Goal: Task Accomplishment & Management: Use online tool/utility

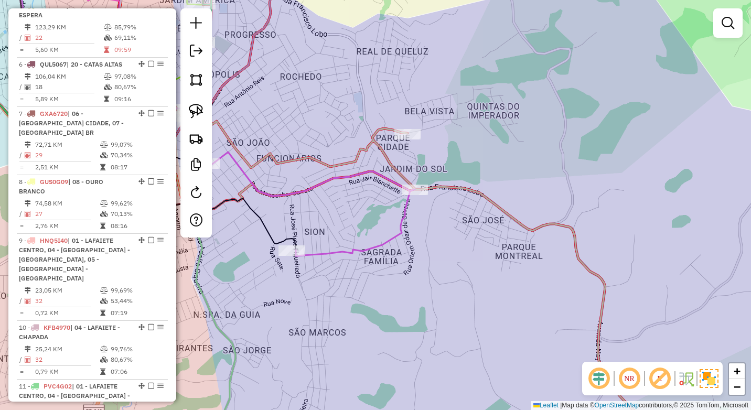
scroll to position [598, 0]
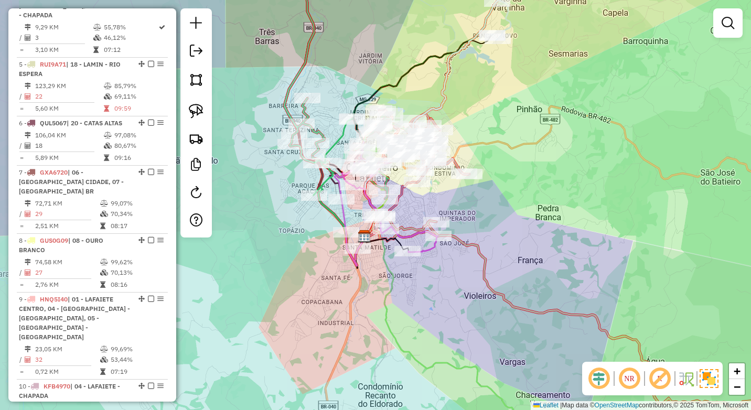
drag, startPoint x: 371, startPoint y: 278, endPoint x: 415, endPoint y: 278, distance: 44.6
click at [415, 278] on div "Janela de atendimento Grade de atendimento Capacidade Transportadoras Veículos …" at bounding box center [375, 205] width 751 height 410
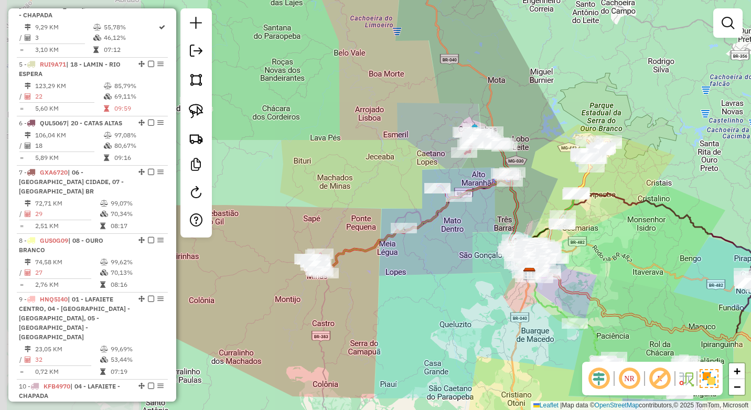
drag, startPoint x: 291, startPoint y: 297, endPoint x: 420, endPoint y: 296, distance: 128.5
click at [434, 300] on div "Janela de atendimento Grade de atendimento Capacidade Transportadoras Veículos …" at bounding box center [375, 205] width 751 height 410
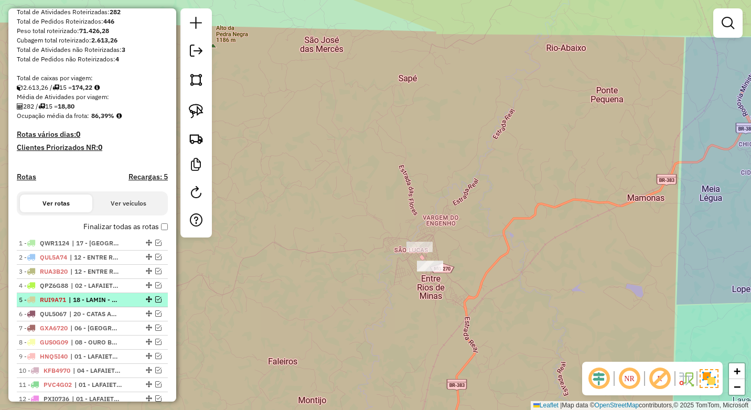
scroll to position [178, 0]
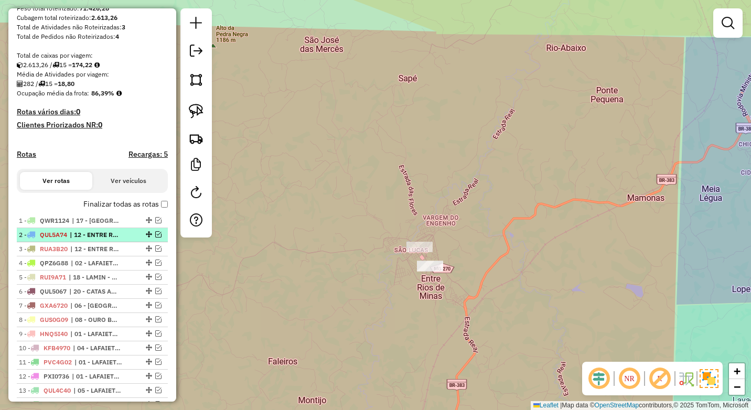
click at [156, 238] on em at bounding box center [158, 234] width 6 height 6
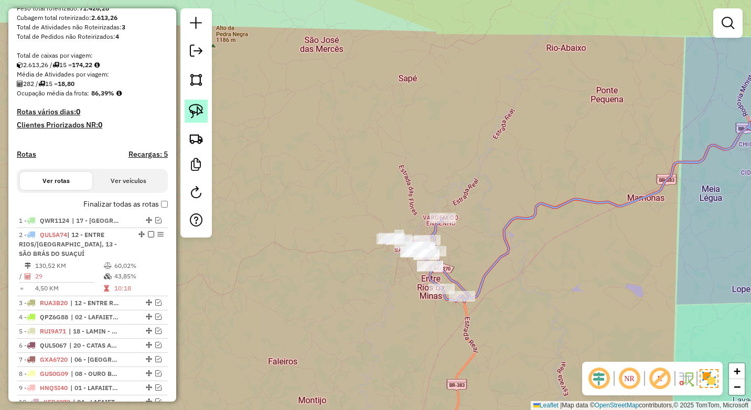
click at [197, 108] on img at bounding box center [196, 111] width 15 height 15
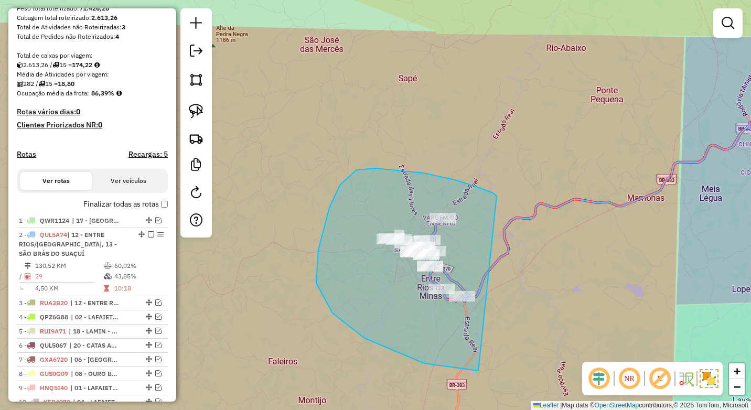
drag, startPoint x: 478, startPoint y: 187, endPoint x: 562, endPoint y: 340, distance: 174.4
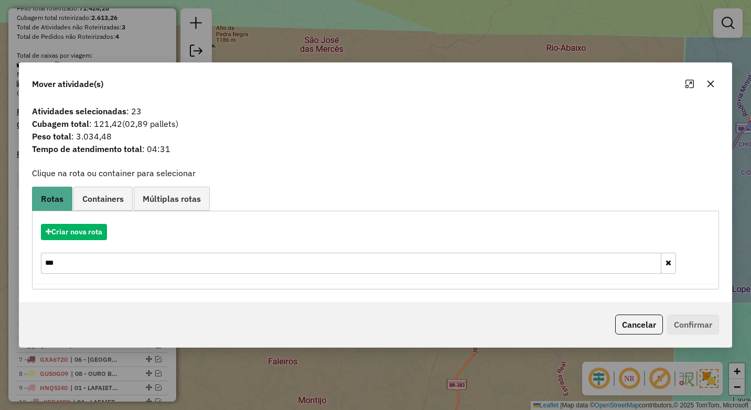
click at [713, 86] on icon "button" at bounding box center [710, 84] width 7 height 7
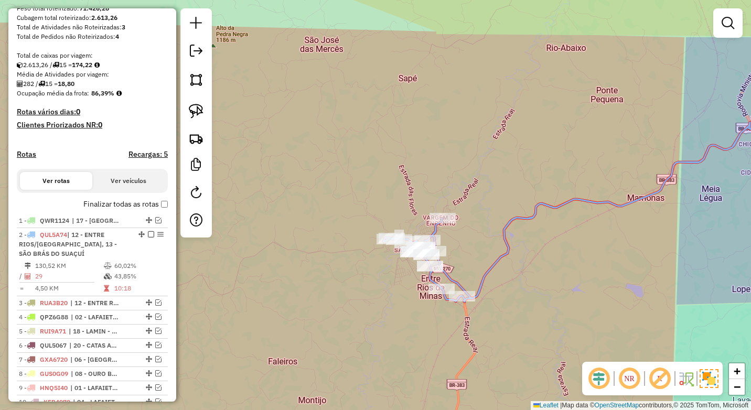
drag, startPoint x: 405, startPoint y: 187, endPoint x: 363, endPoint y: 153, distance: 53.7
click at [387, 171] on div "Rota 2 - Placa QUL5A74 5051 - VICENTE Janela de atendimento Grade de atendiment…" at bounding box center [375, 205] width 751 height 410
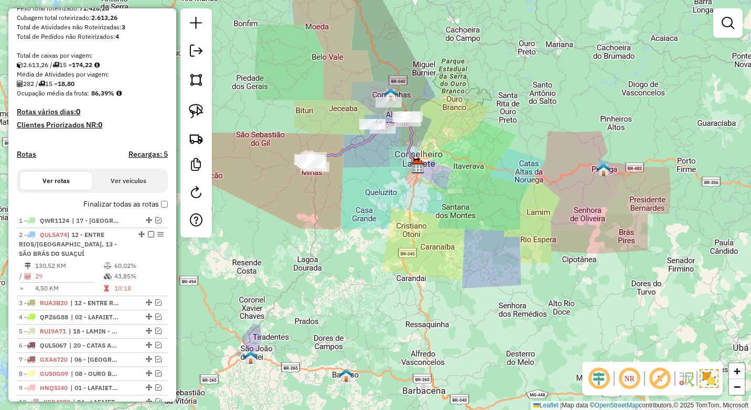
drag, startPoint x: 409, startPoint y: 234, endPoint x: 383, endPoint y: 245, distance: 27.5
click at [384, 245] on div "Janela de atendimento Grade de atendimento Capacidade Transportadoras Veículos …" at bounding box center [375, 205] width 751 height 410
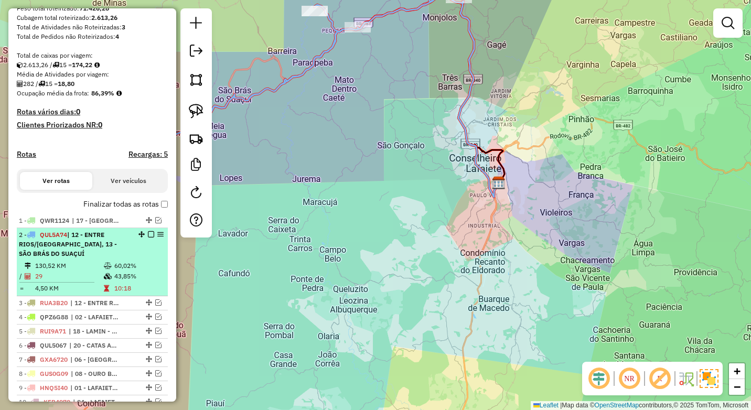
click at [148, 238] on em at bounding box center [151, 234] width 6 height 6
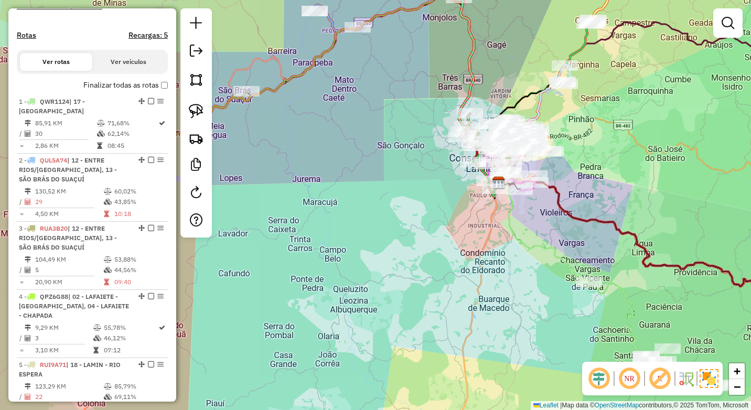
scroll to position [283, 0]
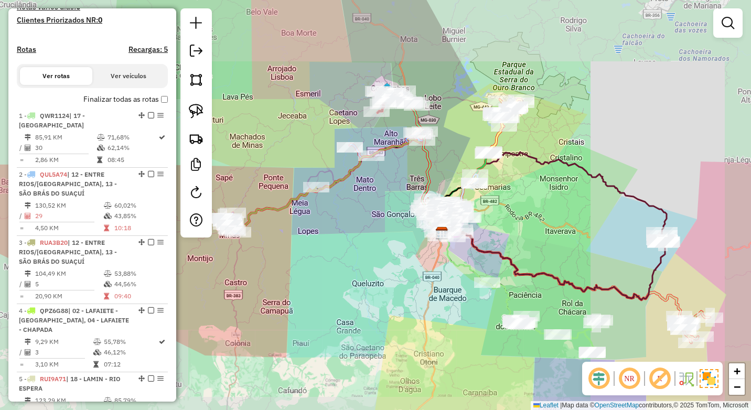
drag, startPoint x: 427, startPoint y: 281, endPoint x: 389, endPoint y: 291, distance: 40.1
click at [389, 291] on div "Janela de atendimento Grade de atendimento Capacidade Transportadoras Veículos …" at bounding box center [375, 205] width 751 height 410
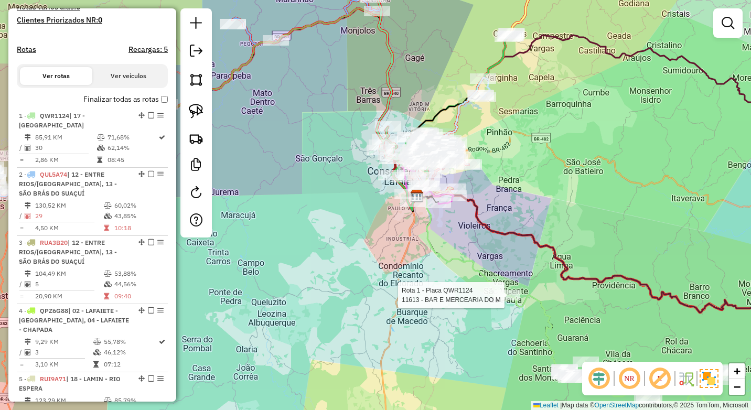
select select "*********"
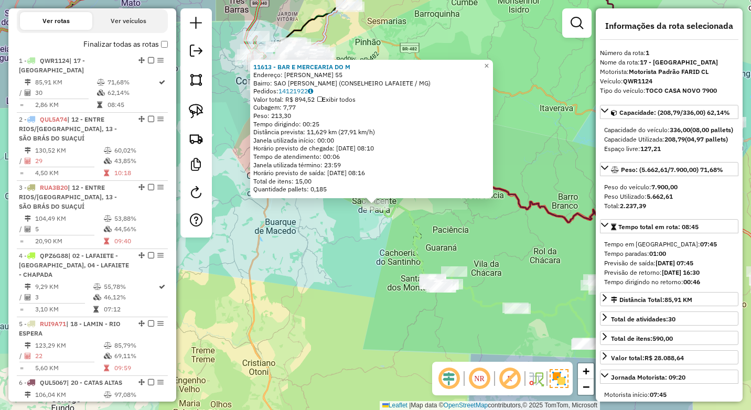
scroll to position [393, 0]
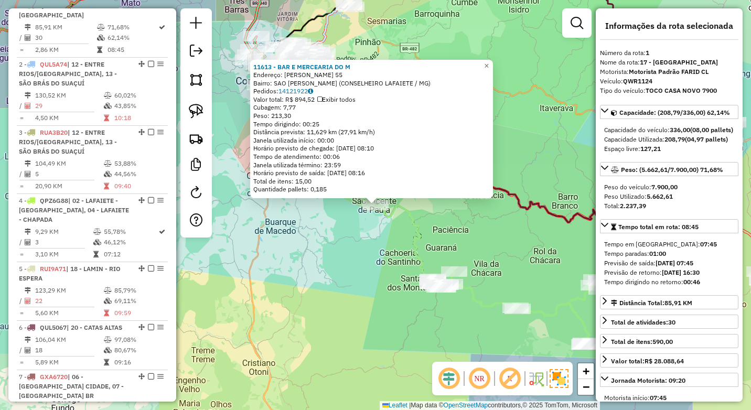
click at [382, 299] on div "11613 - BAR E MERCEARIA DO M Endereço: BIANOR DE ALMEIDA 55 Bairro: SAO VICENTE…" at bounding box center [375, 205] width 751 height 410
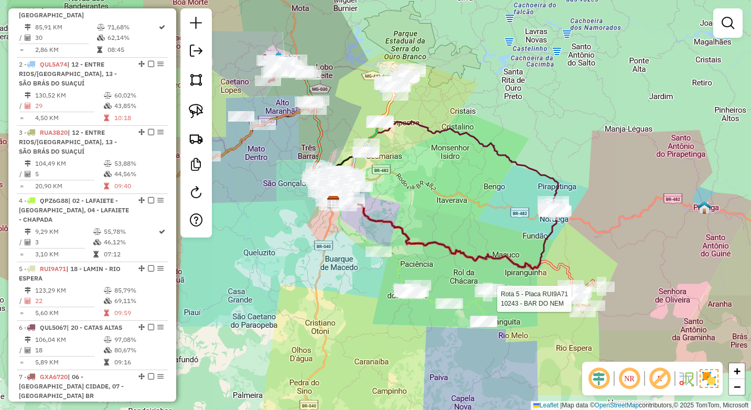
select select "*********"
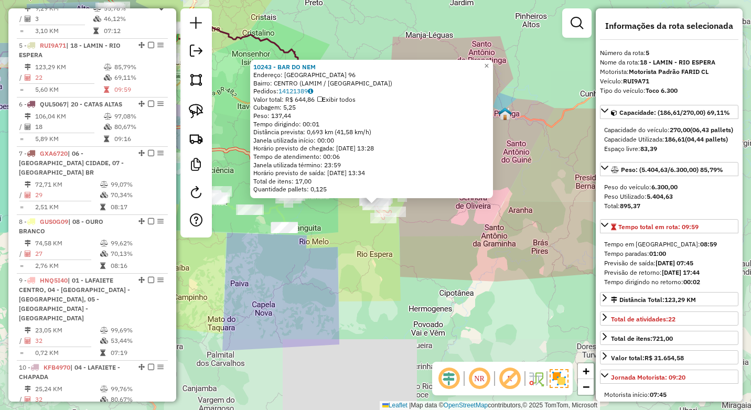
scroll to position [657, 0]
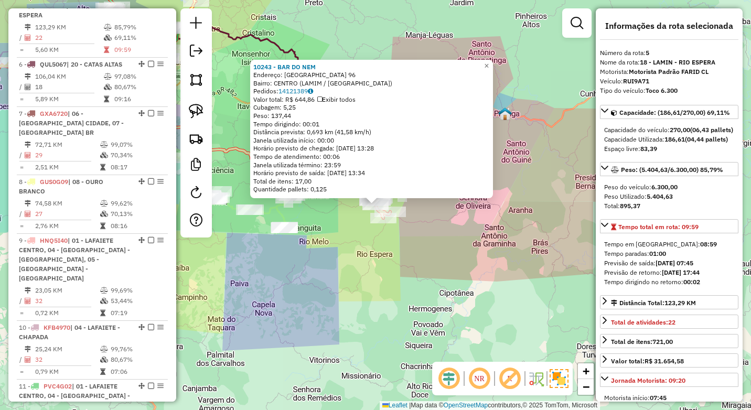
click at [269, 273] on div "10243 - BAR DO NEM Endereço: Vila Rica 96 Bairro: CENTRO (LAMIM / MG) Pedidos: …" at bounding box center [375, 205] width 751 height 410
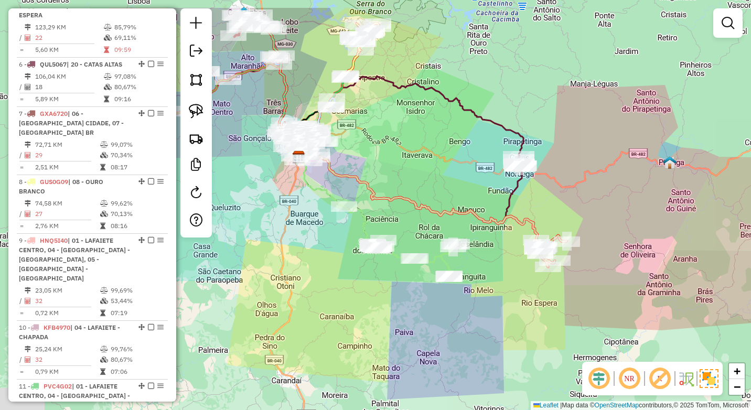
drag, startPoint x: 366, startPoint y: 302, endPoint x: 468, endPoint y: 336, distance: 107.8
click at [468, 336] on div "Janela de atendimento Grade de atendimento Capacidade Transportadoras Veículos …" at bounding box center [375, 205] width 751 height 410
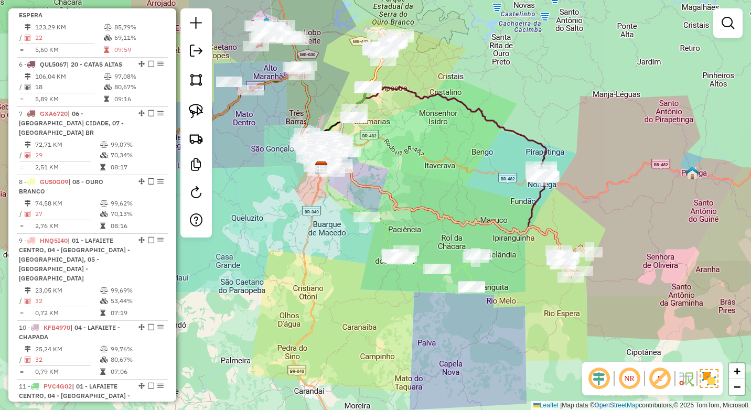
drag, startPoint x: 327, startPoint y: 231, endPoint x: 354, endPoint y: 278, distance: 53.8
click at [354, 278] on div "Janela de atendimento Grade de atendimento Capacidade Transportadoras Veículos …" at bounding box center [375, 205] width 751 height 410
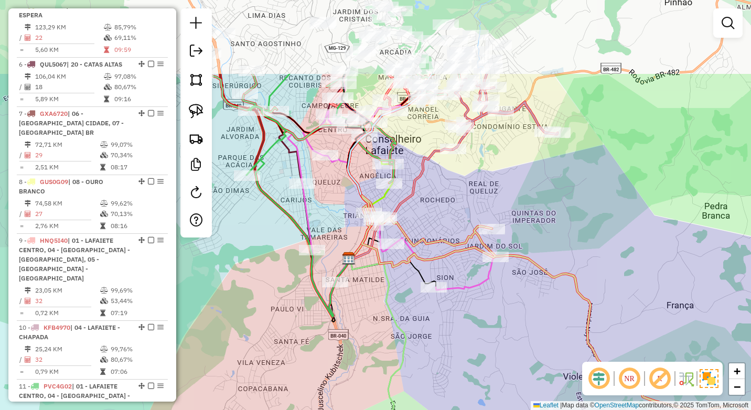
drag, startPoint x: 364, startPoint y: 189, endPoint x: 394, endPoint y: 304, distance: 118.8
click at [394, 304] on div "Janela de atendimento Grade de atendimento Capacidade Transportadoras Veículos …" at bounding box center [375, 205] width 751 height 410
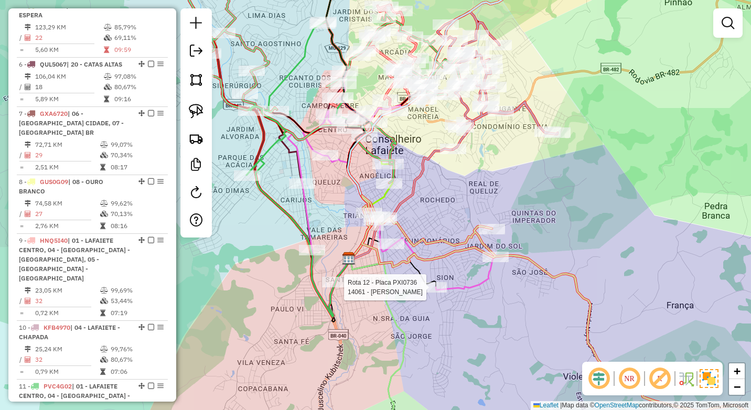
select select "*********"
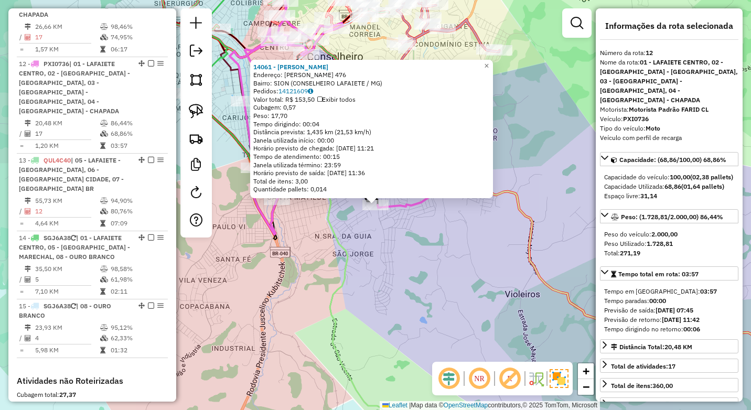
scroll to position [1068, 0]
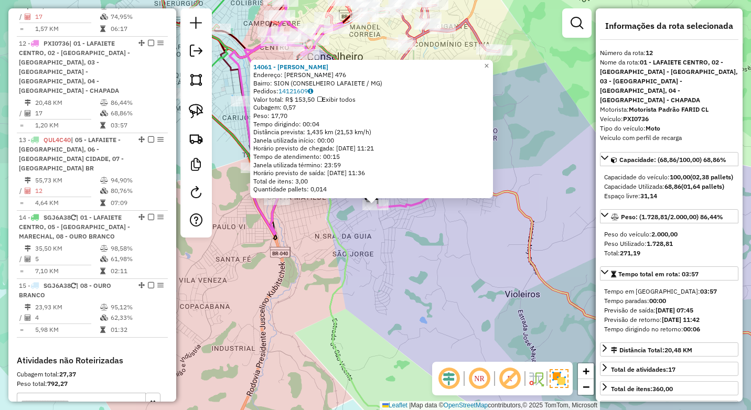
click at [358, 288] on div "14061 - VANILDA ELCLIDIA Endereço: JOSE PINTO FIGUEIREDO 476 Bairro: SION (CONS…" at bounding box center [375, 205] width 751 height 410
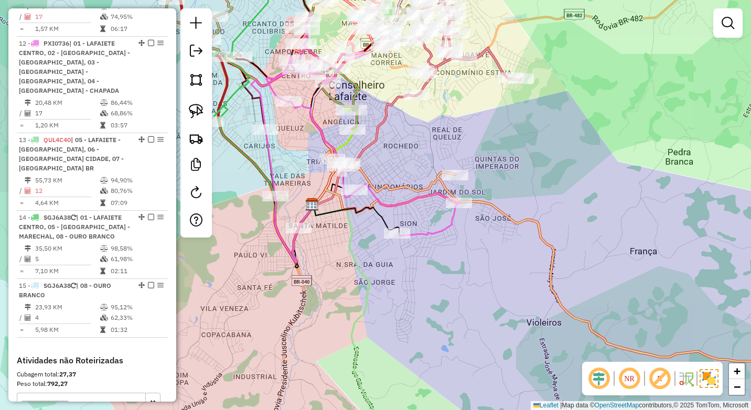
drag, startPoint x: 362, startPoint y: 277, endPoint x: 411, endPoint y: 355, distance: 91.8
click at [411, 355] on div "Janela de atendimento Grade de atendimento Capacidade Transportadoras Veículos …" at bounding box center [375, 205] width 751 height 410
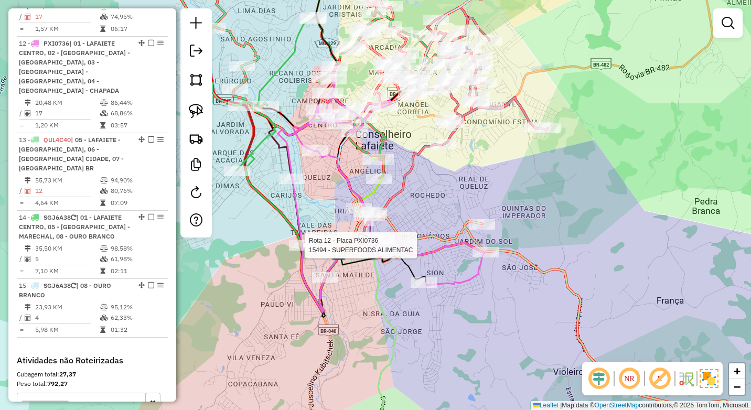
select select "*********"
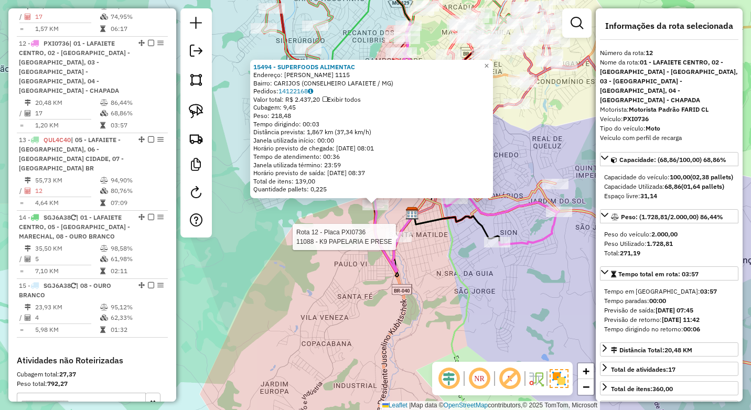
click at [400, 242] on div at bounding box center [398, 237] width 26 height 10
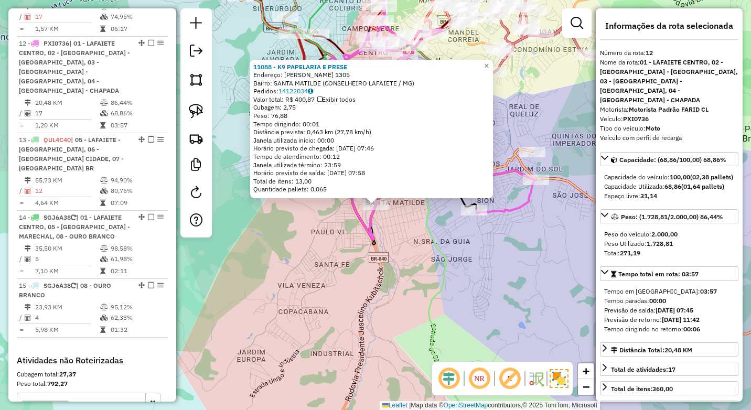
click at [407, 243] on div "11088 - K9 PAPELARIA E PRESE Endereço: ALFREDO ELIAS MAFUZ 1305 Bairro: SANTA M…" at bounding box center [375, 205] width 751 height 410
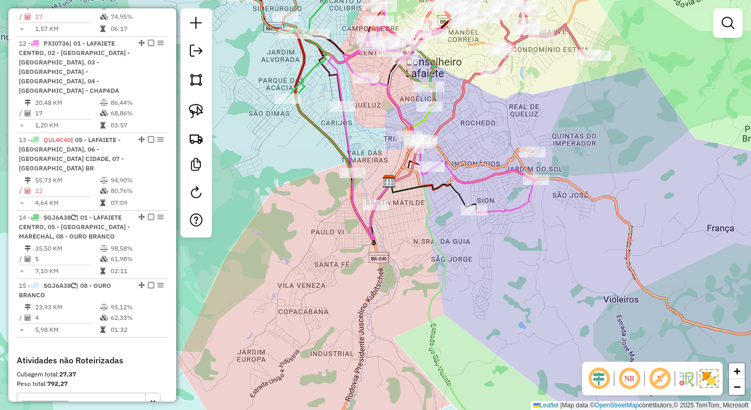
select select "*********"
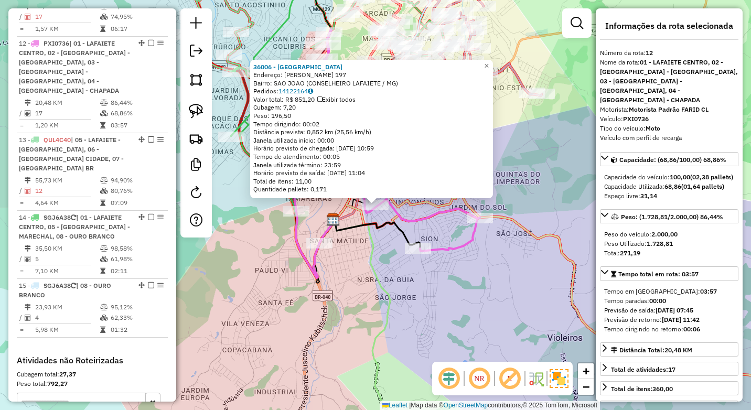
click at [391, 261] on div "36006 - BAR DO ALNON Endereço: ALFREDO ZEBRAL 197 Bairro: SAO JOAO (CONSELHEIRO…" at bounding box center [375, 205] width 751 height 410
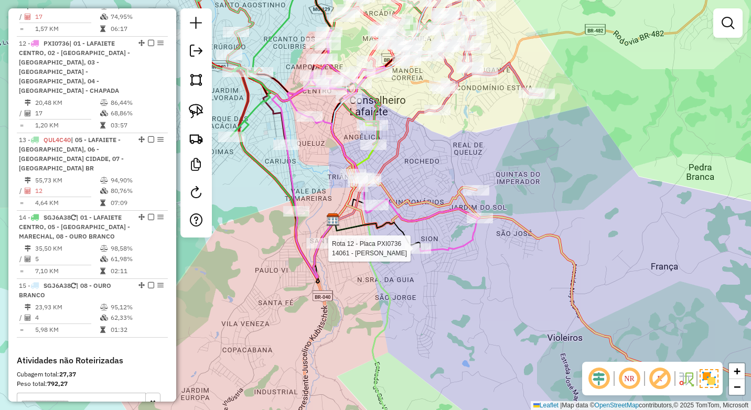
select select "*********"
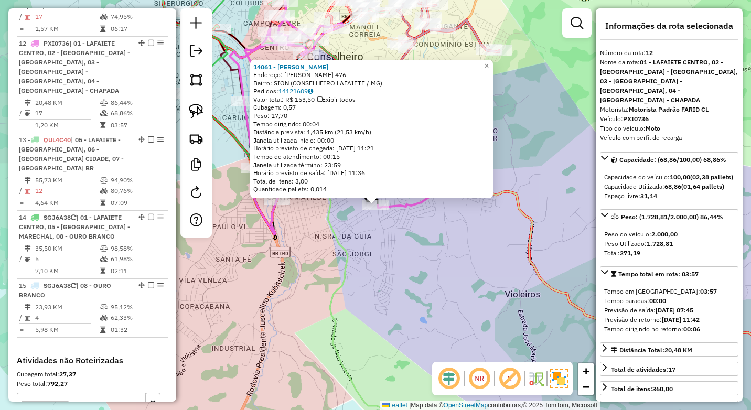
click at [399, 268] on div "14061 - VANILDA ELCLIDIA Endereço: JOSE PINTO FIGUEIREDO 476 Bairro: SION (CONS…" at bounding box center [375, 205] width 751 height 410
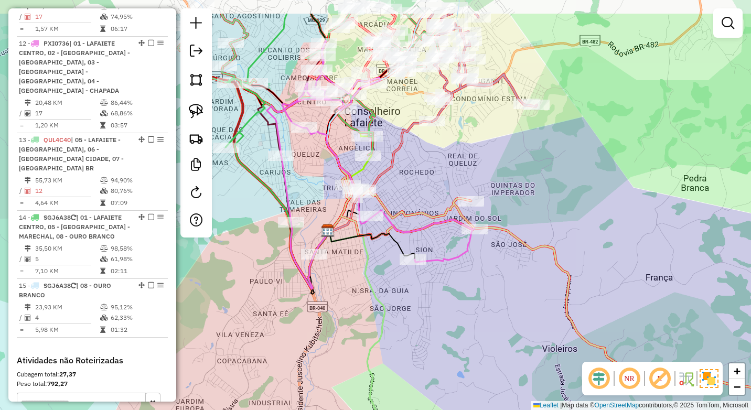
drag, startPoint x: 399, startPoint y: 154, endPoint x: 443, endPoint y: 233, distance: 90.9
click at [443, 233] on div "Janela de atendimento Grade de atendimento Capacidade Transportadoras Veículos …" at bounding box center [375, 205] width 751 height 410
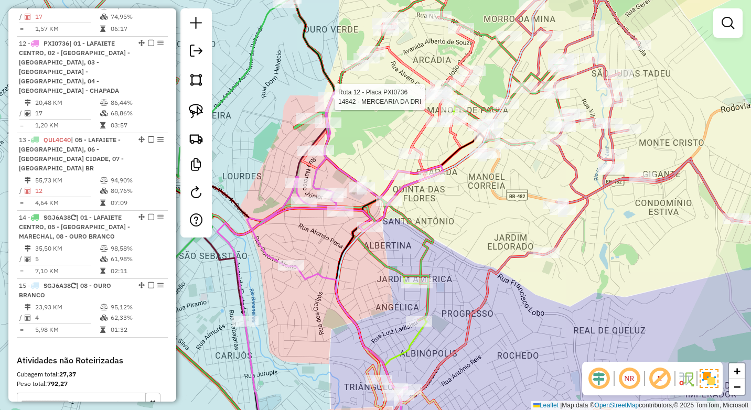
select select "*********"
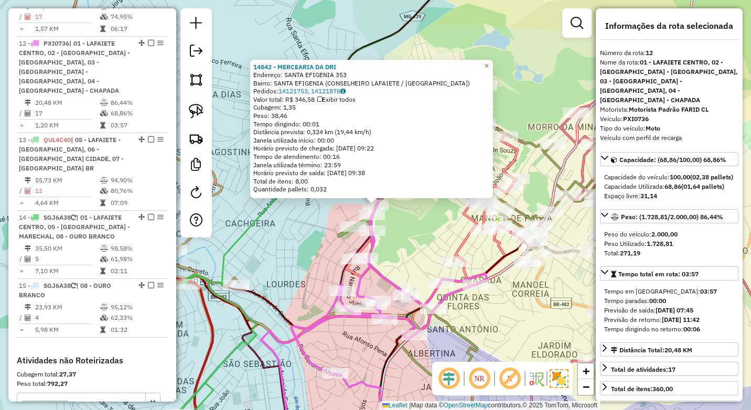
click at [300, 252] on div "14842 - MERCEARIA DA DRI Endereço: SANTA EFIGENIA 353 Bairro: SANTA EFIGENIA (C…" at bounding box center [375, 205] width 751 height 410
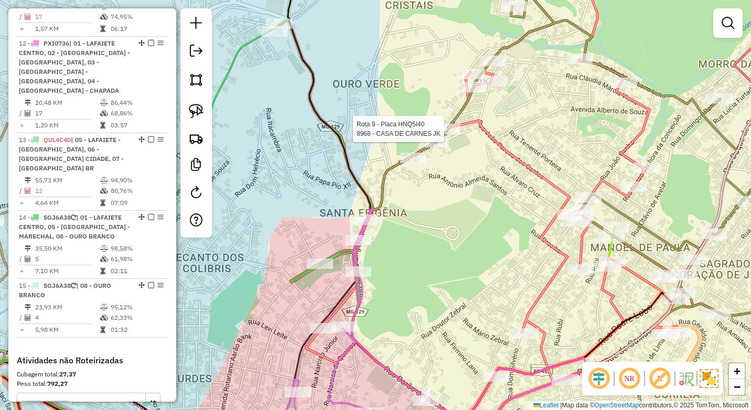
select select "*********"
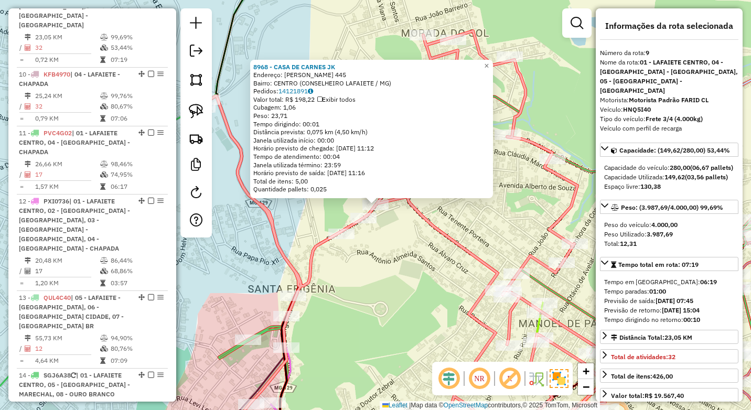
scroll to position [882, 0]
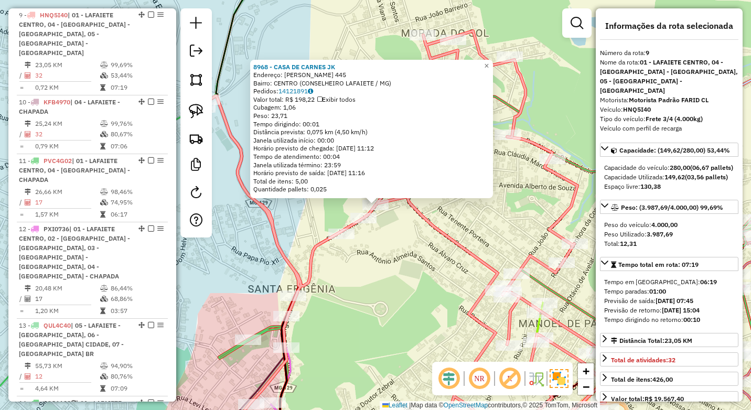
click at [367, 282] on div "8968 - CASA DE CARNES JK Endereço: AMINTAS JUNQUEIRA 445 Bairro: CENTRO (CONSEL…" at bounding box center [375, 205] width 751 height 410
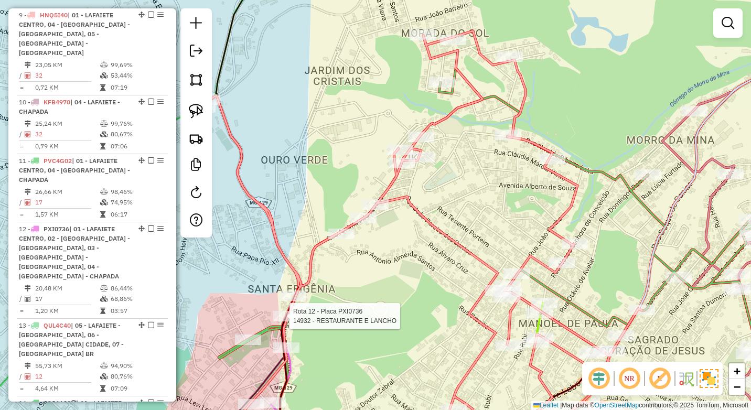
select select "*********"
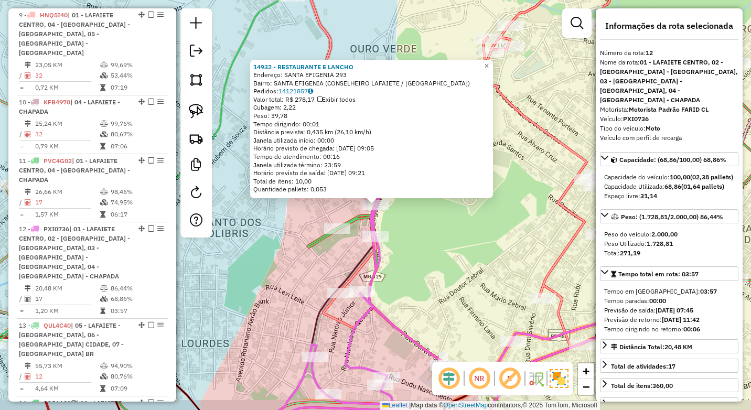
scroll to position [1068, 0]
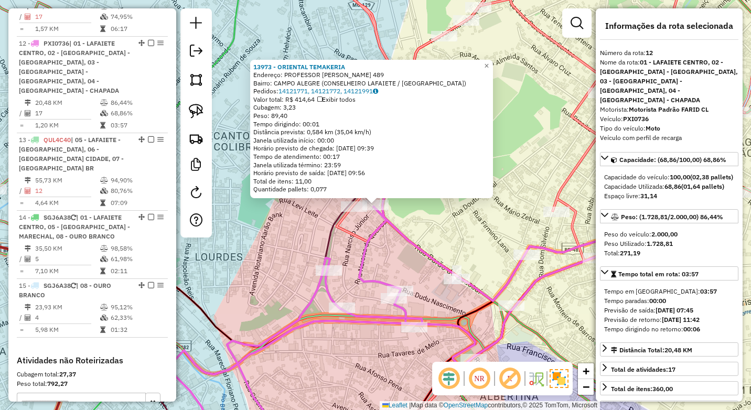
click at [422, 253] on icon at bounding box center [393, 269] width 452 height 364
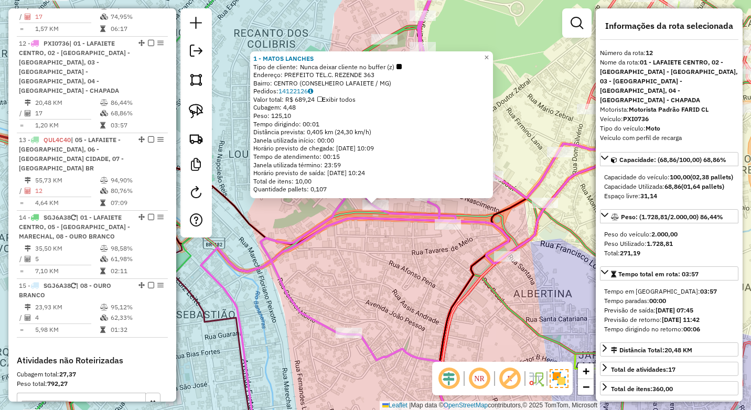
click at [393, 271] on div "1 - MATOS LANCHES Tipo de cliente: Nunca deixar cliente no buffer (z) Endereço:…" at bounding box center [375, 205] width 751 height 410
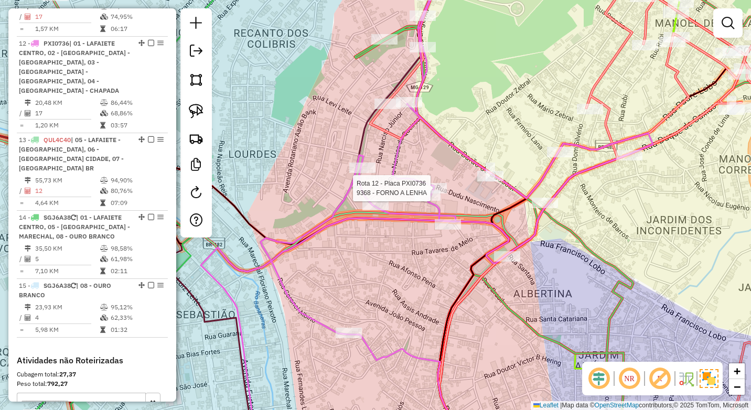
select select "*********"
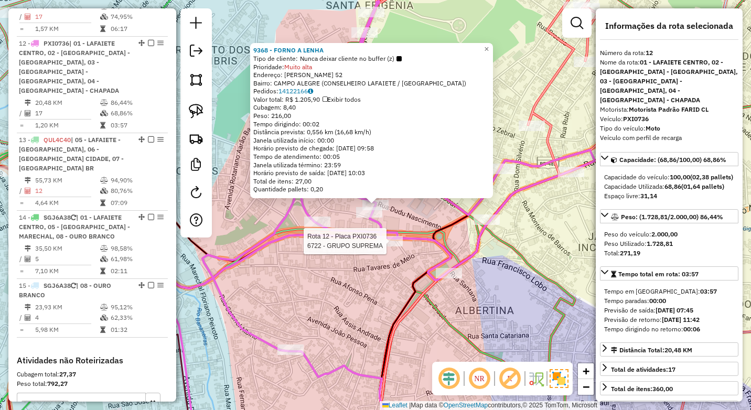
click at [390, 246] on div at bounding box center [390, 241] width 26 height 10
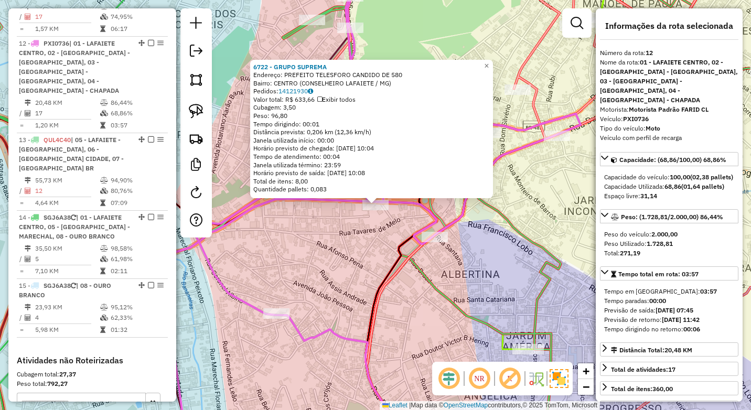
click at [357, 278] on div "6722 - GRUPO SUPREMA Endereço: PREFEITO TELESFORO CANDIDO DE 580 Bairro: CENTRO…" at bounding box center [375, 205] width 751 height 410
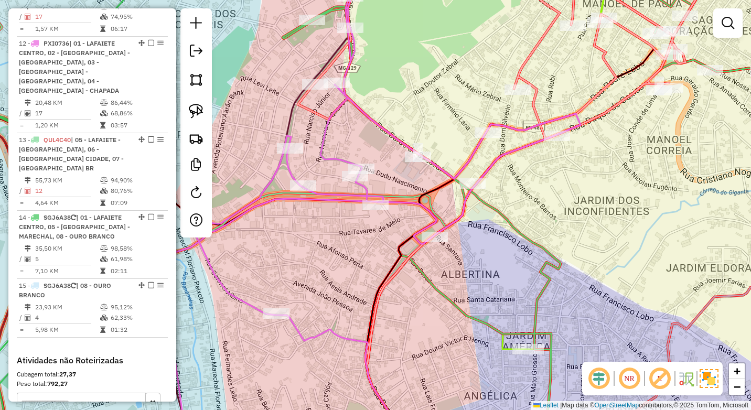
select select "*********"
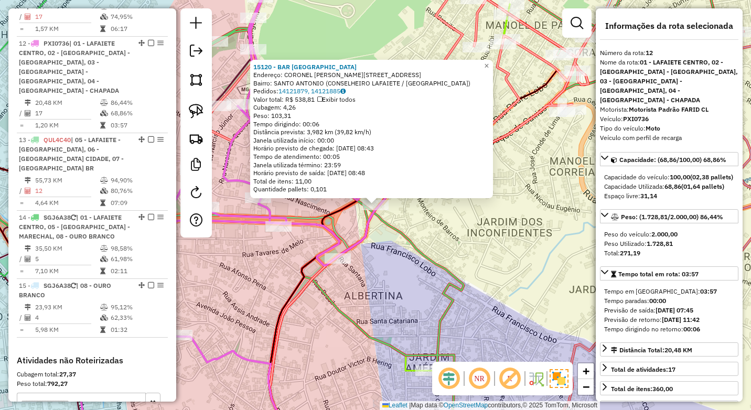
click at [482, 239] on div "15120 - BAR SANTO ANTONIO Endereço: CORONEL JOAO GOMES 27 Bairro: SANTO ANTONIO…" at bounding box center [375, 205] width 751 height 410
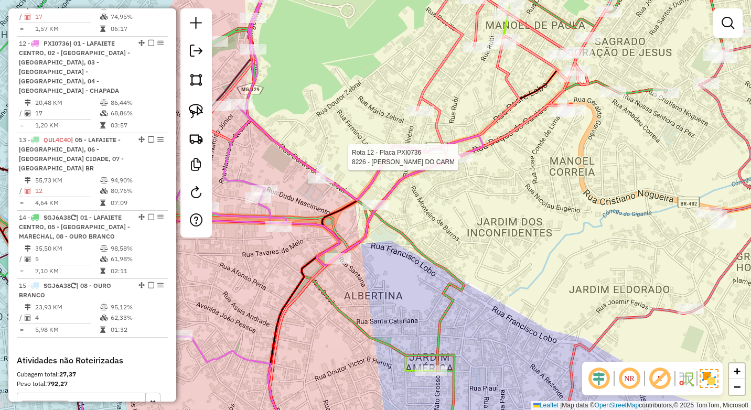
select select "*********"
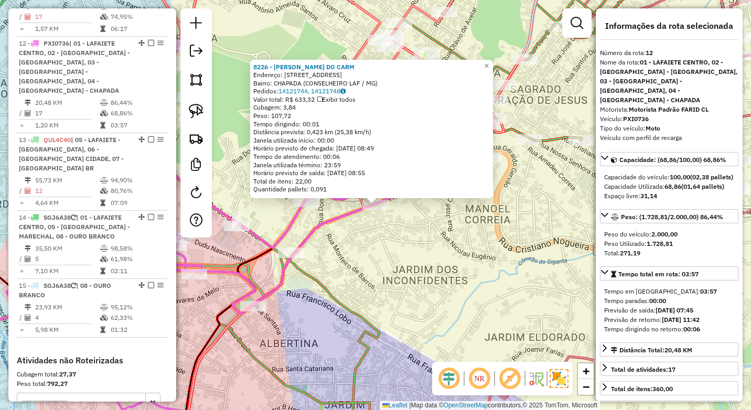
click at [402, 263] on div "8226 - FARLEM RAMON DO CARM Endereço: R DUQUE DE CAXIAS 457 Bairro: CHAPADA (CO…" at bounding box center [375, 205] width 751 height 410
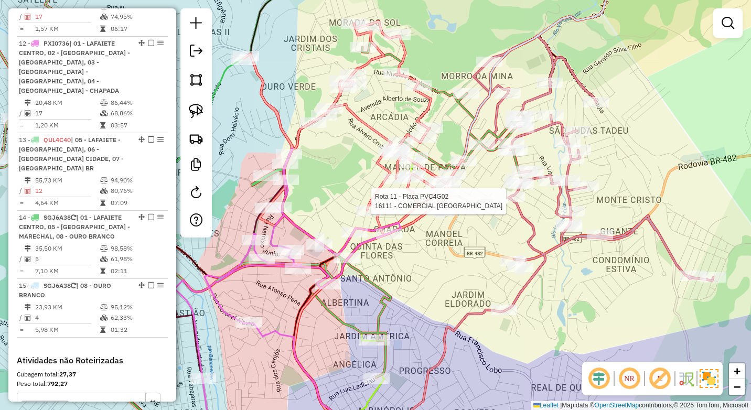
select select "*********"
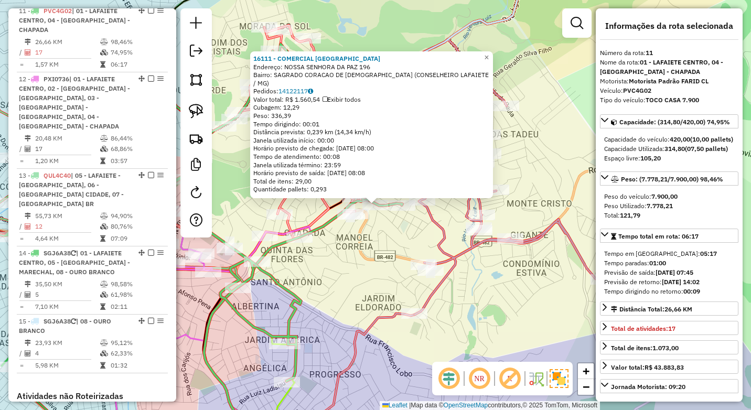
scroll to position [1009, 0]
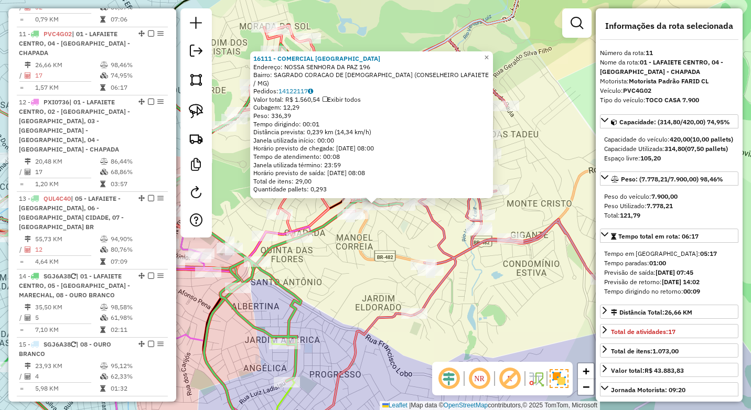
click at [331, 260] on div "16111 - COMERCIAL BRAGA Endereço: NOSSA SENHORA DA PAZ 196 Bairro: SAGRADO CORA…" at bounding box center [375, 205] width 751 height 410
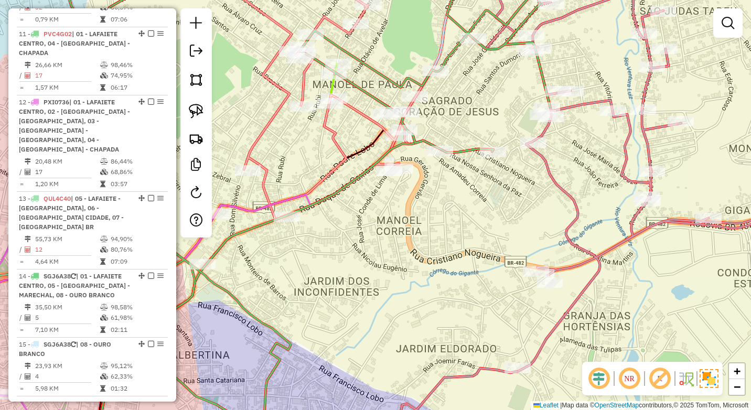
drag, startPoint x: 317, startPoint y: 262, endPoint x: 315, endPoint y: 248, distance: 14.2
click at [339, 268] on div "Janela de atendimento Grade de atendimento Capacidade Transportadoras Veículos …" at bounding box center [375, 205] width 751 height 410
select select "*********"
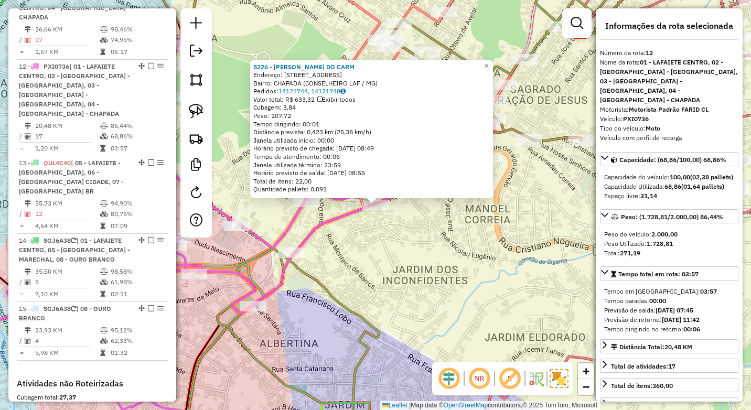
scroll to position [1068, 0]
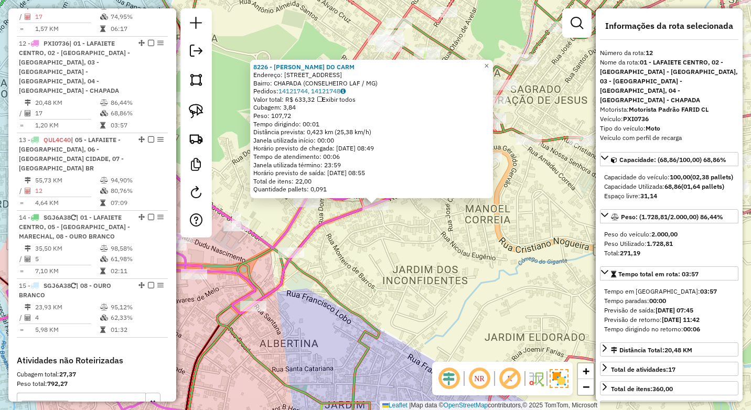
click at [333, 260] on div "8226 - FARLEM RAMON DO CARM Endereço: R DUQUE DE CAXIAS 457 Bairro: CHAPADA (CO…" at bounding box center [375, 205] width 751 height 410
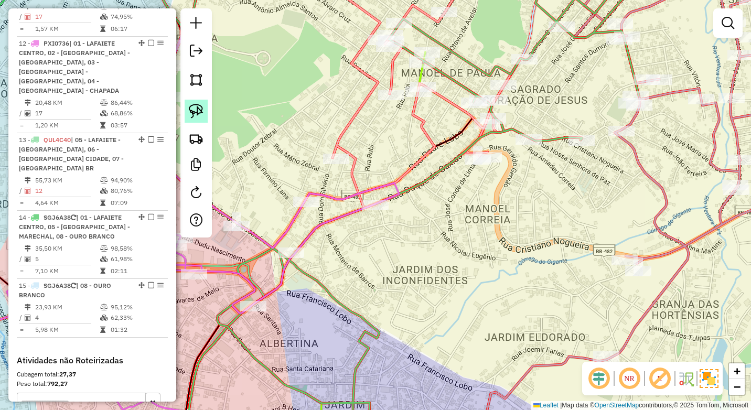
click at [195, 121] on link at bounding box center [196, 111] width 23 height 23
drag, startPoint x: 400, startPoint y: 182, endPoint x: 417, endPoint y: 226, distance: 46.6
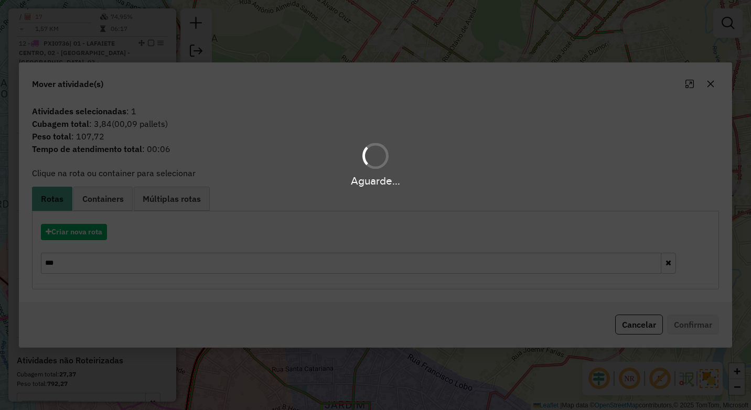
click at [75, 270] on div "Aguarde..." at bounding box center [375, 205] width 751 height 410
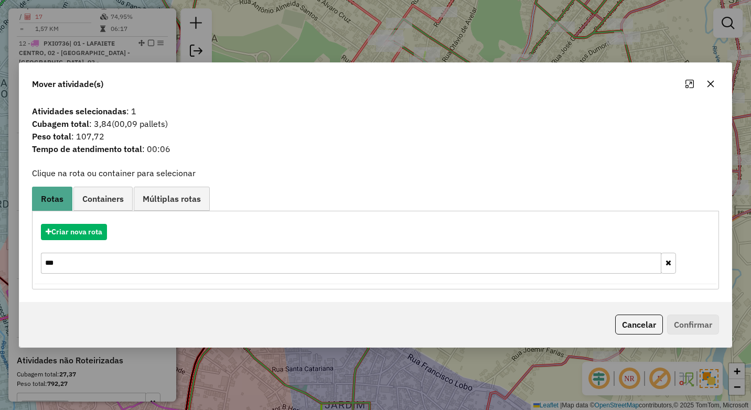
click at [106, 264] on input "***" at bounding box center [351, 263] width 620 height 21
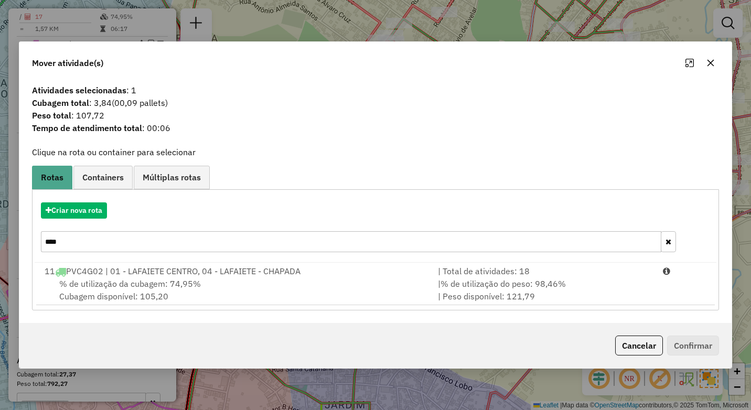
type input "****"
click at [106, 264] on li "11 PVC4G02 | 01 - LAFAIETE CENTRO, 04 - LAFAIETE - CHAPADA | Total de atividade…" at bounding box center [375, 284] width 679 height 42
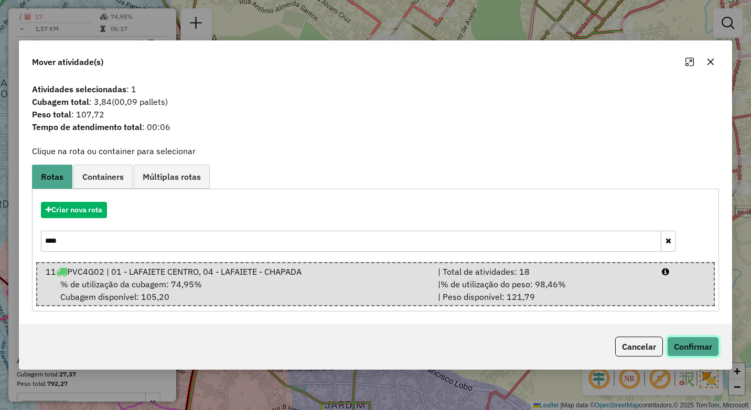
click at [695, 344] on button "Confirmar" at bounding box center [693, 347] width 52 height 20
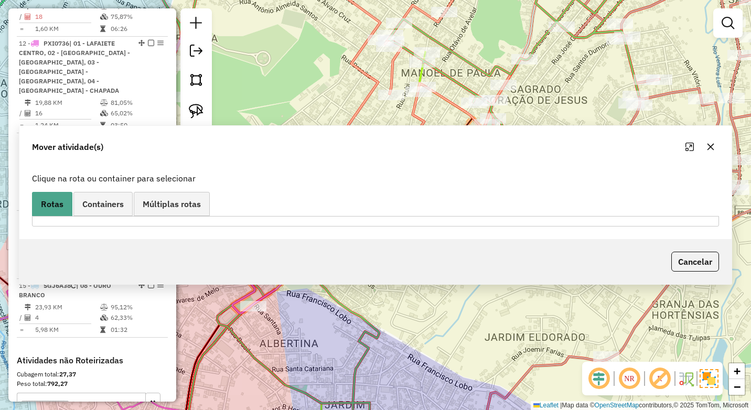
scroll to position [931, 0]
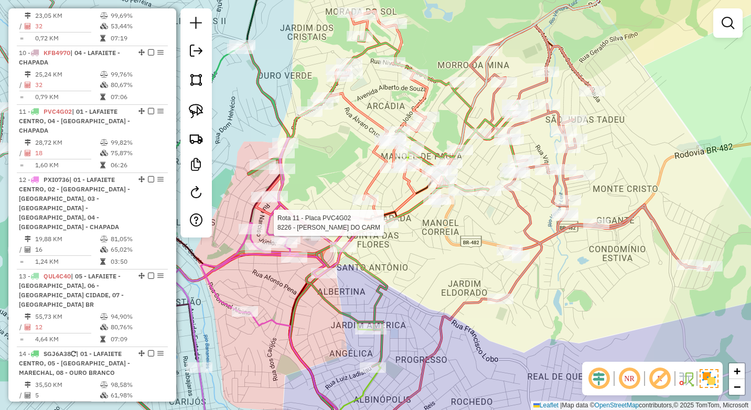
select select "*********"
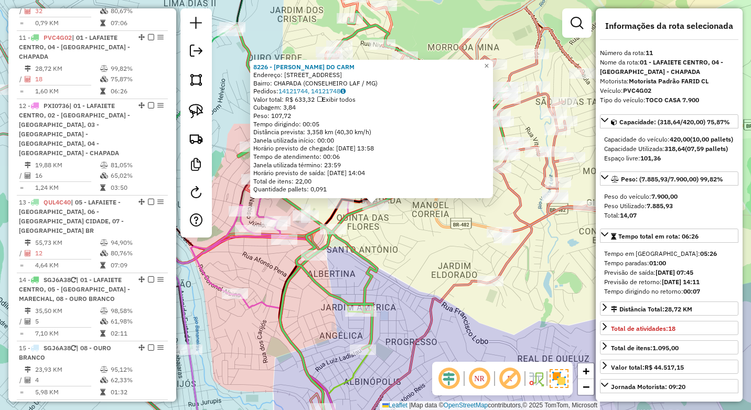
scroll to position [1009, 0]
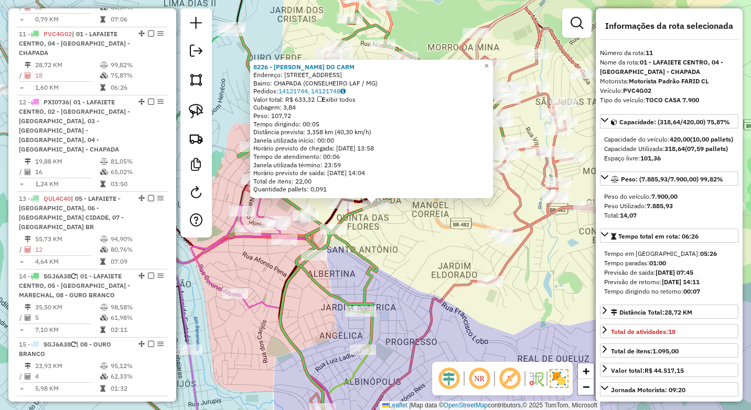
click at [423, 266] on div "8226 - FARLEM RAMON DO CARM Endereço: R DUQUE DE CAXIAS 457 Bairro: CHAPADA (CO…" at bounding box center [375, 205] width 751 height 410
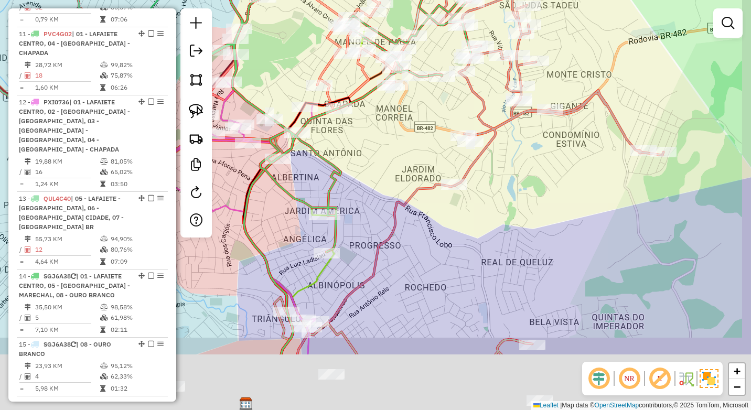
drag, startPoint x: 456, startPoint y: 313, endPoint x: 427, endPoint y: 198, distance: 118.9
click at [427, 199] on div "Janela de atendimento Grade de atendimento Capacidade Transportadoras Veículos …" at bounding box center [375, 205] width 751 height 410
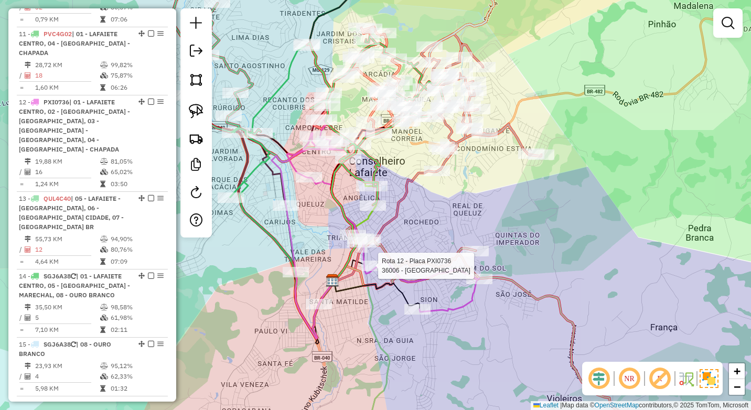
select select "*********"
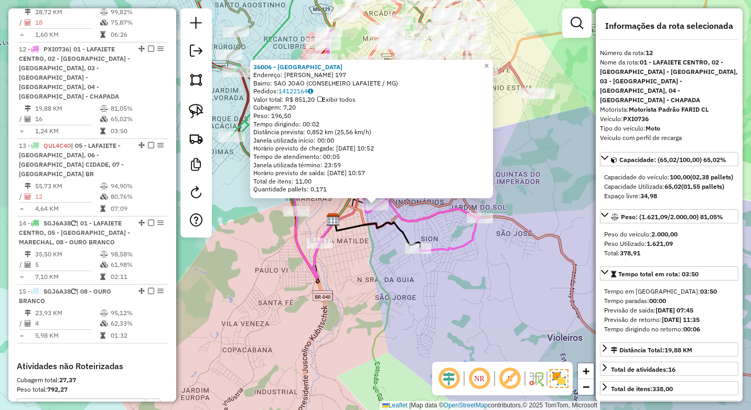
scroll to position [1068, 0]
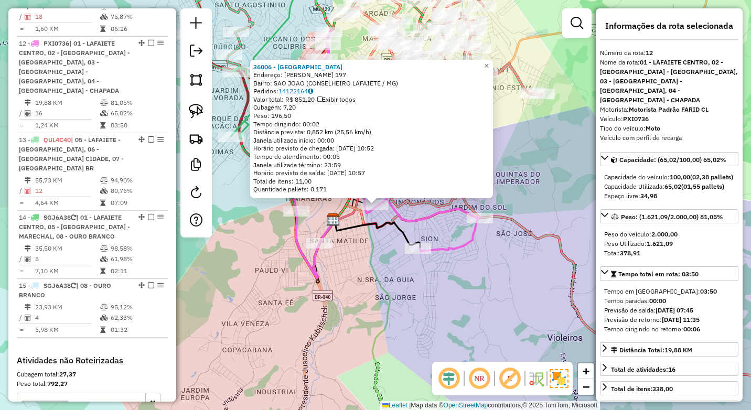
click at [358, 296] on div "36006 - BAR DO ALNON Endereço: ALFREDO ZEBRAL 197 Bairro: SAO JOAO (CONSELHEIRO…" at bounding box center [375, 205] width 751 height 410
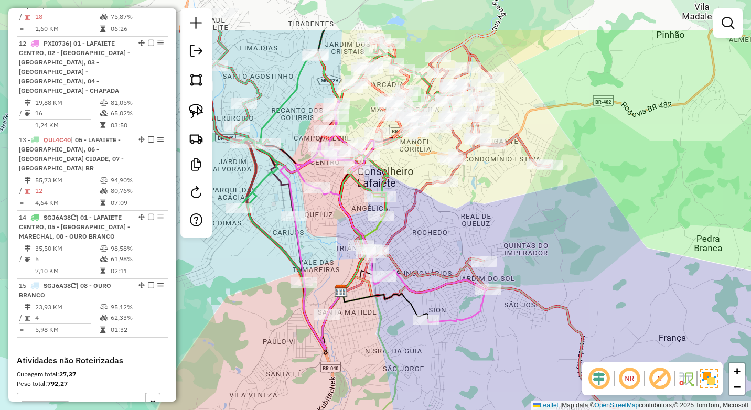
drag, startPoint x: 375, startPoint y: 255, endPoint x: 383, endPoint y: 337, distance: 82.2
click at [383, 337] on icon at bounding box center [385, 407] width 89 height 230
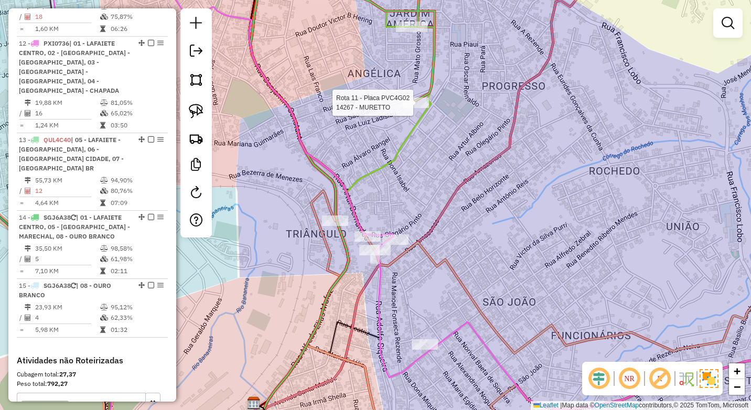
select select "*********"
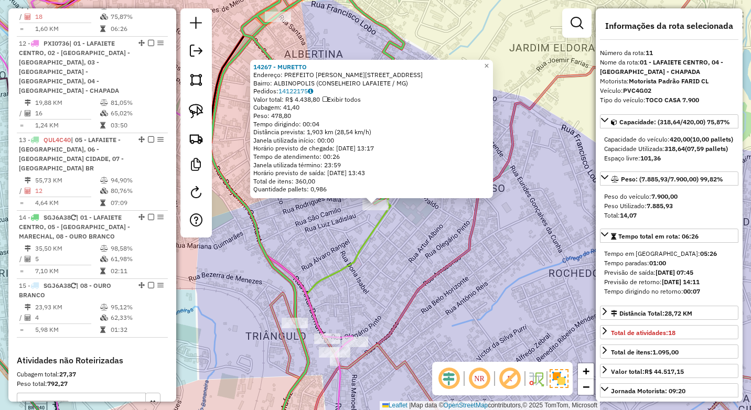
scroll to position [1009, 0]
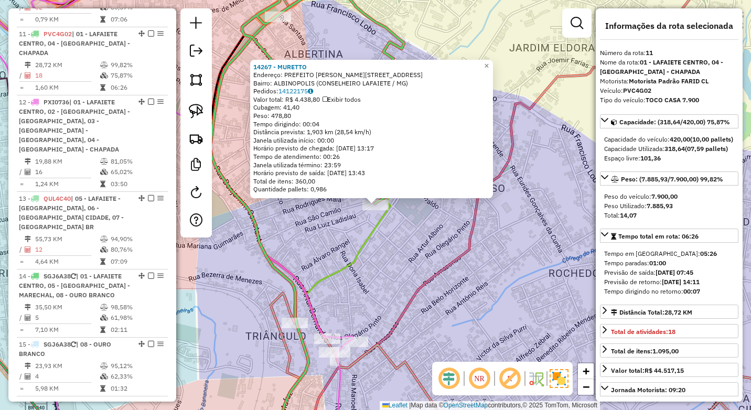
click at [419, 268] on div "14267 - MURETTO Endereço: PREFEITO PEDRO SILVA 320 Bairro: ALBINOPOLIS (CONSELH…" at bounding box center [375, 205] width 751 height 410
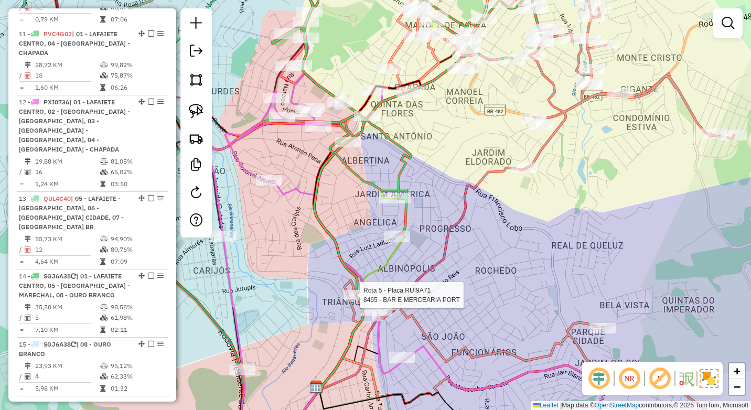
select select "*********"
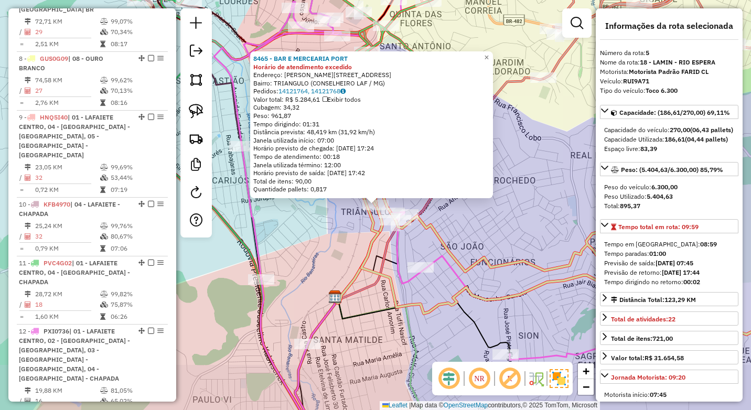
scroll to position [657, 0]
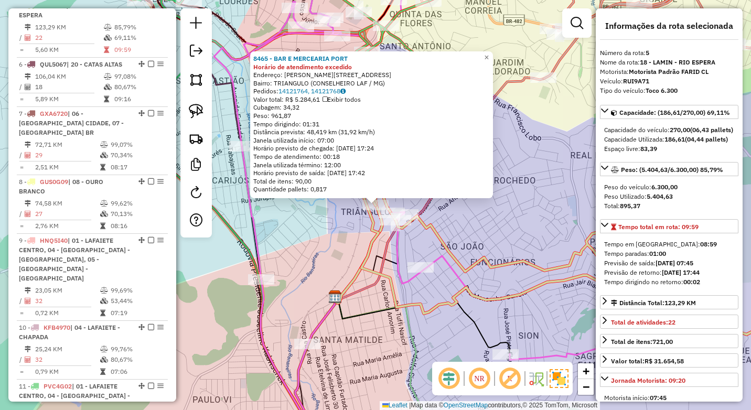
click at [315, 262] on div "8465 - BAR E MERCEARIA PORT Horário de atendimento excedido Endereço: R JOAQUIM…" at bounding box center [375, 205] width 751 height 410
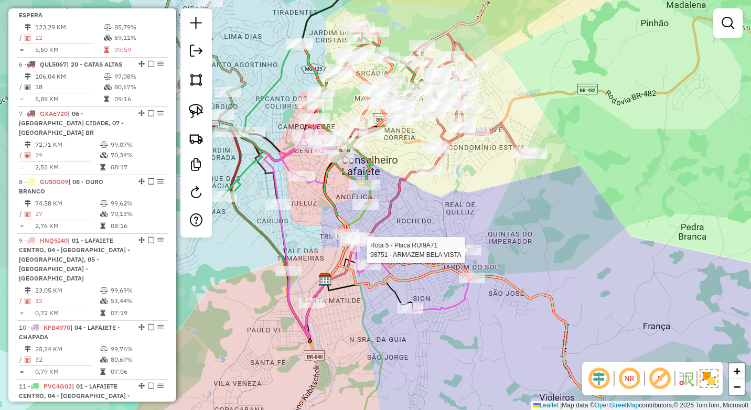
select select "*********"
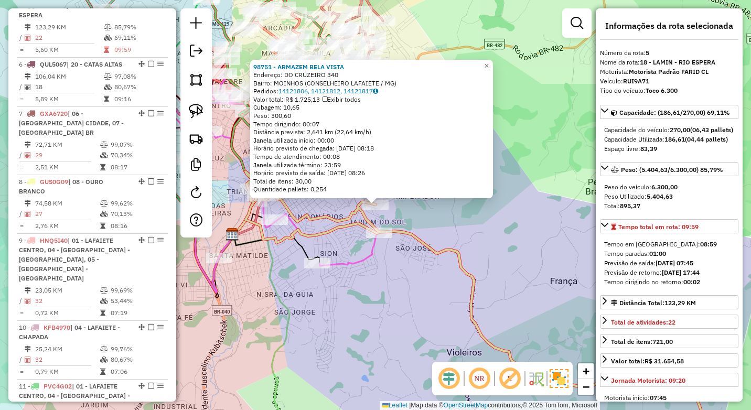
click at [403, 292] on div "98751 - ARMAZEM BELA VISTA Endereço: DO CRUZEIRO 340 Bairro: MOINHOS (CONSELHEI…" at bounding box center [375, 205] width 751 height 410
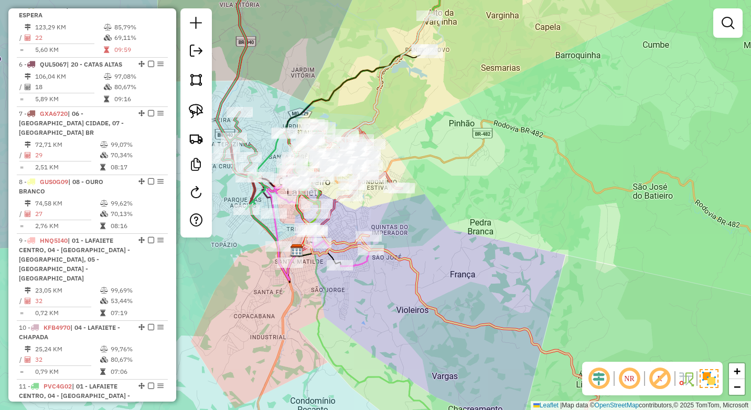
drag, startPoint x: 417, startPoint y: 231, endPoint x: 400, endPoint y: 217, distance: 22.0
click at [404, 220] on div "Janela de atendimento Grade de atendimento Capacidade Transportadoras Veículos …" at bounding box center [375, 205] width 751 height 410
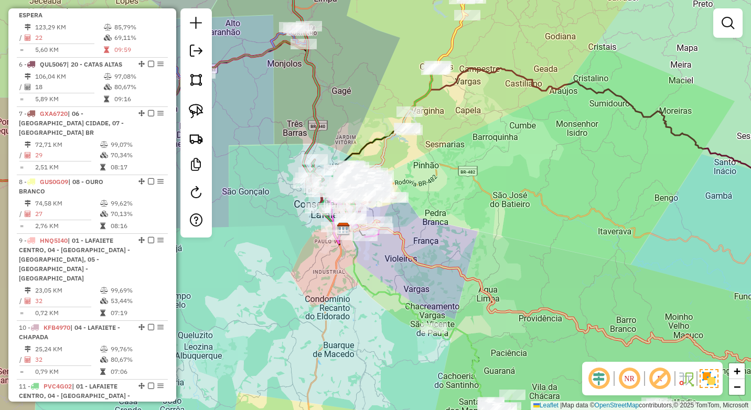
drag, startPoint x: 482, startPoint y: 228, endPoint x: 363, endPoint y: 209, distance: 120.1
click at [371, 212] on div "Janela de atendimento Grade de atendimento Capacidade Transportadoras Veículos …" at bounding box center [375, 205] width 751 height 410
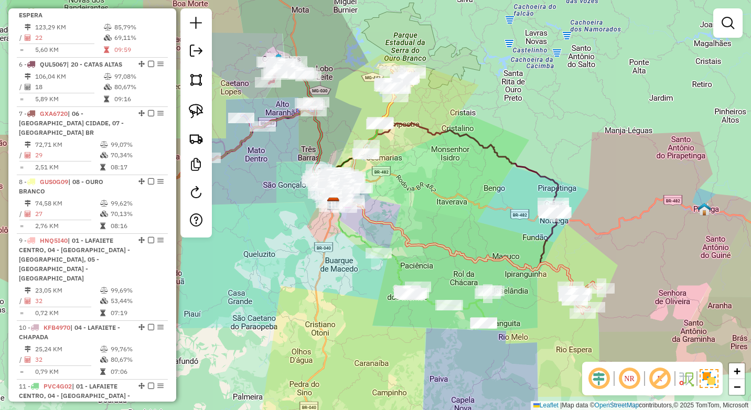
drag, startPoint x: 278, startPoint y: 254, endPoint x: 320, endPoint y: 259, distance: 42.3
click at [320, 259] on div "Janela de atendimento Grade de atendimento Capacidade Transportadoras Veículos …" at bounding box center [375, 205] width 751 height 410
select select "*********"
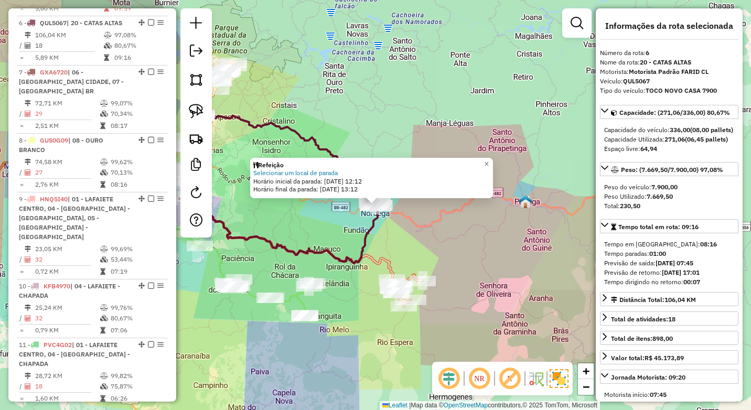
scroll to position [715, 0]
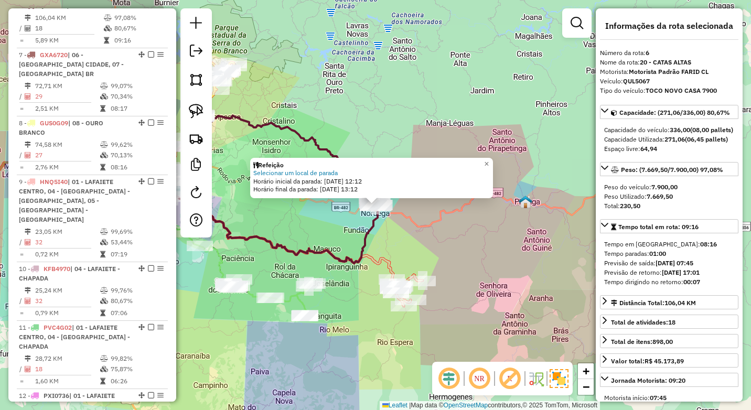
click at [314, 237] on div "Refeição Selecionar um local de parada Horário inicial da parada: 15/08/2025 12…" at bounding box center [375, 205] width 751 height 410
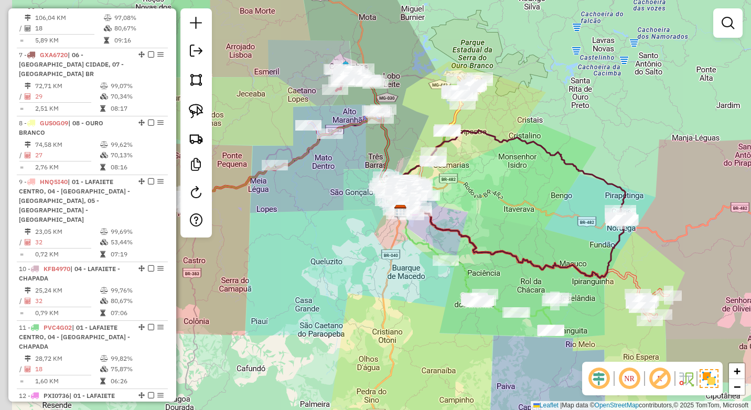
drag, startPoint x: 272, startPoint y: 226, endPoint x: 495, endPoint y: 237, distance: 223.7
click at [518, 241] on div "Janela de atendimento Grade de atendimento Capacidade Transportadoras Veículos …" at bounding box center [375, 205] width 751 height 410
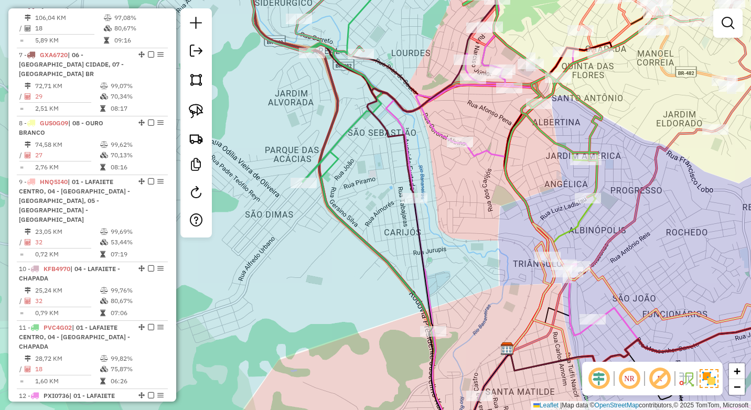
select select "*********"
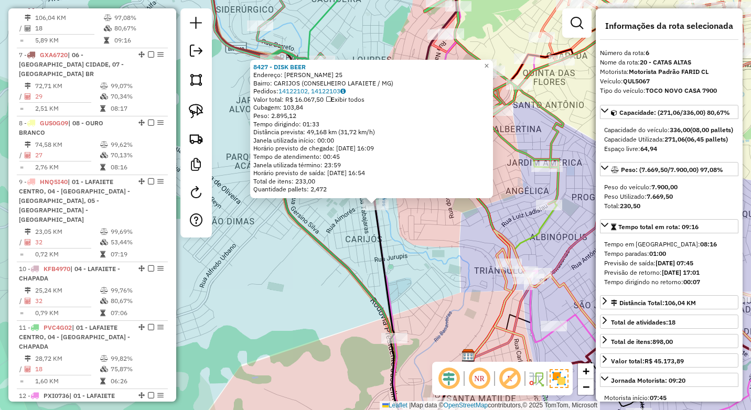
click at [272, 293] on div "8427 - DISK BEER Endereço: LOPES FRANCO 25 Bairro: CARIJOS (CONSELHEIRO LAFAIET…" at bounding box center [375, 205] width 751 height 410
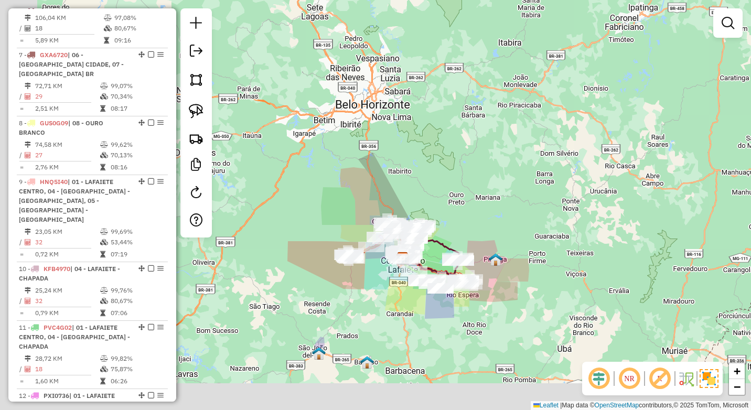
drag, startPoint x: 395, startPoint y: 257, endPoint x: 433, endPoint y: 241, distance: 41.6
click at [513, 222] on div "Janela de atendimento Grade de atendimento Capacidade Transportadoras Veículos …" at bounding box center [375, 205] width 751 height 410
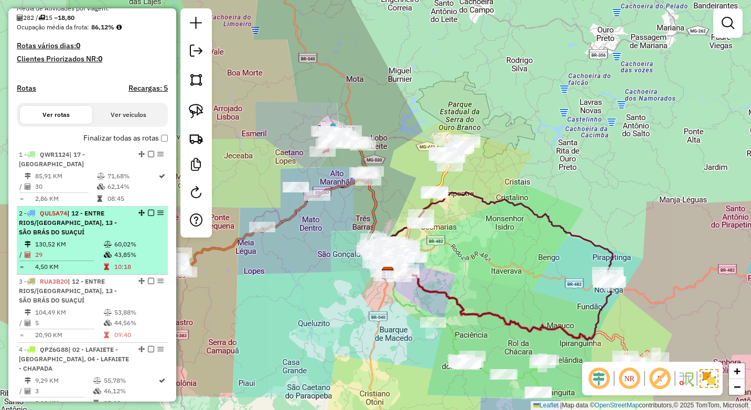
scroll to position [243, 0]
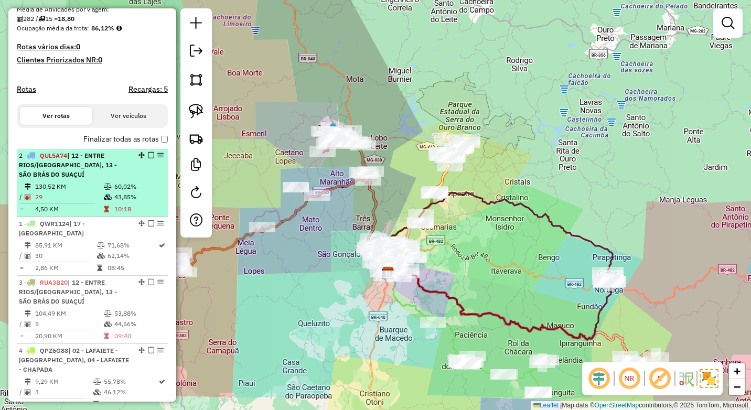
drag, startPoint x: 140, startPoint y: 224, endPoint x: 143, endPoint y: 177, distance: 47.8
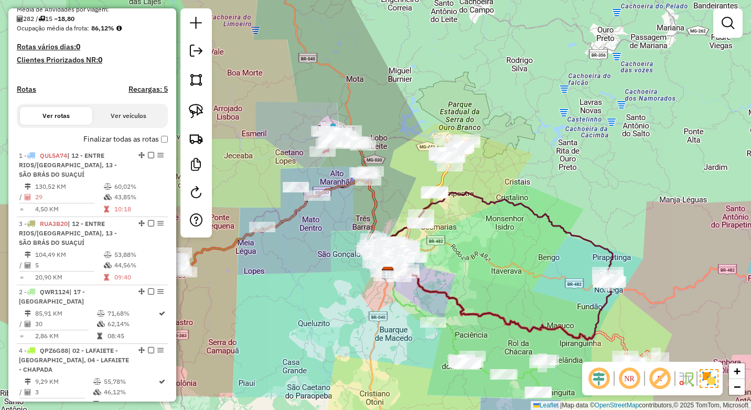
drag, startPoint x: 137, startPoint y: 292, endPoint x: 141, endPoint y: 244, distance: 47.3
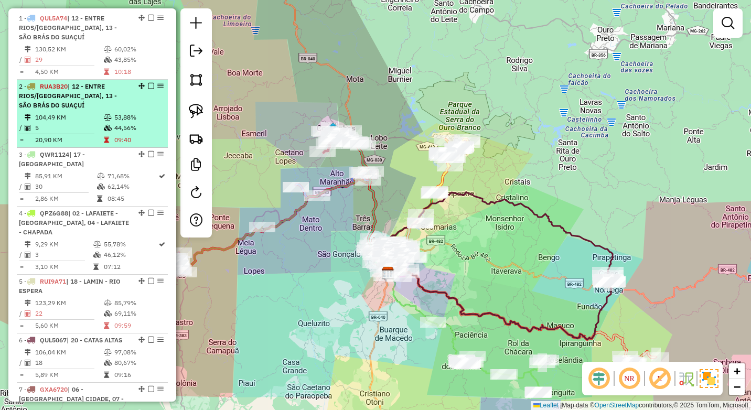
scroll to position [401, 0]
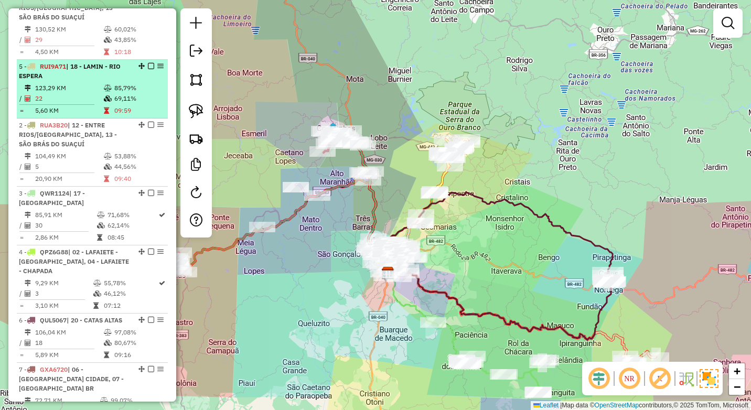
drag, startPoint x: 138, startPoint y: 270, endPoint x: 142, endPoint y: 81, distance: 189.4
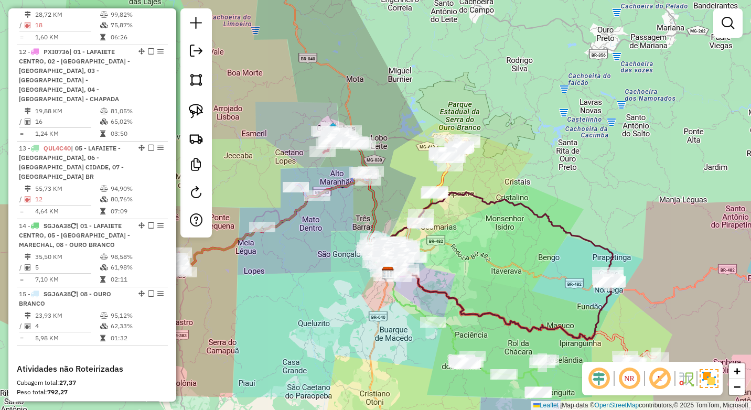
scroll to position [1082, 0]
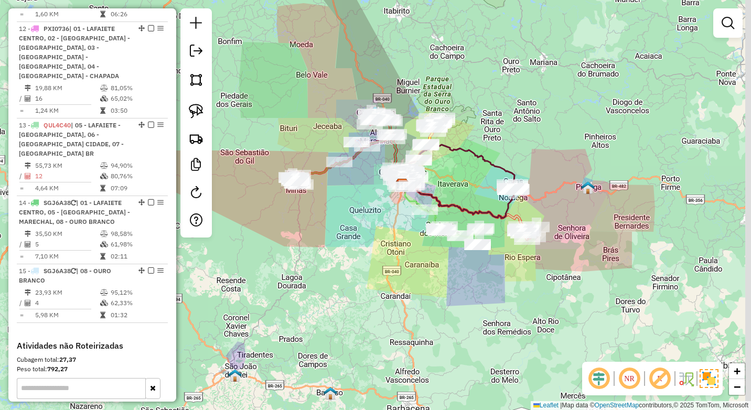
drag, startPoint x: 457, startPoint y: 198, endPoint x: 452, endPoint y: 188, distance: 11.0
click at [452, 188] on div "Janela de atendimento Grade de atendimento Capacidade Transportadoras Veículos …" at bounding box center [375, 205] width 751 height 410
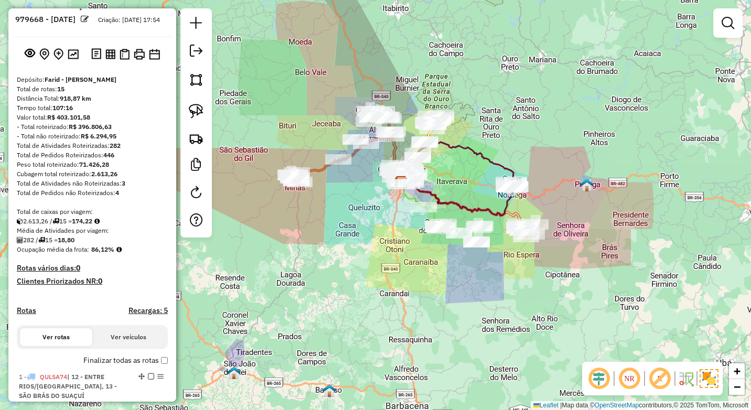
scroll to position [0, 0]
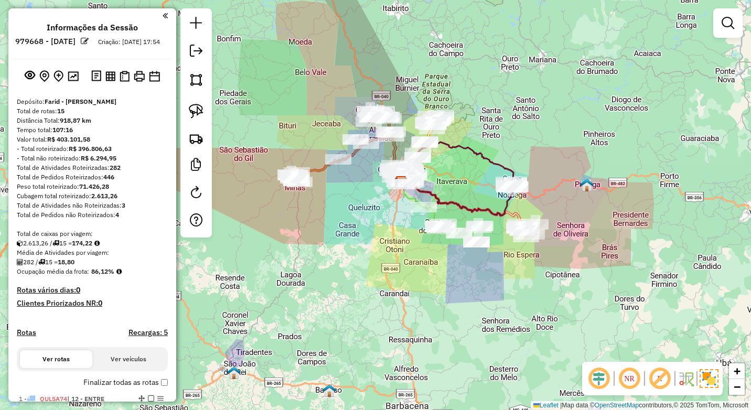
click at [148, 191] on div "Peso total roteirizado: 71.426,28" at bounding box center [92, 186] width 151 height 9
click at [109, 81] on img at bounding box center [110, 76] width 10 height 10
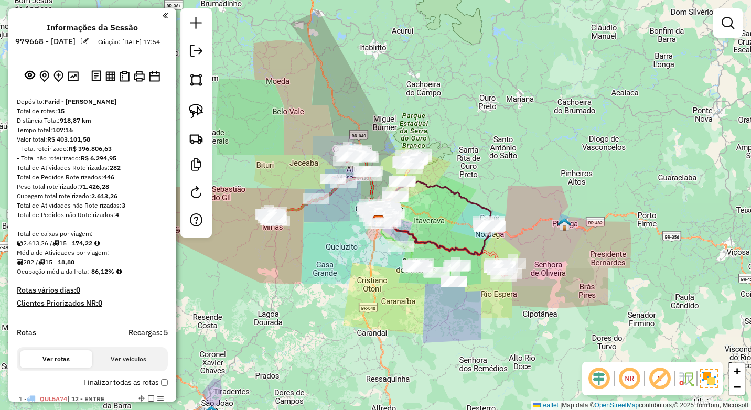
drag, startPoint x: 372, startPoint y: 211, endPoint x: 349, endPoint y: 251, distance: 46.1
click at [349, 251] on div "Janela de atendimento Grade de atendimento Capacidade Transportadoras Veículos …" at bounding box center [375, 205] width 751 height 410
click at [355, 267] on div "Janela de atendimento Grade de atendimento Capacidade Transportadoras Veículos …" at bounding box center [375, 205] width 751 height 410
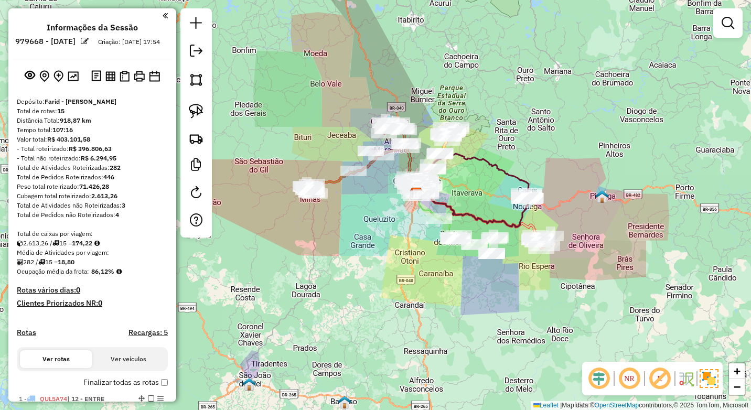
drag, startPoint x: 345, startPoint y: 273, endPoint x: 383, endPoint y: 245, distance: 47.6
click at [383, 245] on div "Janela de atendimento Grade de atendimento Capacidade Transportadoras Veículos …" at bounding box center [375, 205] width 751 height 410
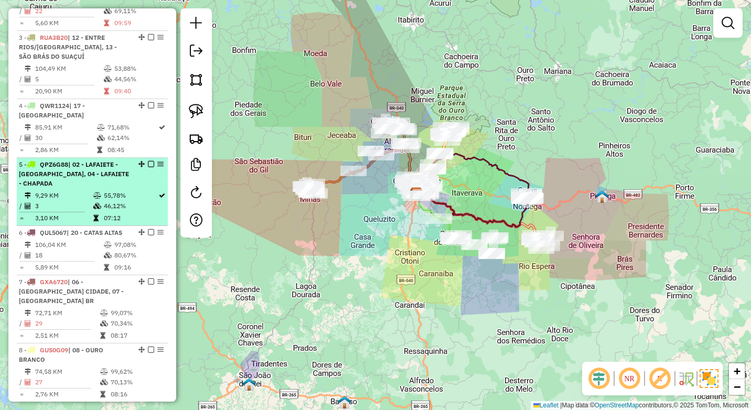
scroll to position [472, 0]
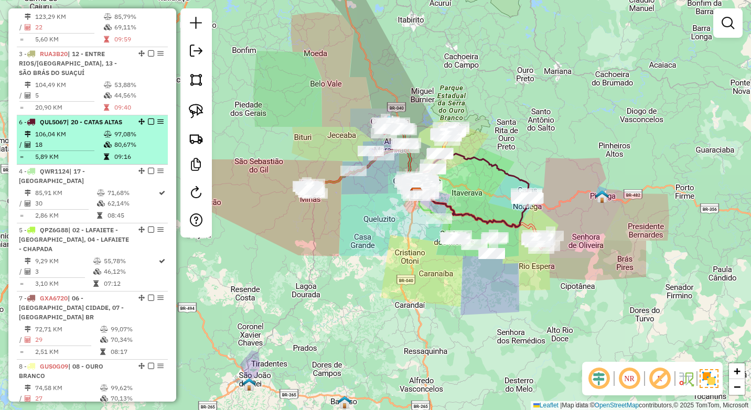
drag, startPoint x: 139, startPoint y: 256, endPoint x: 132, endPoint y: 146, distance: 110.4
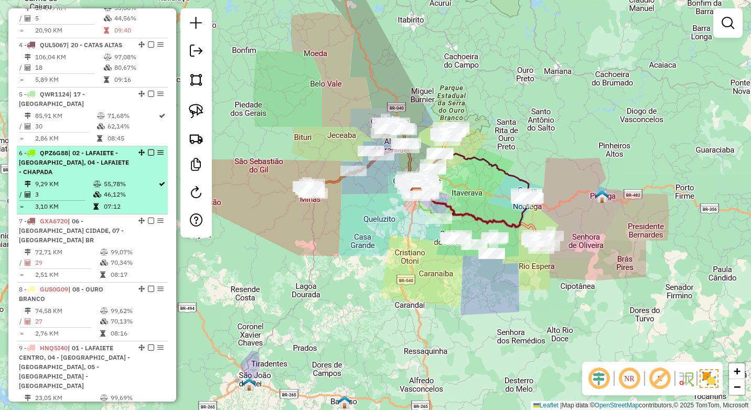
scroll to position [577, 0]
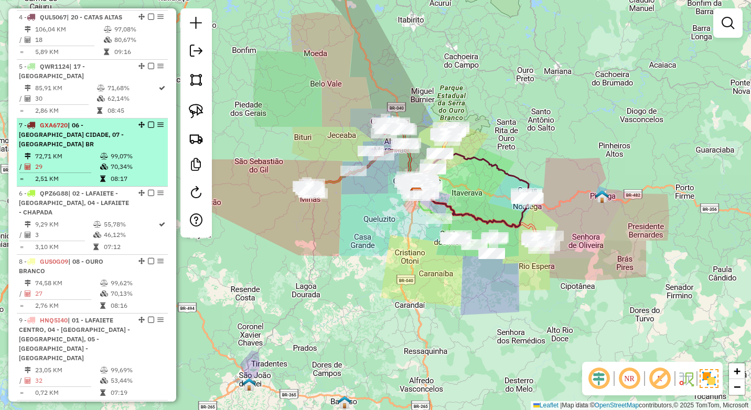
drag, startPoint x: 137, startPoint y: 202, endPoint x: 143, endPoint y: 151, distance: 51.2
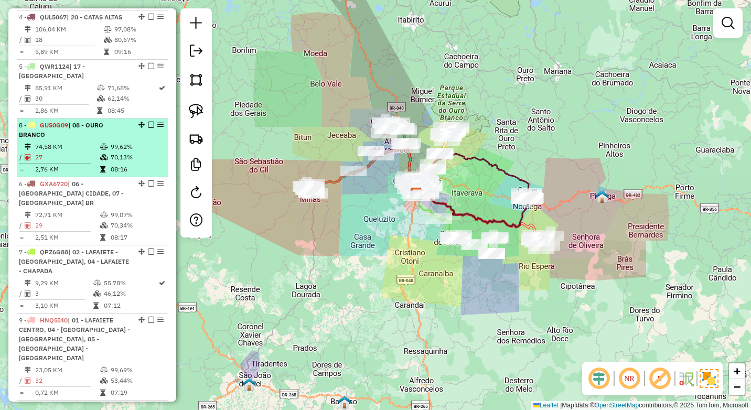
drag, startPoint x: 139, startPoint y: 261, endPoint x: 135, endPoint y: 143, distance: 118.6
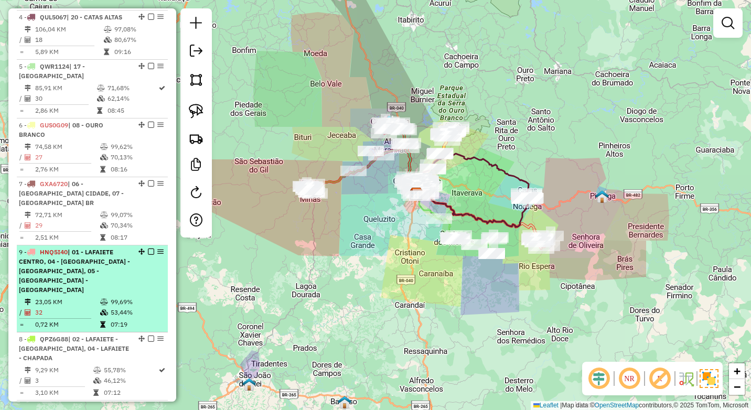
drag, startPoint x: 137, startPoint y: 321, endPoint x: 140, endPoint y: 264, distance: 57.2
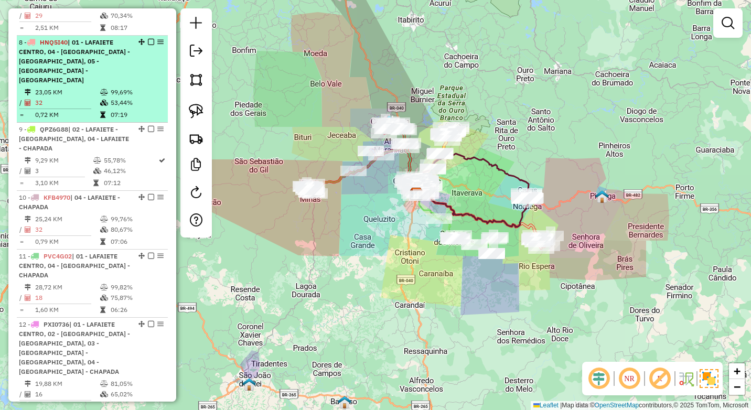
scroll to position [839, 0]
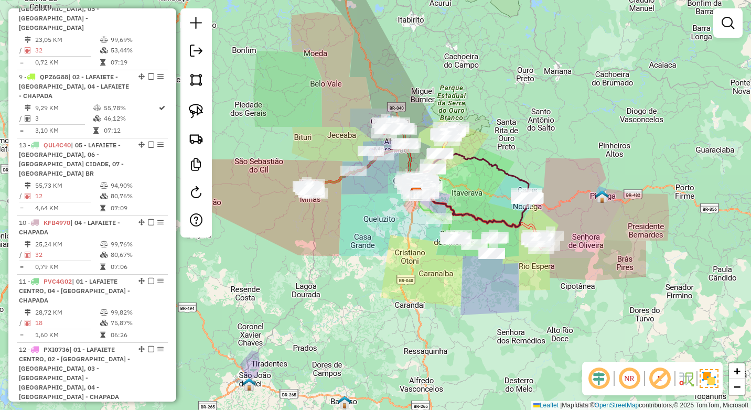
drag, startPoint x: 138, startPoint y: 321, endPoint x: 144, endPoint y: 143, distance: 178.4
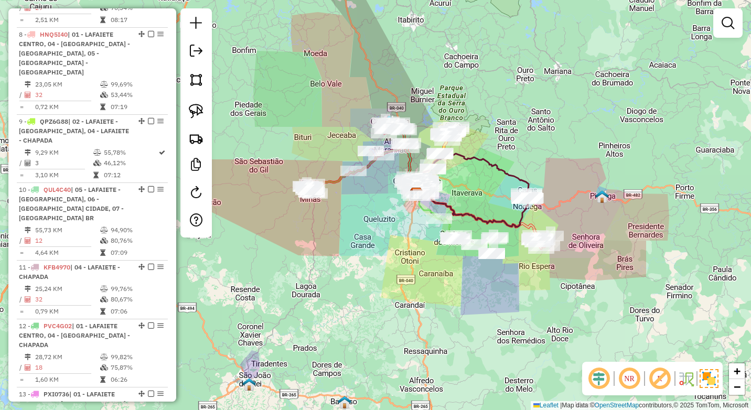
scroll to position [787, 0]
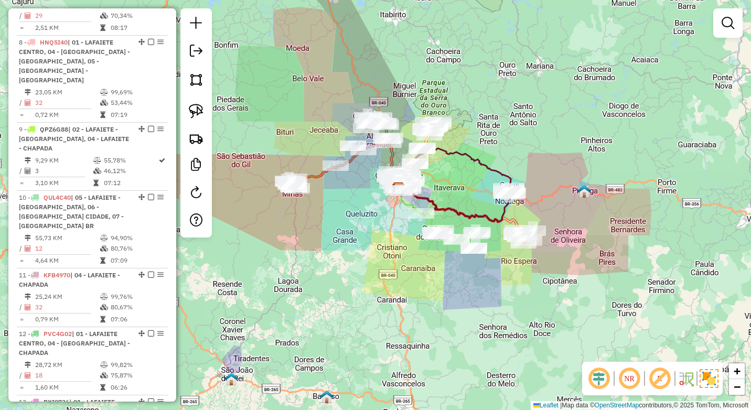
click at [386, 223] on div "Janela de atendimento Grade de atendimento Capacidade Transportadoras Veículos …" at bounding box center [375, 205] width 751 height 410
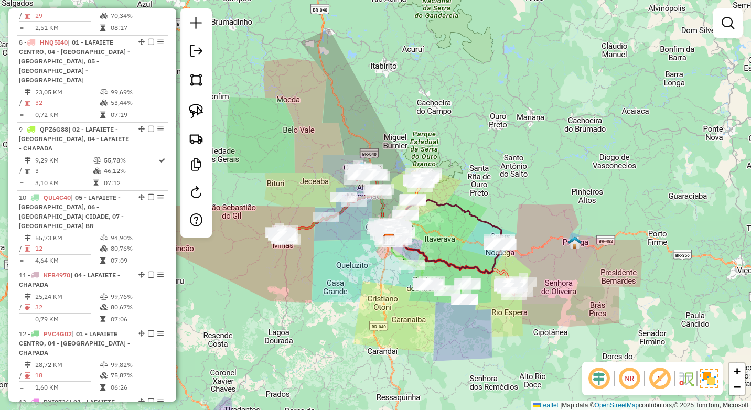
drag, startPoint x: 365, startPoint y: 287, endPoint x: 360, endPoint y: 314, distance: 26.7
click at [360, 314] on div "Janela de atendimento Grade de atendimento Capacidade Transportadoras Veículos …" at bounding box center [375, 205] width 751 height 410
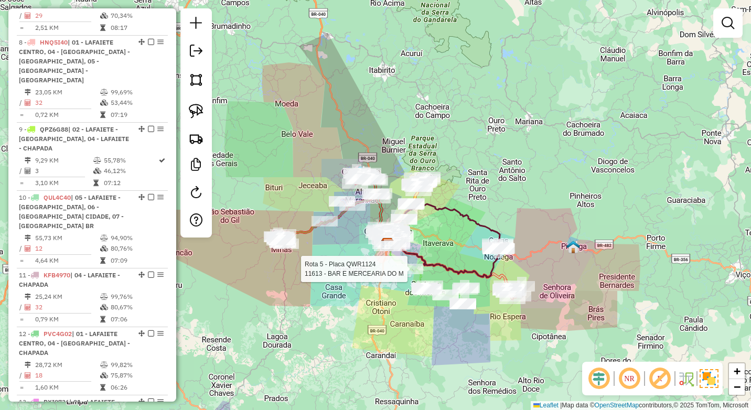
select select "*********"
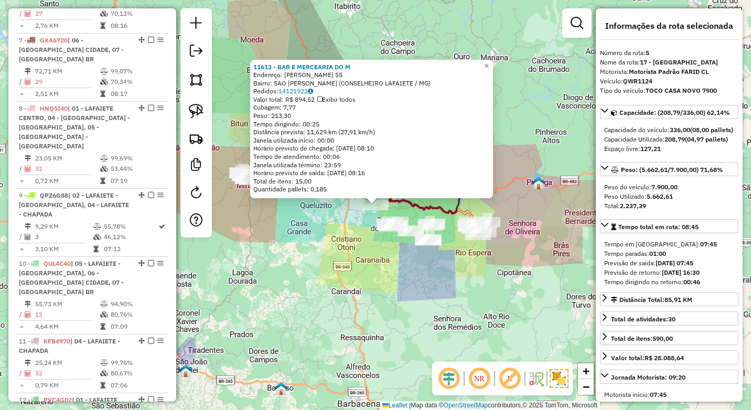
scroll to position [638, 0]
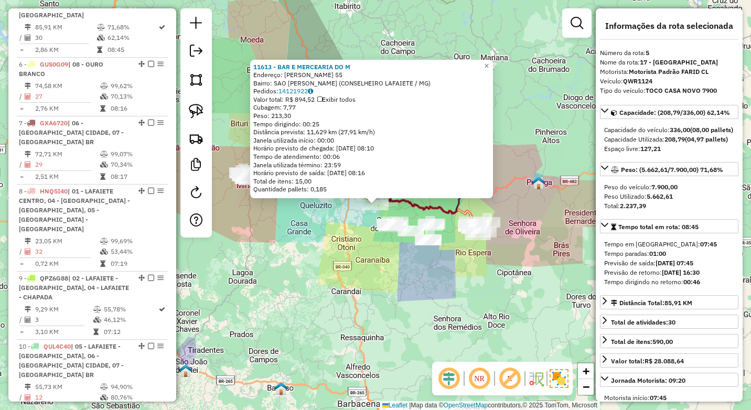
click at [342, 271] on div "11613 - BAR E MERCEARIA DO M Endereço: BIANOR DE ALMEIDA 55 Bairro: SAO VICENTE…" at bounding box center [375, 205] width 751 height 410
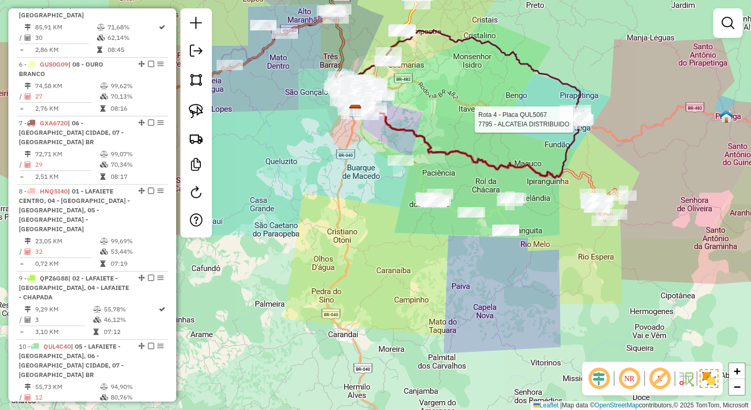
select select "*********"
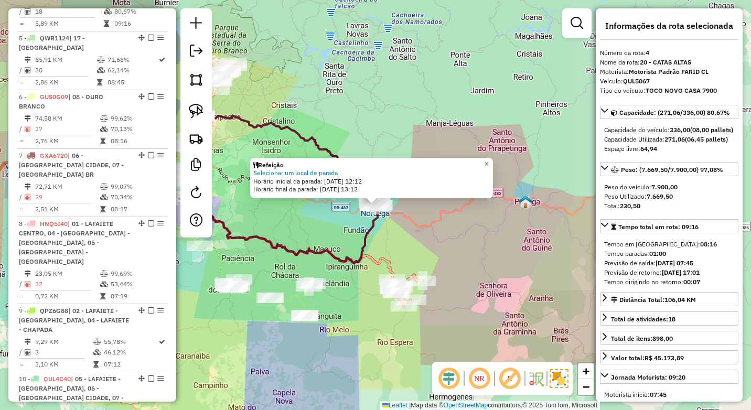
scroll to position [588, 0]
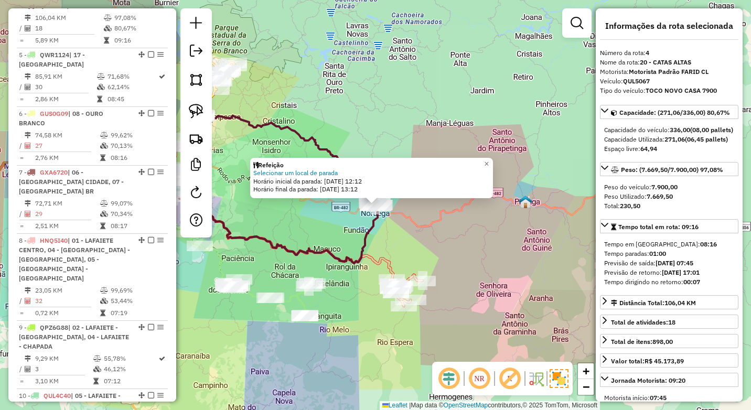
click at [328, 246] on icon at bounding box center [266, 229] width 223 height 68
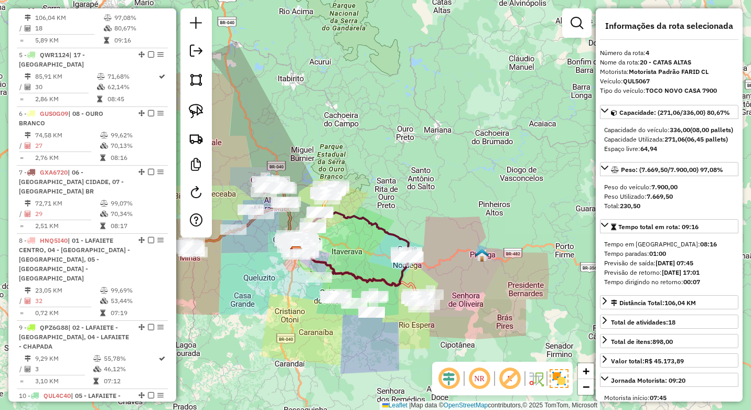
drag, startPoint x: 230, startPoint y: 331, endPoint x: 344, endPoint y: 355, distance: 116.2
click at [344, 355] on div "Janela de atendimento Grade de atendimento Capacidade Transportadoras Veículos …" at bounding box center [375, 205] width 751 height 410
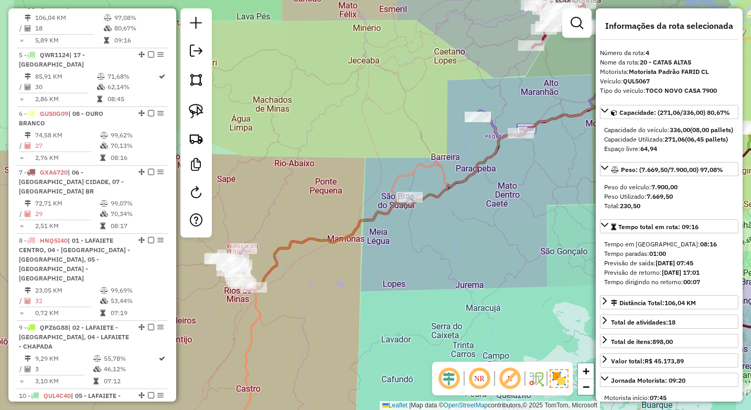
drag, startPoint x: 459, startPoint y: 273, endPoint x: 324, endPoint y: 299, distance: 137.9
click at [325, 298] on div "Janela de atendimento Grade de atendimento Capacidade Transportadoras Veículos …" at bounding box center [375, 205] width 751 height 410
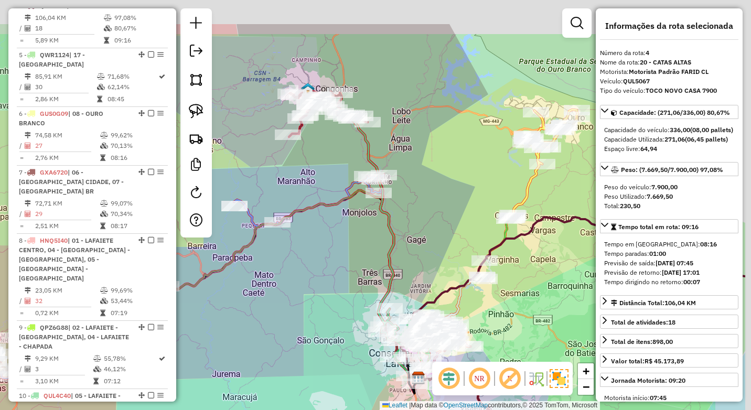
drag, startPoint x: 283, startPoint y: 319, endPoint x: 265, endPoint y: 332, distance: 22.1
click at [265, 332] on div "Janela de atendimento Grade de atendimento Capacidade Transportadoras Veículos …" at bounding box center [375, 205] width 751 height 410
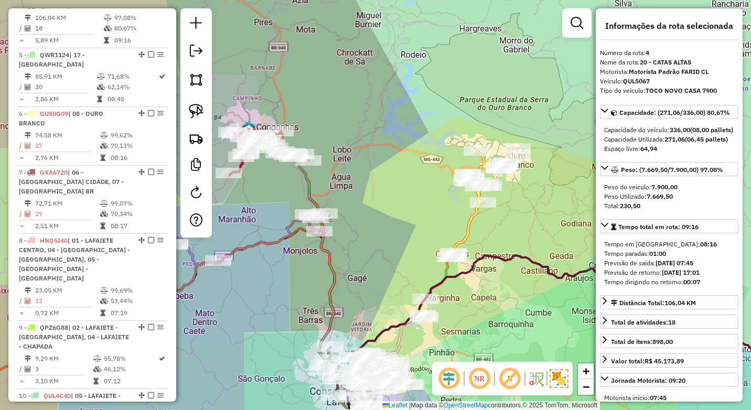
drag, startPoint x: 405, startPoint y: 165, endPoint x: 358, endPoint y: 195, distance: 55.9
click at [358, 195] on div "Janela de atendimento Grade de atendimento Capacidade Transportadoras Veículos …" at bounding box center [375, 205] width 751 height 410
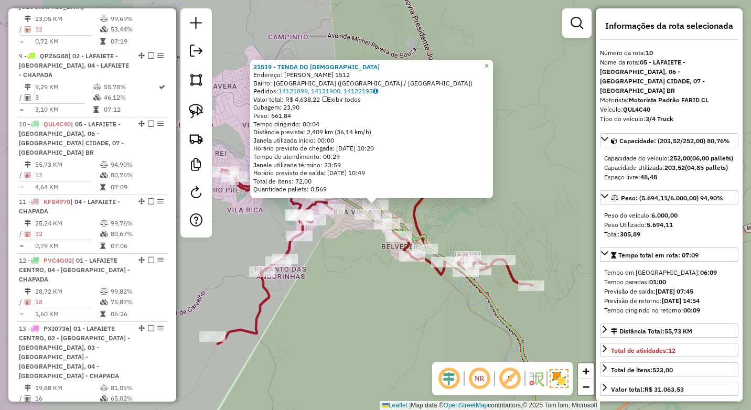
scroll to position [950, 0]
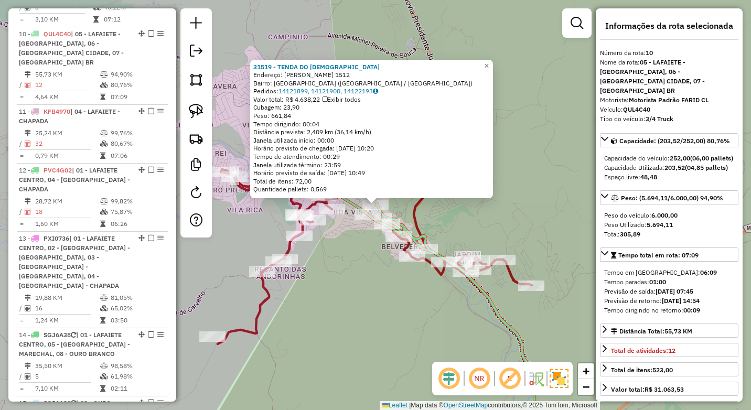
click at [369, 320] on div "31519 - TENDA DO BUDA Endereço: JULIA KUBITSCHECK 1512 Bairro: CENTRO (CONGONHA…" at bounding box center [375, 205] width 751 height 410
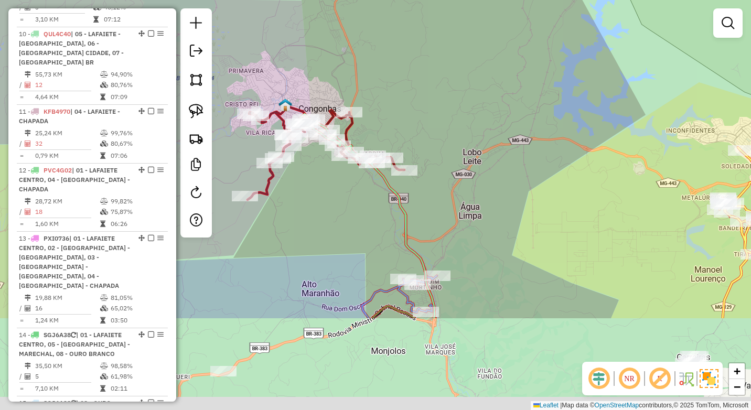
drag, startPoint x: 379, startPoint y: 341, endPoint x: 318, endPoint y: 145, distance: 205.3
click at [320, 160] on div "Janela de atendimento Grade de atendimento Capacidade Transportadoras Veículos …" at bounding box center [375, 205] width 751 height 410
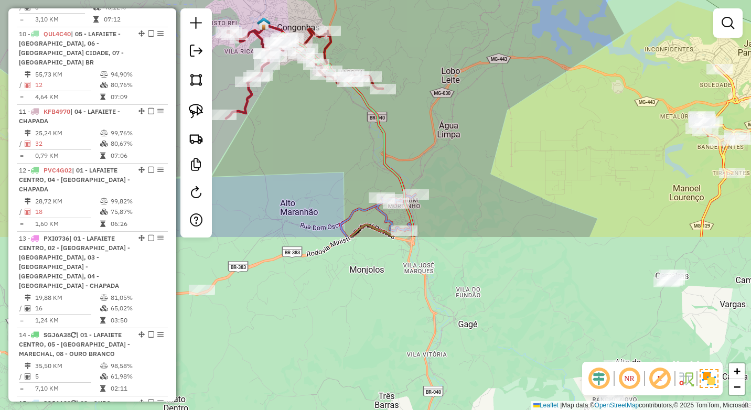
drag, startPoint x: 370, startPoint y: 330, endPoint x: 317, endPoint y: 151, distance: 186.9
click at [324, 177] on div "Janela de atendimento Grade de atendimento Capacidade Transportadoras Veículos …" at bounding box center [375, 205] width 751 height 410
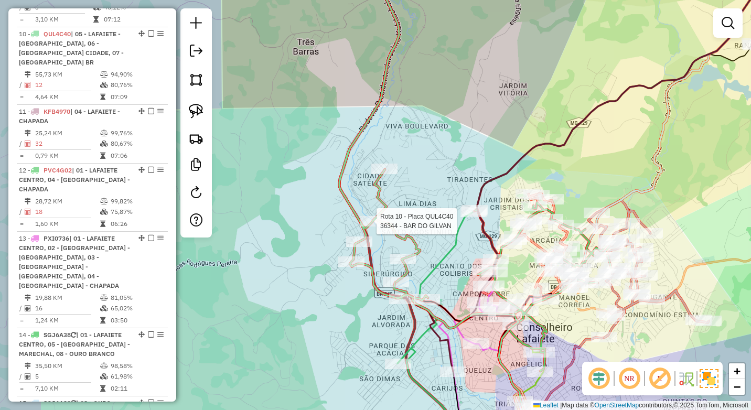
select select "*********"
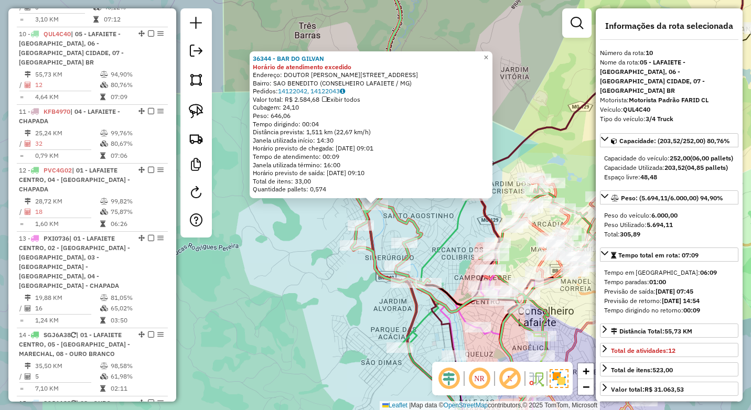
click at [299, 267] on div "36344 - BAR DO GILVAN Horário de atendimento excedido Endereço: DOUTOR EDUARDO …" at bounding box center [375, 205] width 751 height 410
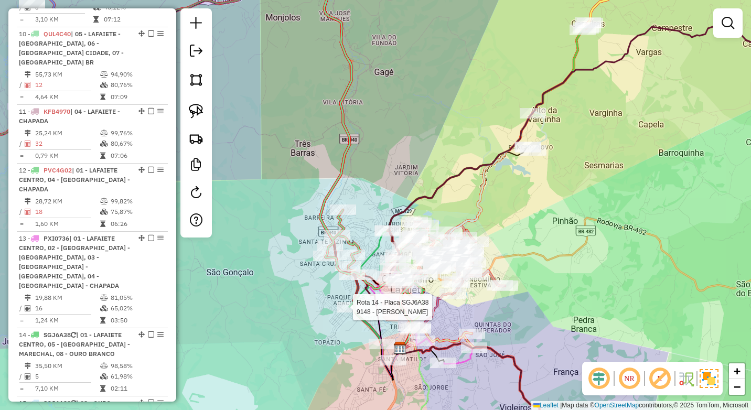
select select "*********"
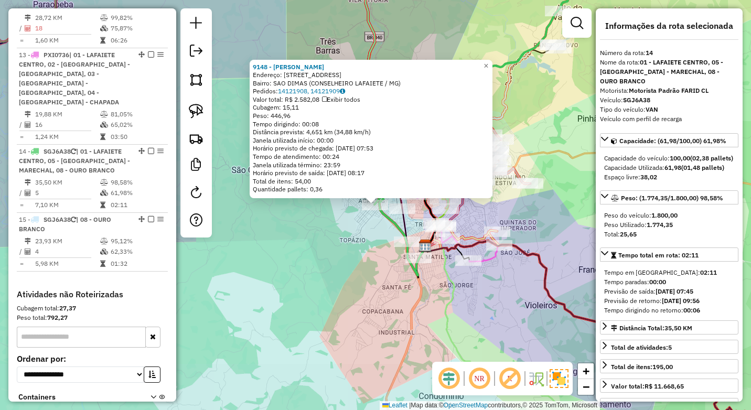
scroll to position [1153, 0]
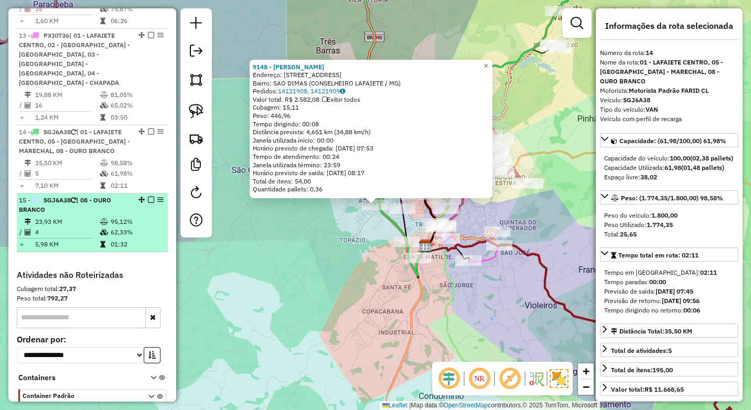
click at [80, 217] on td "23,93 KM" at bounding box center [67, 222] width 65 height 10
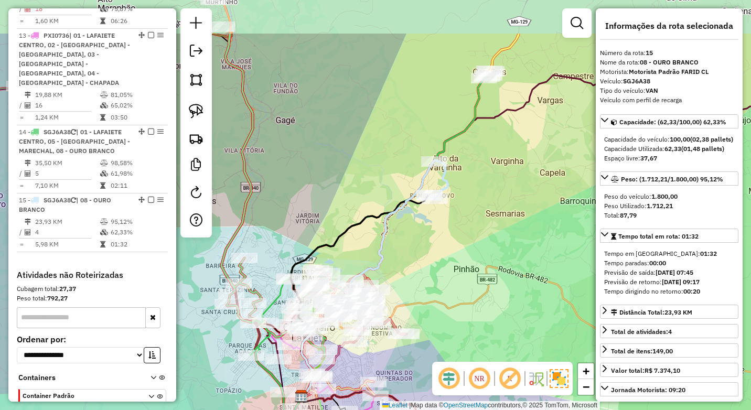
drag, startPoint x: 477, startPoint y: 122, endPoint x: 466, endPoint y: 205, distance: 83.0
click at [466, 205] on div "Janela de atendimento Grade de atendimento Capacidade Transportadoras Veículos …" at bounding box center [375, 205] width 751 height 410
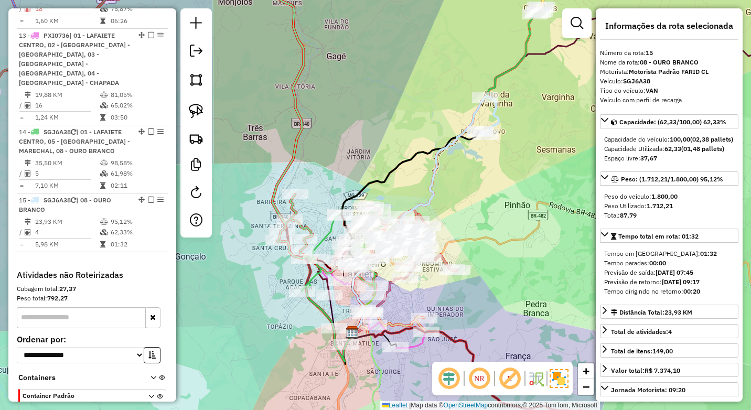
click at [445, 302] on div "Janela de atendimento Grade de atendimento Capacidade Transportadoras Veículos …" at bounding box center [375, 205] width 751 height 410
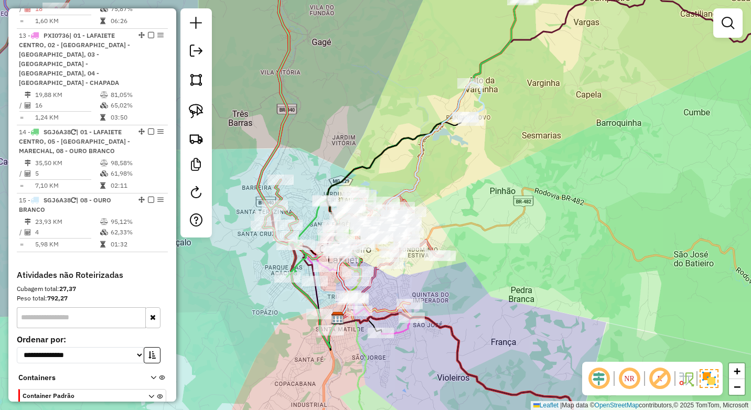
drag, startPoint x: 482, startPoint y: 316, endPoint x: 432, endPoint y: 258, distance: 76.6
click at [432, 258] on div "Janela de atendimento Grade de atendimento Capacidade Transportadoras Veículos …" at bounding box center [375, 205] width 751 height 410
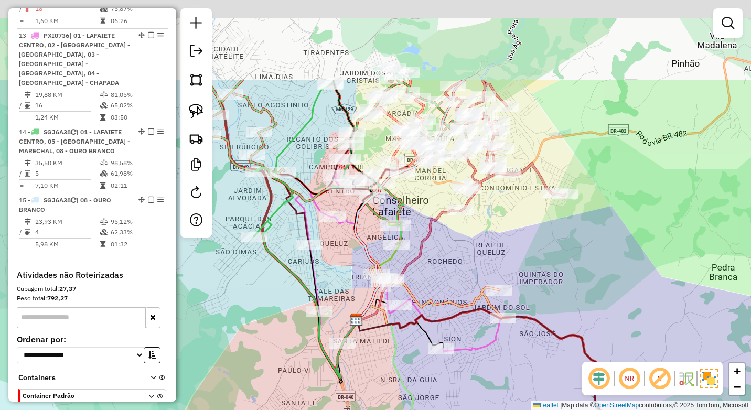
drag, startPoint x: 379, startPoint y: 149, endPoint x: 373, endPoint y: 235, distance: 86.2
click at [373, 235] on div "Janela de atendimento Grade de atendimento Capacidade Transportadoras Veículos …" at bounding box center [375, 205] width 751 height 410
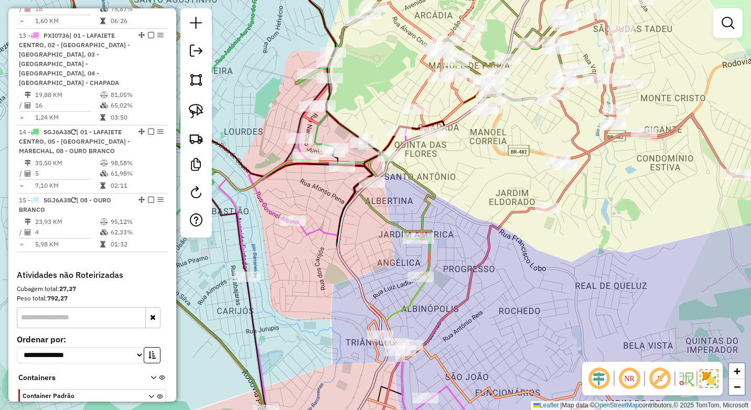
select select "*********"
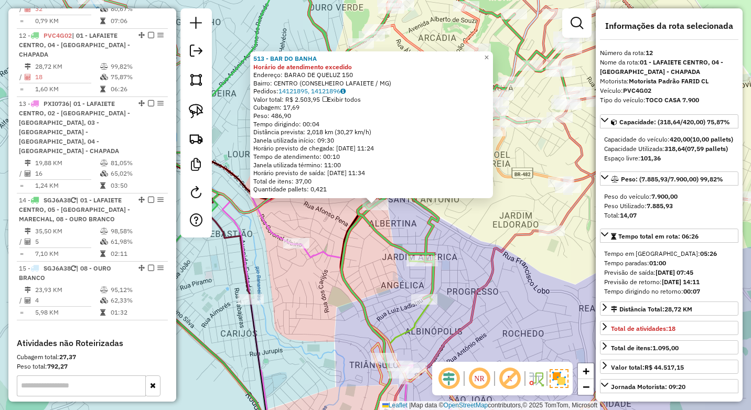
scroll to position [1077, 0]
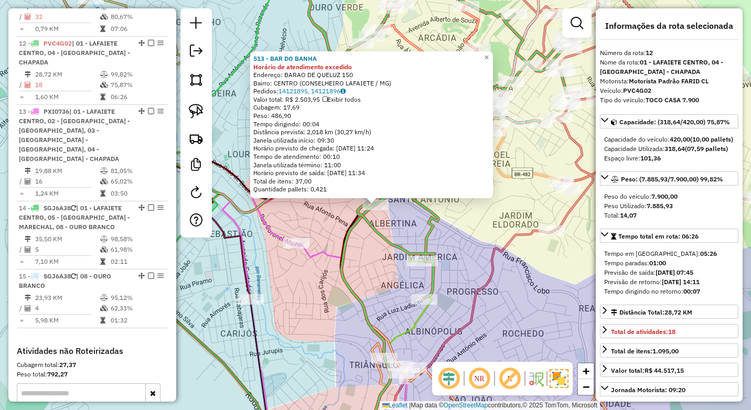
click at [366, 249] on div "513 - BAR DO BANHA Horário de atendimento excedido Endereço: BARAO DE QUELUZ 15…" at bounding box center [375, 205] width 751 height 410
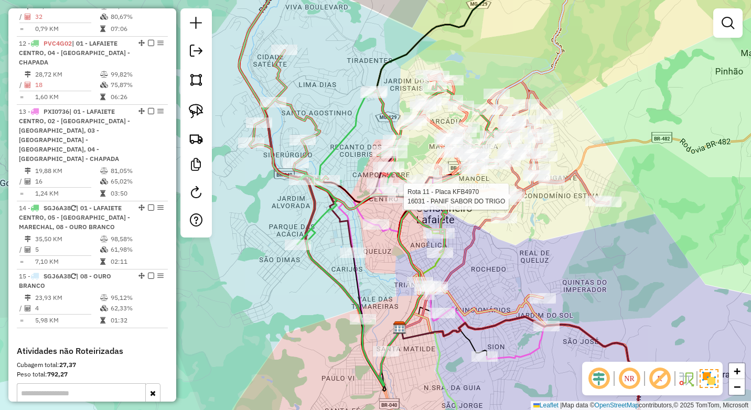
select select "*********"
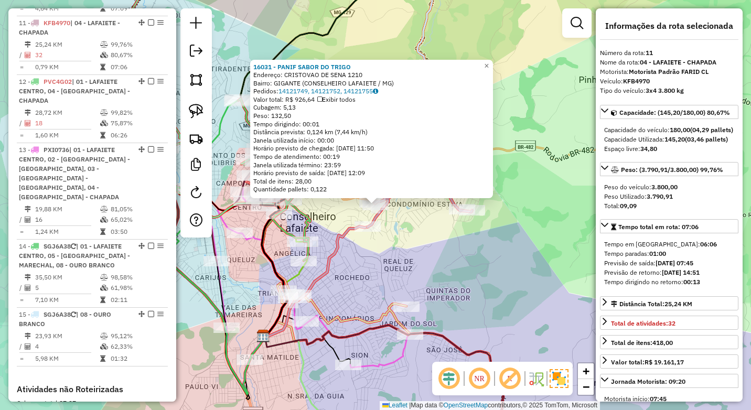
scroll to position [1018, 0]
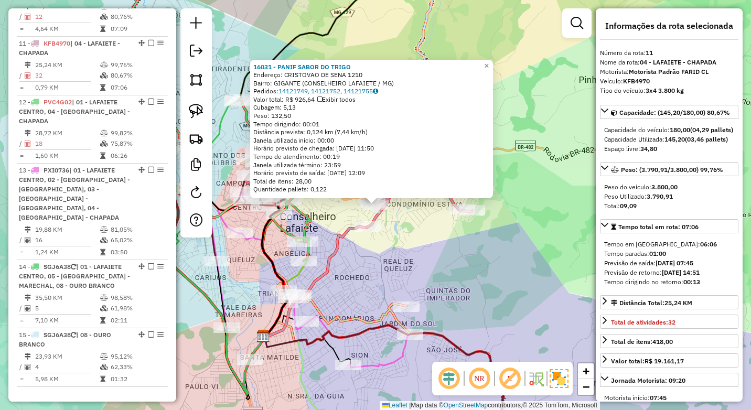
click at [437, 266] on div "16031 - PANIF SABOR DO TRIGO Endereço: CRISTOVAO DE SENA 1210 Bairro: GIGANTE (…" at bounding box center [375, 205] width 751 height 410
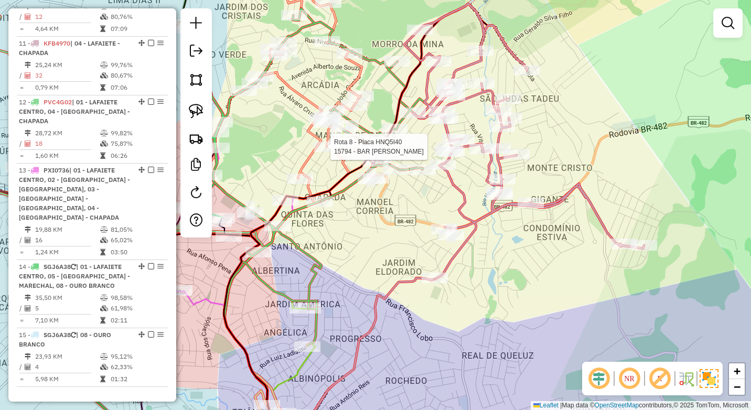
select select "*********"
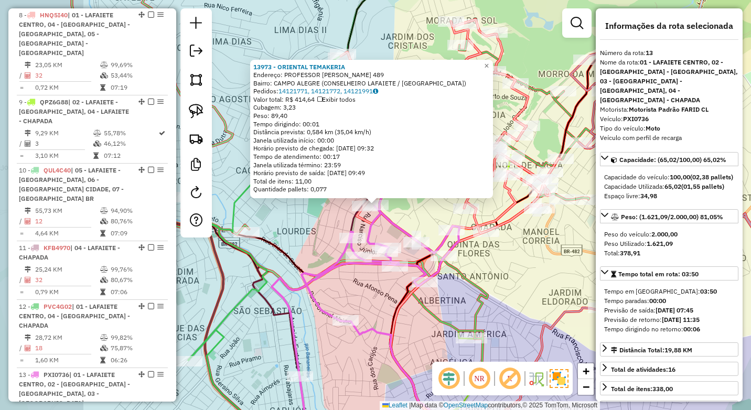
scroll to position [1136, 0]
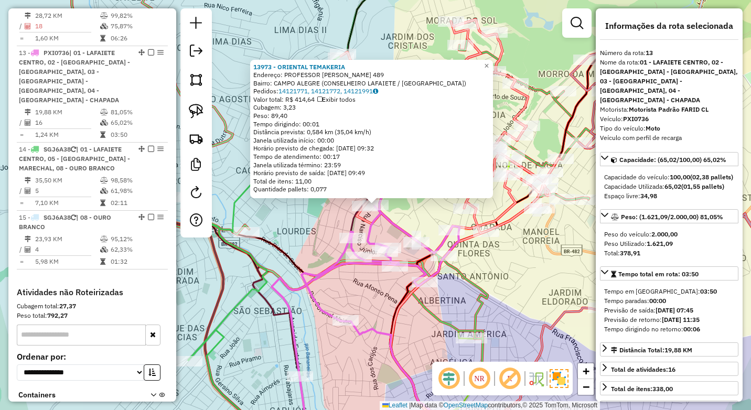
click at [271, 317] on icon at bounding box center [341, 167] width 176 height 417
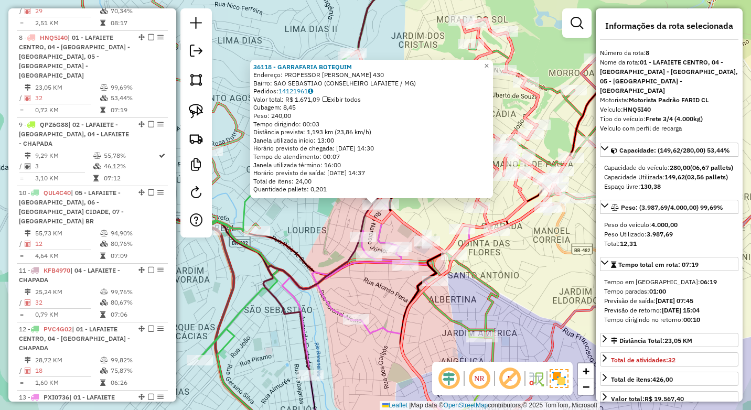
scroll to position [814, 0]
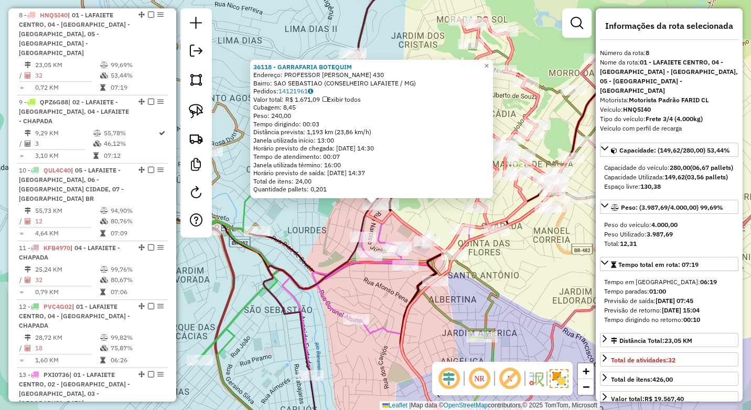
click at [327, 237] on div "36118 - GARRAFARIA BOTEQUIM Endereço: PROFESSOR MANOEL MARTINS 430 Bairro: SAO …" at bounding box center [375, 205] width 751 height 410
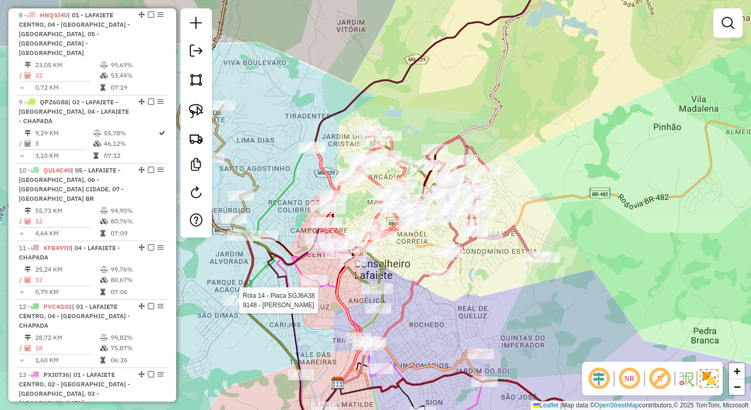
click at [233, 306] on div at bounding box center [236, 300] width 26 height 10
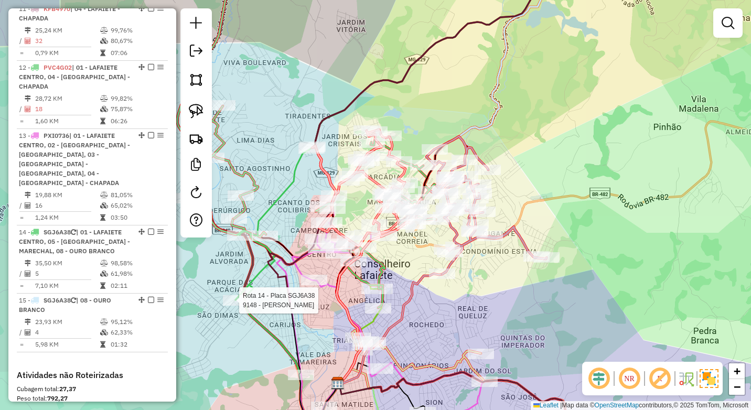
select select "*********"
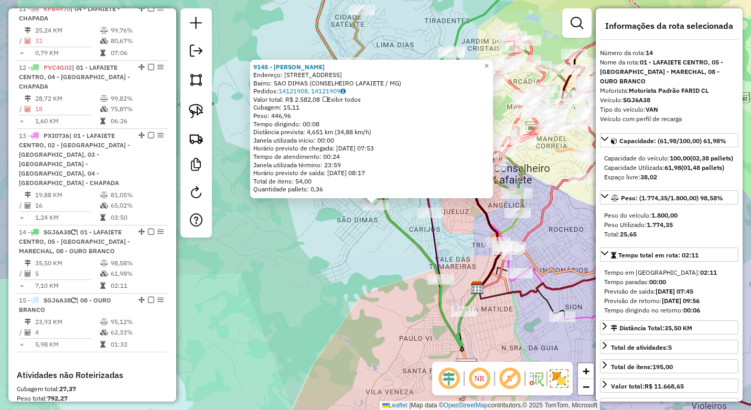
scroll to position [1153, 0]
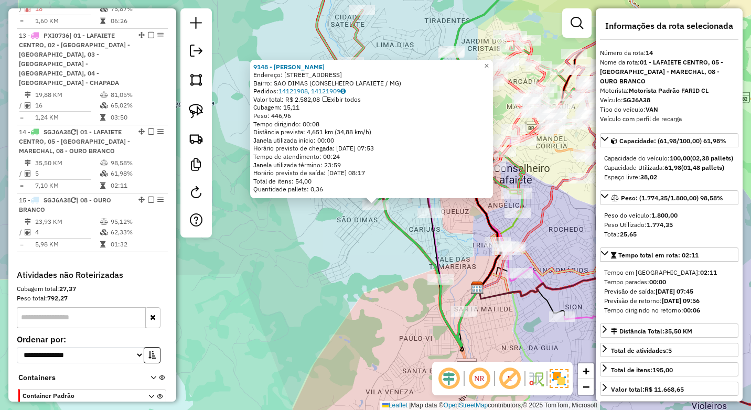
click at [305, 298] on div "9148 - MERCADO ALMEIDA Endereço: BARAO DE POUSO ALEGRE 825 Bairro: SAO DIMAS (C…" at bounding box center [375, 205] width 751 height 410
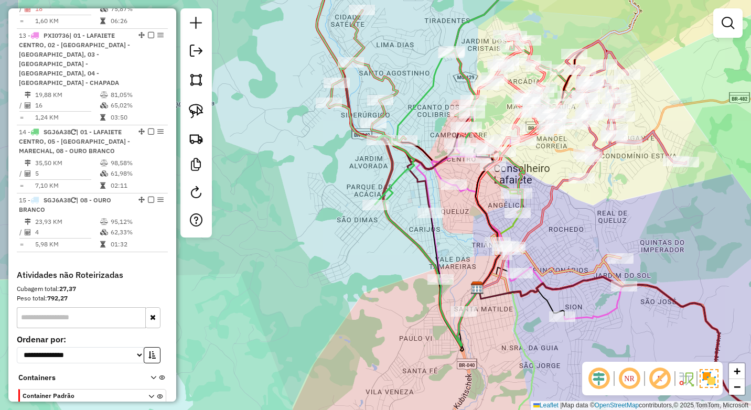
select select "*********"
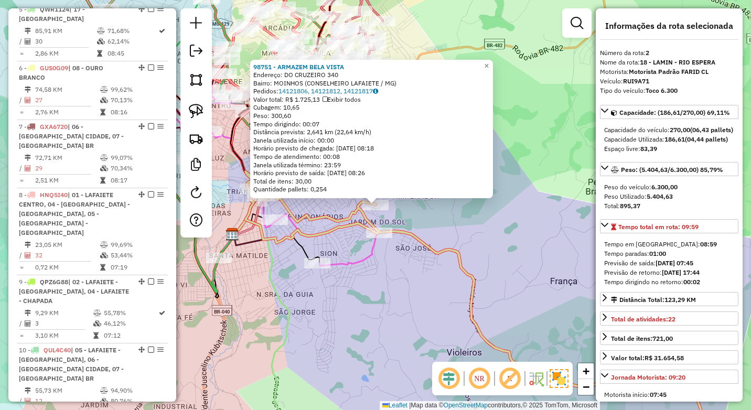
scroll to position [461, 0]
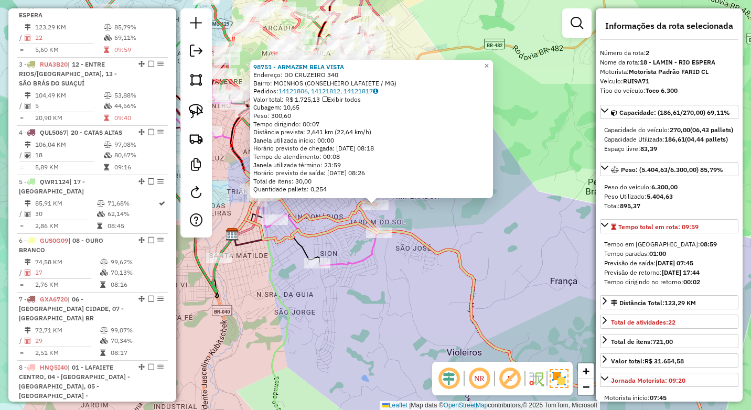
click at [381, 303] on div "98751 - ARMAZEM BELA VISTA Endereço: DO CRUZEIRO 340 Bairro: MOINHOS (CONSELHEI…" at bounding box center [375, 205] width 751 height 410
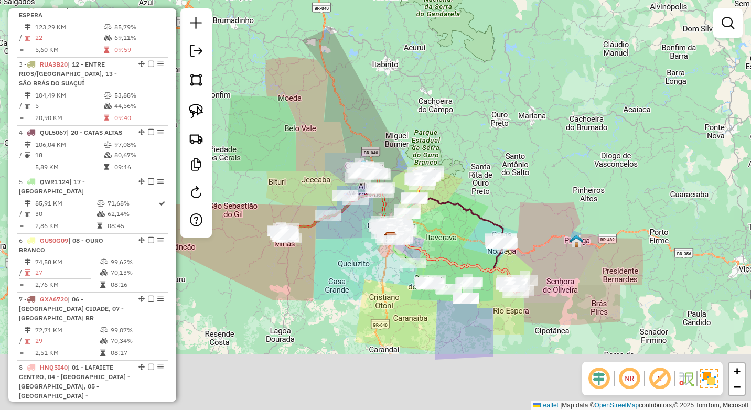
drag, startPoint x: 478, startPoint y: 213, endPoint x: 484, endPoint y: 180, distance: 33.6
click at [484, 180] on div "Janela de atendimento Grade de atendimento Capacidade Transportadoras Veículos …" at bounding box center [375, 205] width 751 height 410
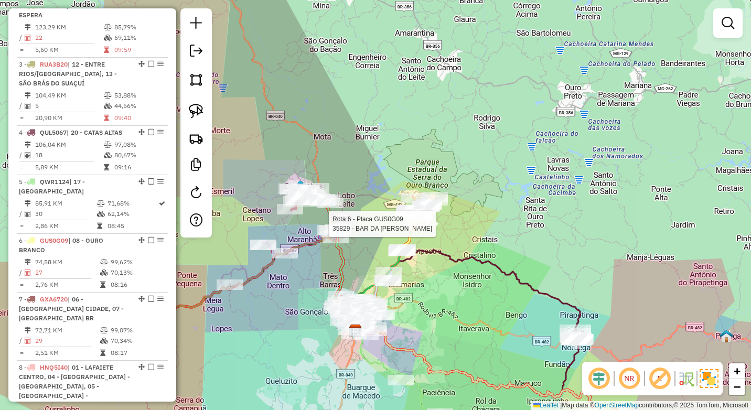
select select "*********"
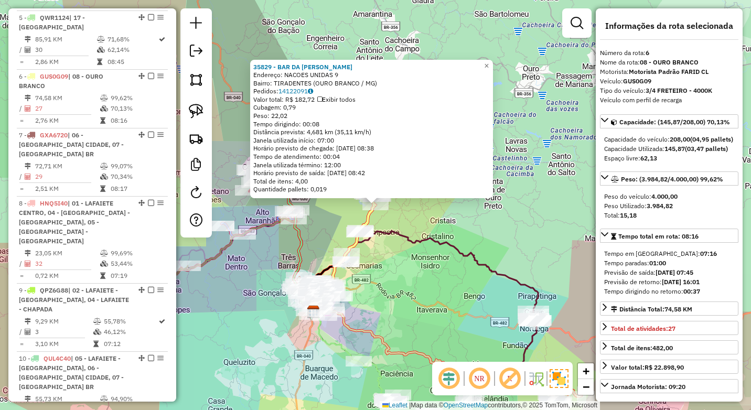
scroll to position [696, 0]
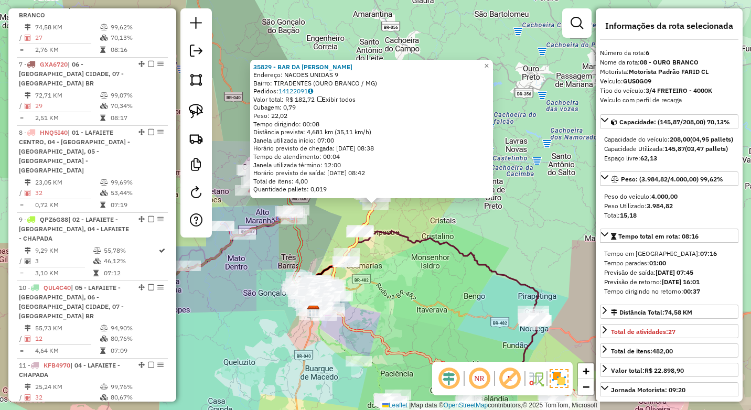
click at [409, 269] on div "35829 - BAR DA MARLENE Endereço: NACOES UNIDAS 9 Bairro: TIRADENTES (OURO BRANC…" at bounding box center [375, 205] width 751 height 410
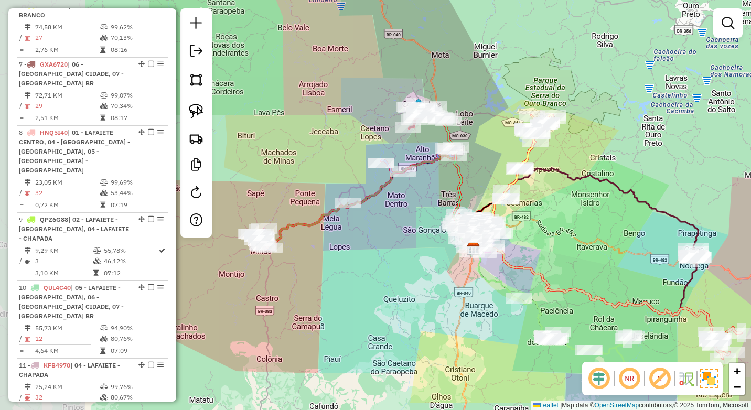
drag, startPoint x: 421, startPoint y: 286, endPoint x: 543, endPoint y: 239, distance: 131.5
click at [543, 239] on div "Janela de atendimento Grade de atendimento Capacidade Transportadoras Veículos …" at bounding box center [375, 205] width 751 height 410
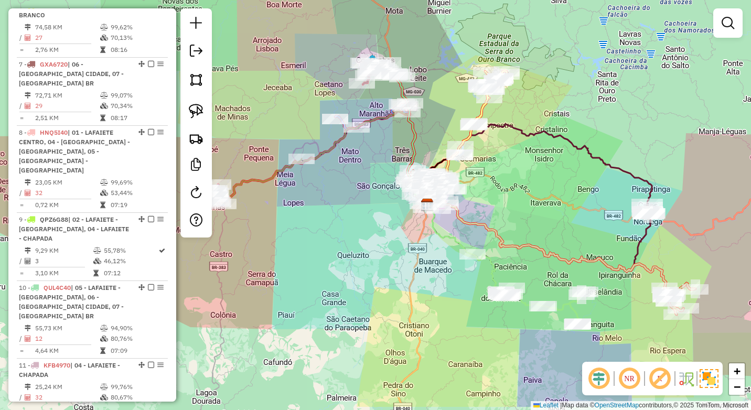
drag, startPoint x: 559, startPoint y: 255, endPoint x: 485, endPoint y: 177, distance: 107.6
click at [485, 177] on div "Janela de atendimento Grade de atendimento Capacidade Transportadoras Veículos …" at bounding box center [375, 205] width 751 height 410
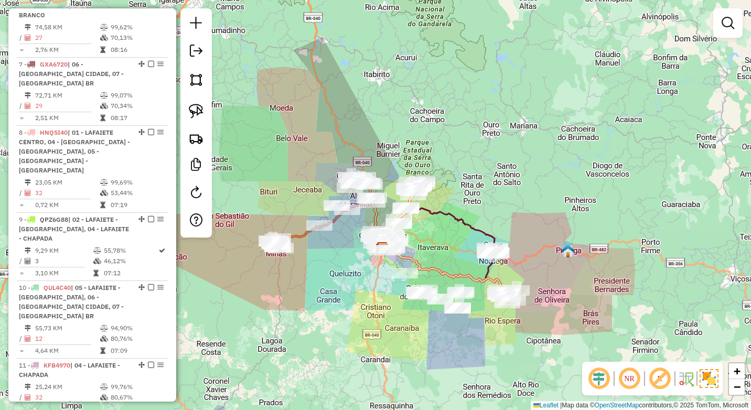
drag, startPoint x: 325, startPoint y: 184, endPoint x: 348, endPoint y: 256, distance: 75.5
click at [348, 256] on div "Janela de atendimento Grade de atendimento Capacidade Transportadoras Veículos …" at bounding box center [375, 205] width 751 height 410
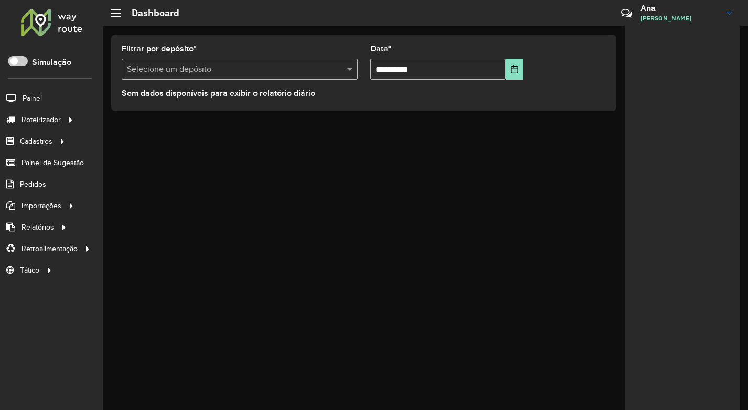
click at [51, 24] on div at bounding box center [51, 21] width 63 height 27
click at [121, 15] on h2 "Dashboard" at bounding box center [150, 13] width 58 height 12
click at [113, 14] on div at bounding box center [116, 12] width 10 height 7
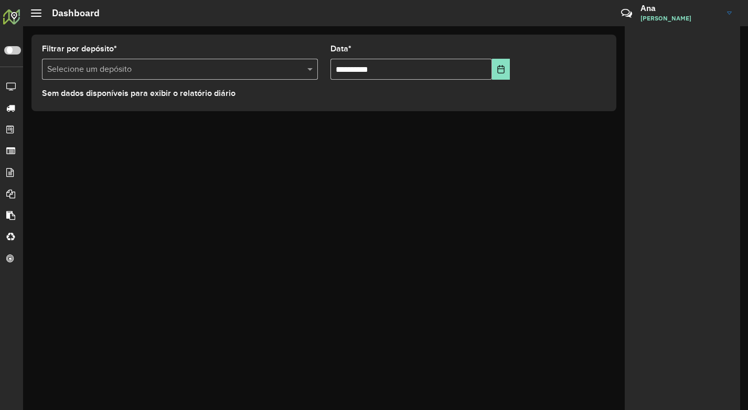
click at [35, 12] on div at bounding box center [36, 12] width 10 height 7
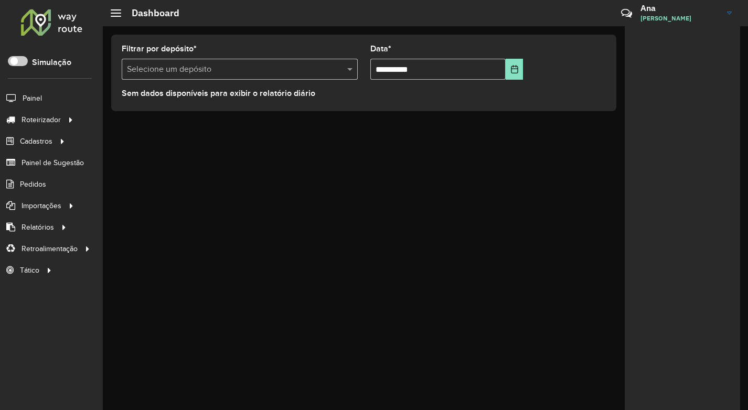
click at [712, 10] on h3 "Ana" at bounding box center [679, 8] width 79 height 10
click at [540, 239] on div "**********" at bounding box center [425, 218] width 645 height 384
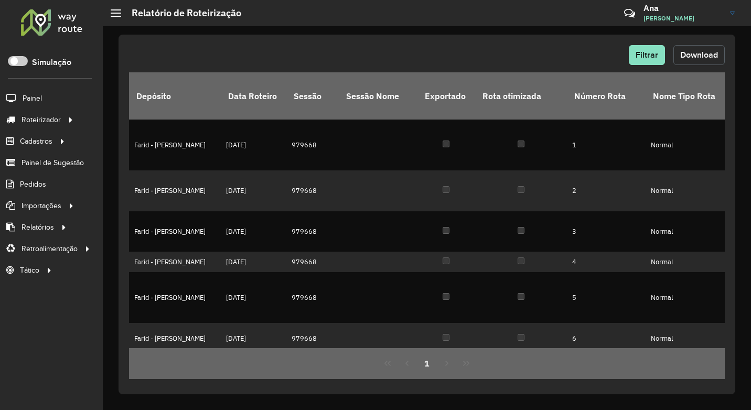
click at [699, 55] on span "Download" at bounding box center [699, 54] width 38 height 9
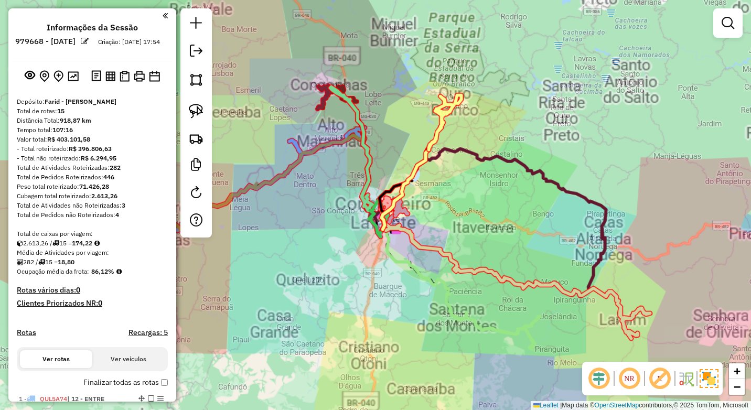
scroll to position [696, 0]
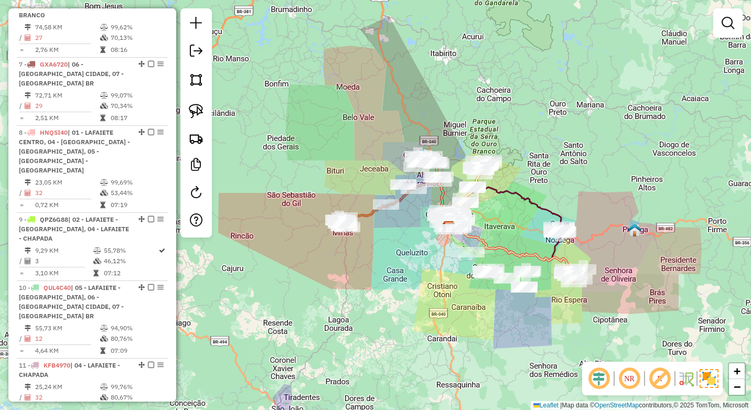
drag, startPoint x: 466, startPoint y: 227, endPoint x: 502, endPoint y: 224, distance: 36.8
click at [502, 224] on div "Janela de atendimento Grade de atendimento Capacidade Transportadoras Veículos …" at bounding box center [375, 205] width 751 height 410
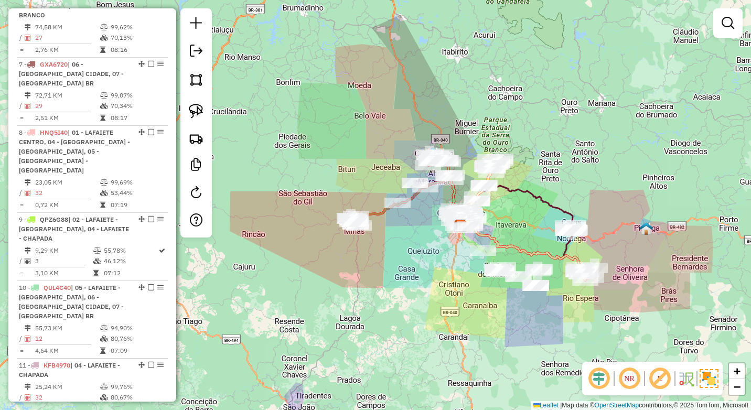
click at [502, 224] on div "Janela de atendimento Grade de atendimento Capacidade Transportadoras Veículos …" at bounding box center [375, 205] width 751 height 410
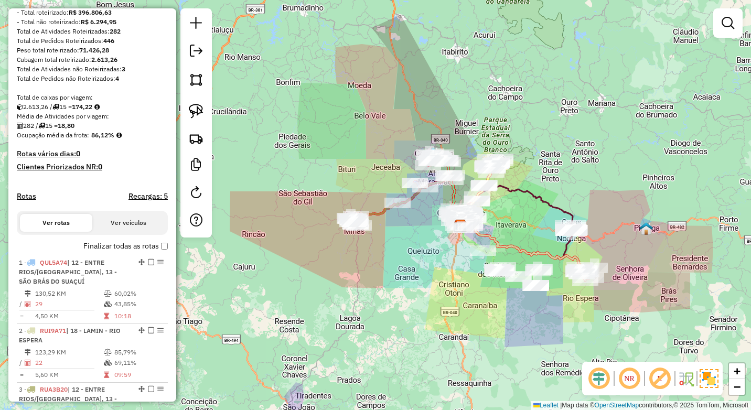
scroll to position [0, 0]
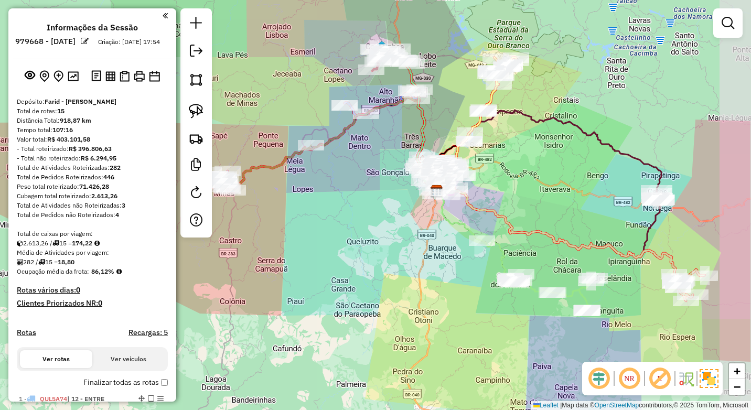
drag, startPoint x: 439, startPoint y: 269, endPoint x: 372, endPoint y: 260, distance: 67.7
click at [372, 260] on div "Janela de atendimento Grade de atendimento Capacidade Transportadoras Veículos …" at bounding box center [375, 205] width 751 height 410
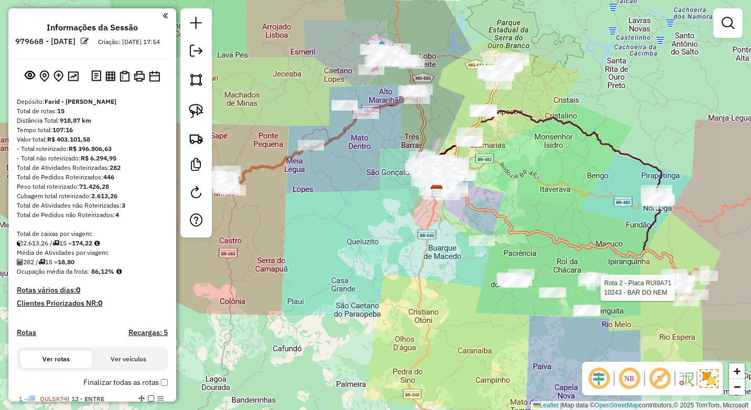
select select "*********"
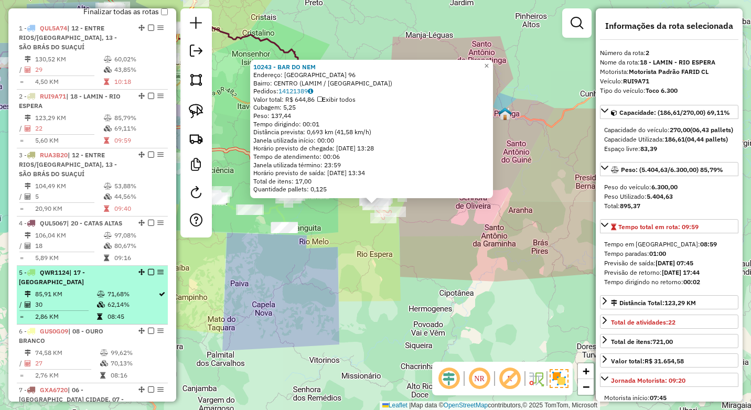
scroll to position [357, 0]
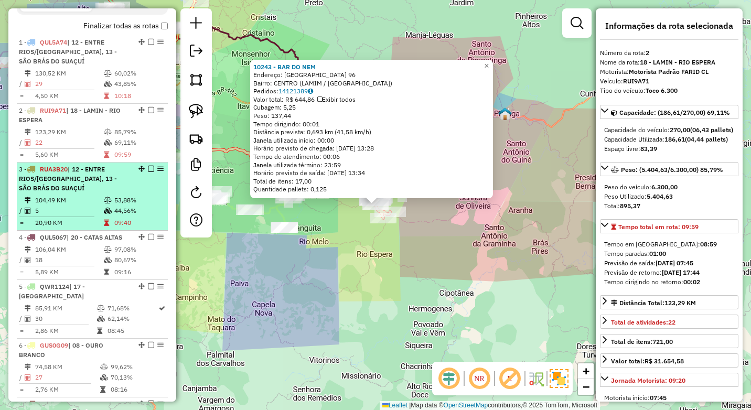
click at [141, 192] on div "3 - RUA3B20 | 12 - ENTRE RIOS/[GEOGRAPHIC_DATA], 13 - [GEOGRAPHIC_DATA]" at bounding box center [92, 179] width 147 height 28
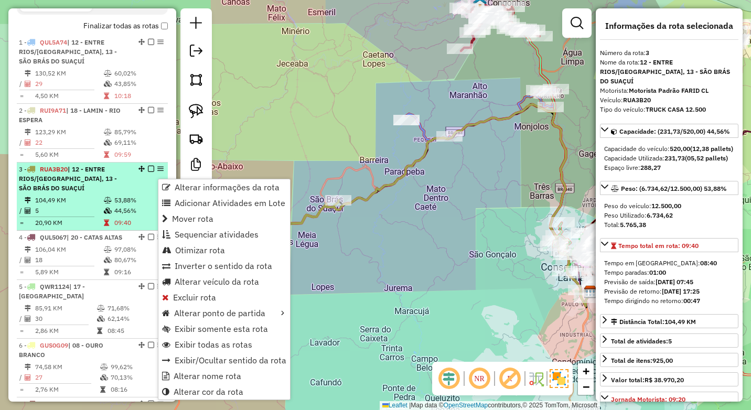
click at [89, 206] on td "104,49 KM" at bounding box center [69, 200] width 69 height 10
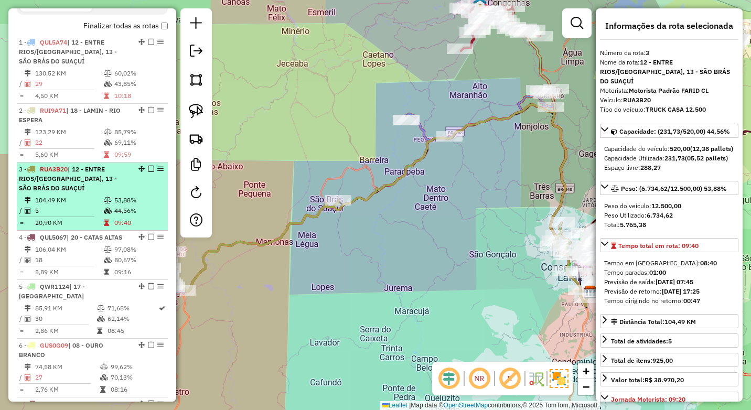
scroll to position [409, 0]
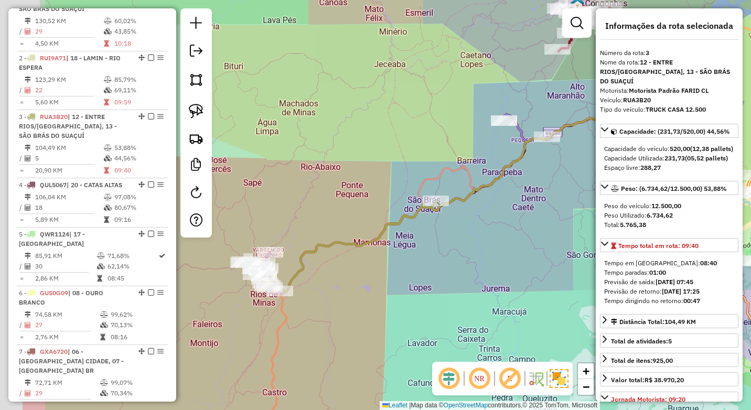
drag, startPoint x: 272, startPoint y: 275, endPoint x: 377, endPoint y: 276, distance: 104.9
click at [377, 276] on div "Janela de atendimento Grade de atendimento Capacidade Transportadoras Veículos …" at bounding box center [375, 205] width 751 height 410
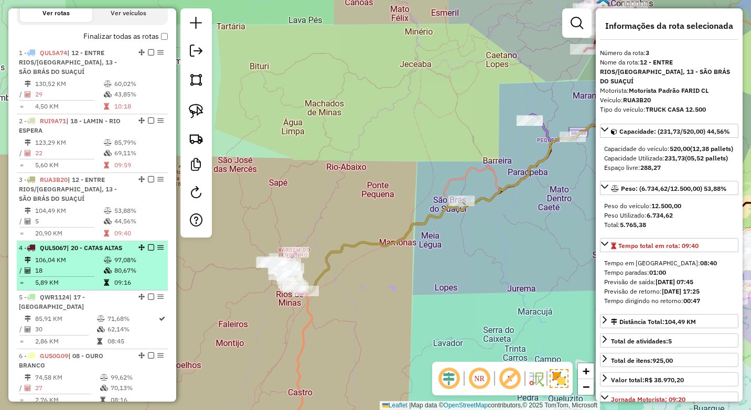
scroll to position [304, 0]
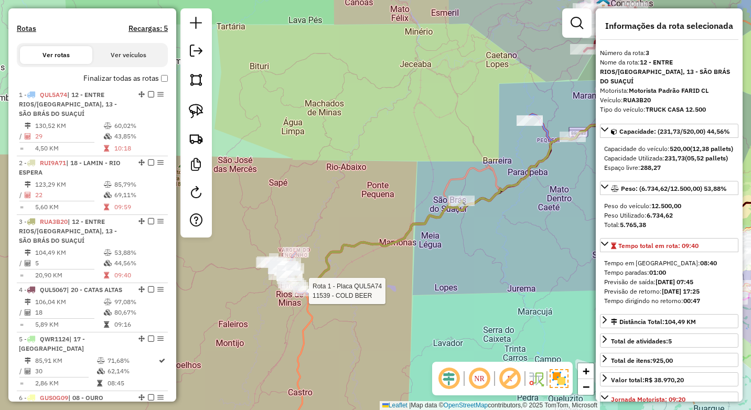
click at [307, 296] on div at bounding box center [306, 291] width 26 height 10
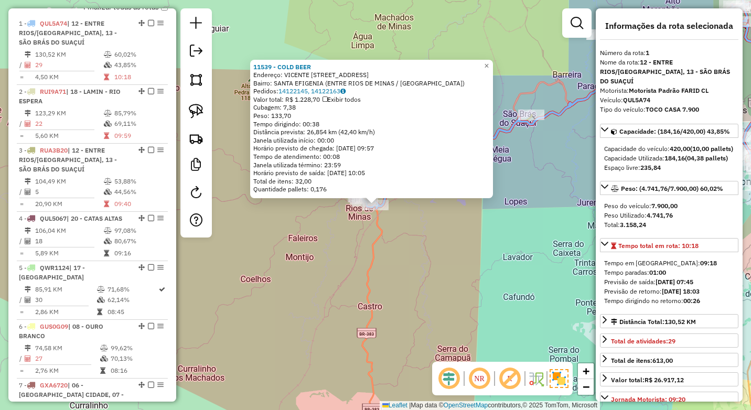
scroll to position [393, 0]
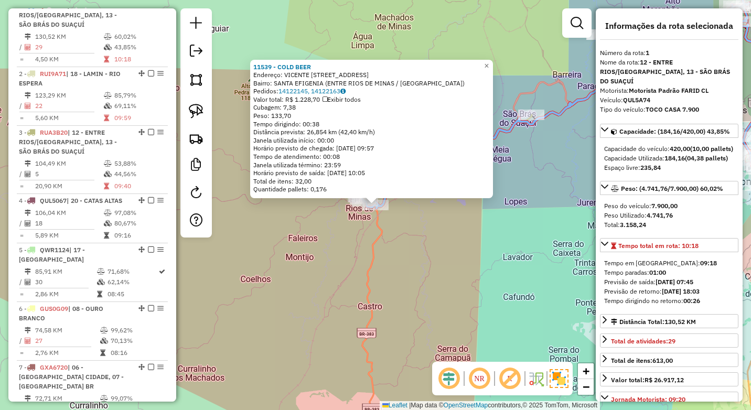
click at [312, 243] on div "11539 - COLD BEER Endereço: [PERSON_NAME] 285 Bairro: SANTA EFIGENIA (ENTRE RIO…" at bounding box center [375, 205] width 751 height 410
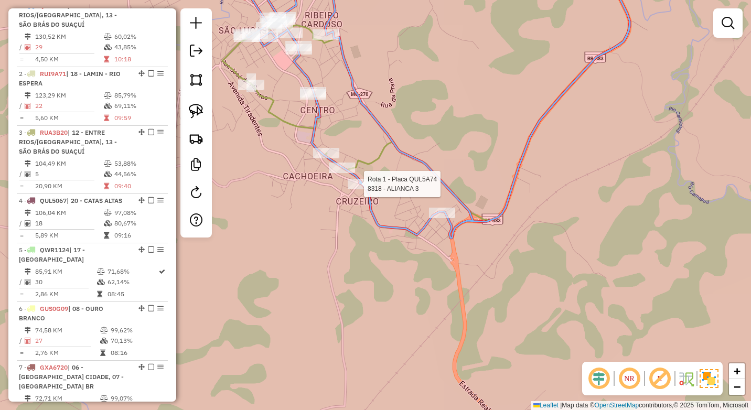
select select "*********"
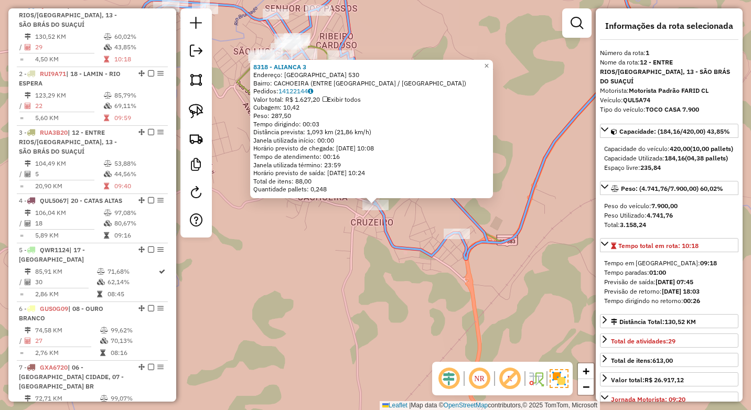
click at [326, 244] on div "8318 - ALIANCA 3 Endereço: [GEOGRAPHIC_DATA] 530 Bairro: [GEOGRAPHIC_DATA] ([GE…" at bounding box center [375, 205] width 751 height 410
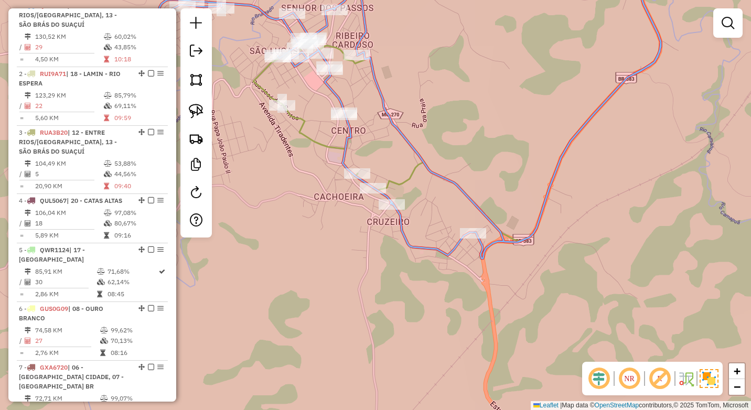
drag, startPoint x: 350, startPoint y: 237, endPoint x: 366, endPoint y: 237, distance: 16.3
click at [366, 237] on div "Janela de atendimento Grade de atendimento Capacidade Transportadoras Veículos …" at bounding box center [375, 205] width 751 height 410
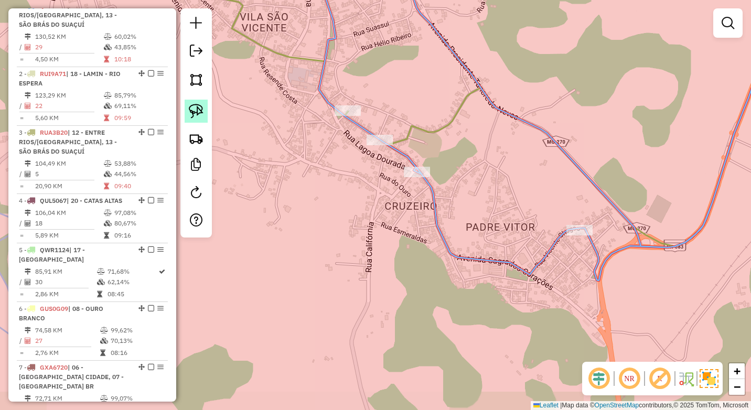
click at [195, 113] on img at bounding box center [196, 111] width 15 height 15
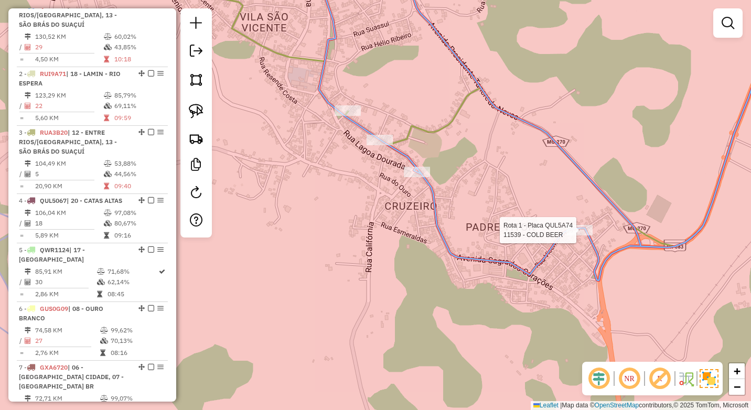
select select "*********"
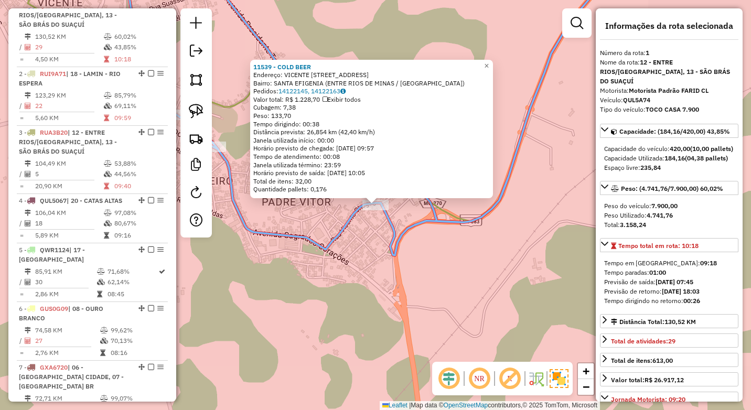
click at [325, 257] on div "11539 - COLD BEER Endereço: [PERSON_NAME] 285 Bairro: SANTA EFIGENIA (ENTRE RIO…" at bounding box center [375, 205] width 751 height 410
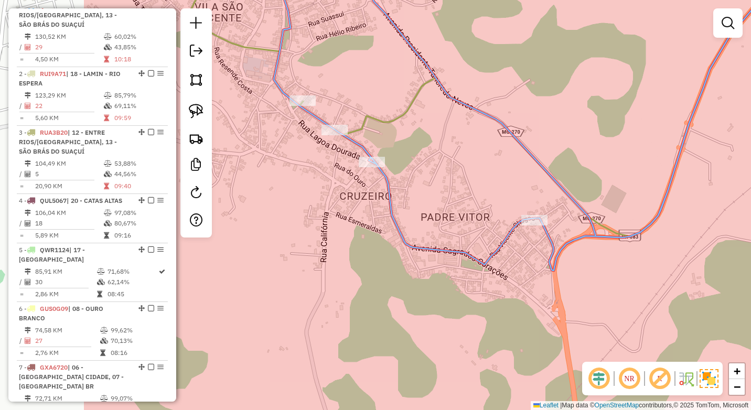
drag, startPoint x: 280, startPoint y: 284, endPoint x: 423, endPoint y: 282, distance: 143.7
click at [444, 299] on div "Janela de atendimento Grade de atendimento Capacidade Transportadoras Veículos …" at bounding box center [375, 205] width 751 height 410
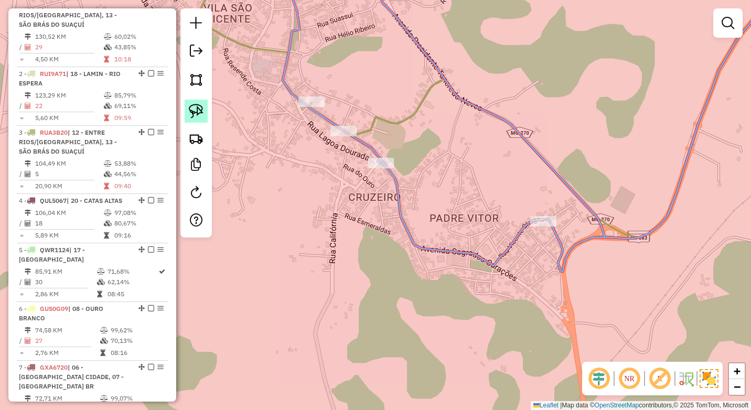
click at [200, 109] on img at bounding box center [196, 111] width 15 height 15
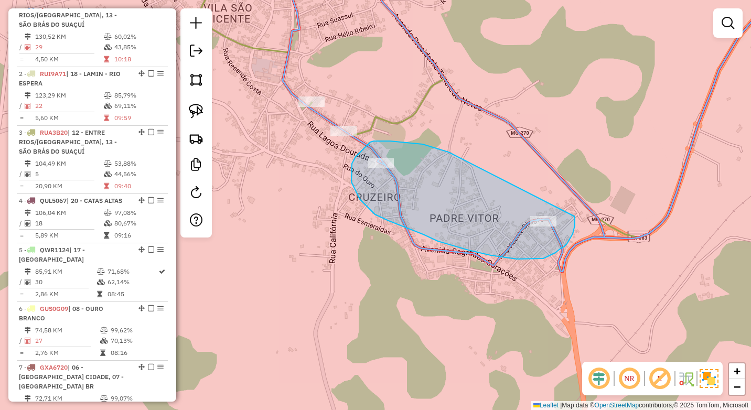
drag, startPoint x: 386, startPoint y: 141, endPoint x: 575, endPoint y: 217, distance: 203.3
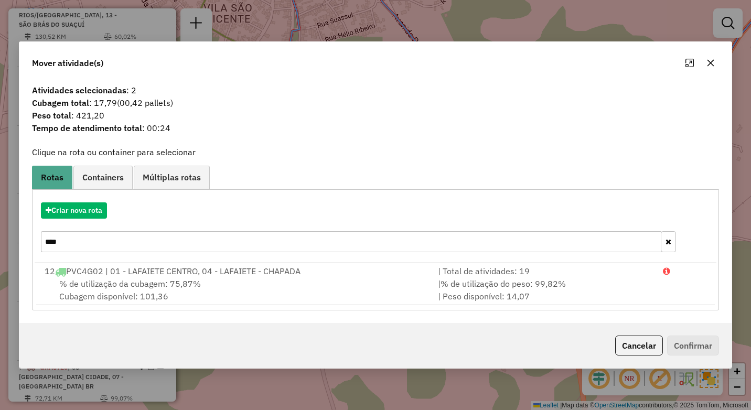
click at [166, 235] on input "****" at bounding box center [351, 241] width 620 height 21
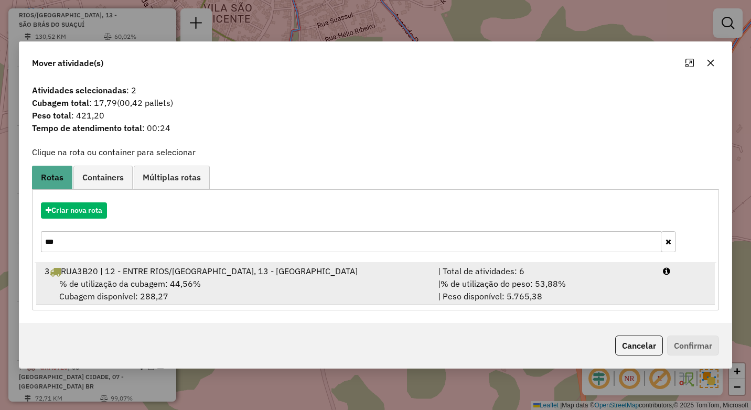
type input "***"
click at [185, 269] on div "3 RUA3B20 | 12 - ENTRE RIOS/[GEOGRAPHIC_DATA], 13 - [GEOGRAPHIC_DATA]" at bounding box center [234, 271] width 393 height 13
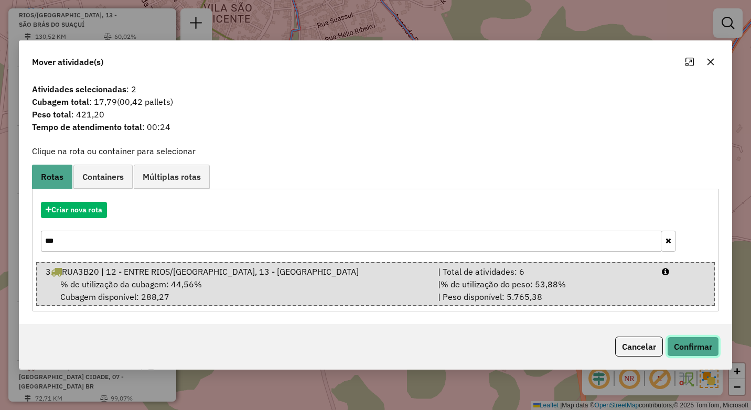
click at [696, 349] on button "Confirmar" at bounding box center [693, 347] width 52 height 20
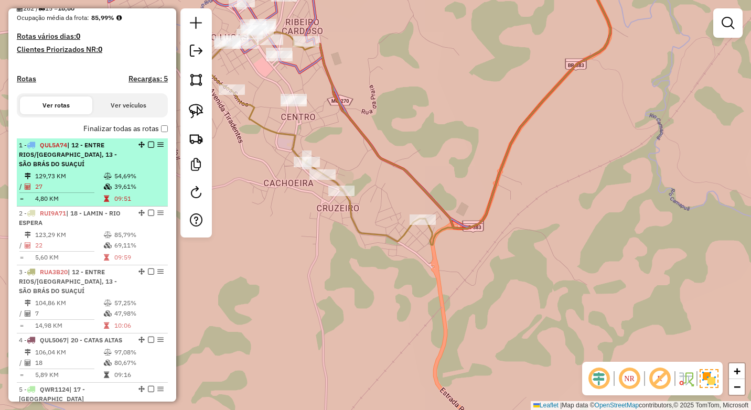
scroll to position [262, 0]
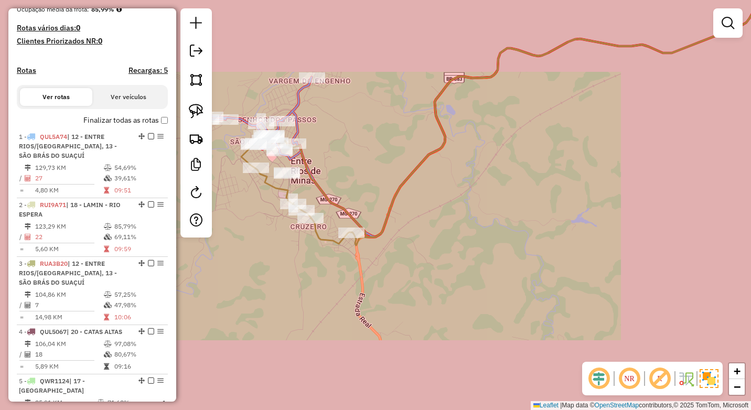
click at [280, 244] on div "Janela de atendimento Grade de atendimento Capacidade Transportadoras Veículos …" at bounding box center [375, 205] width 751 height 410
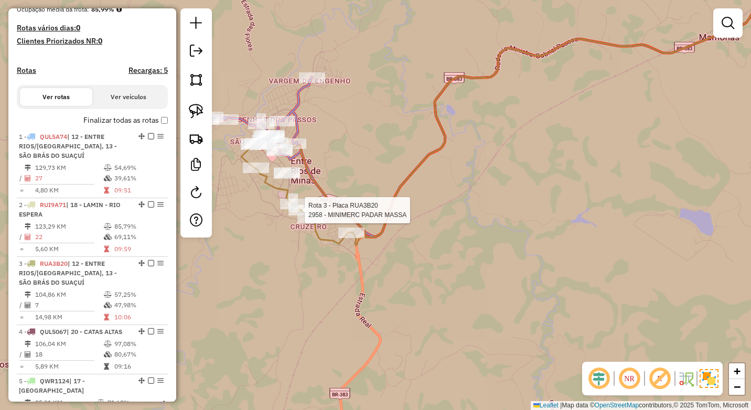
select select "*********"
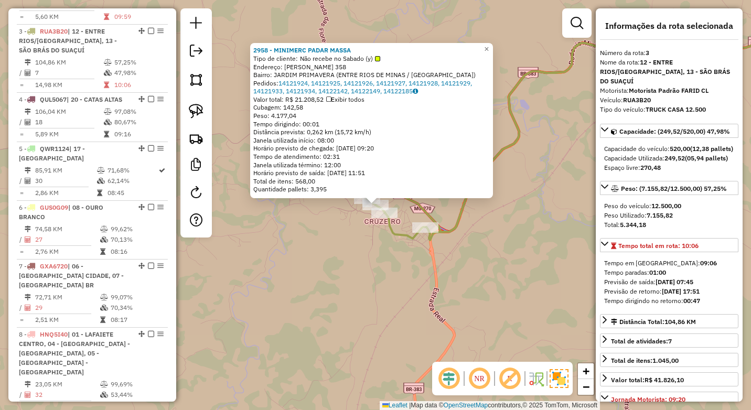
scroll to position [520, 0]
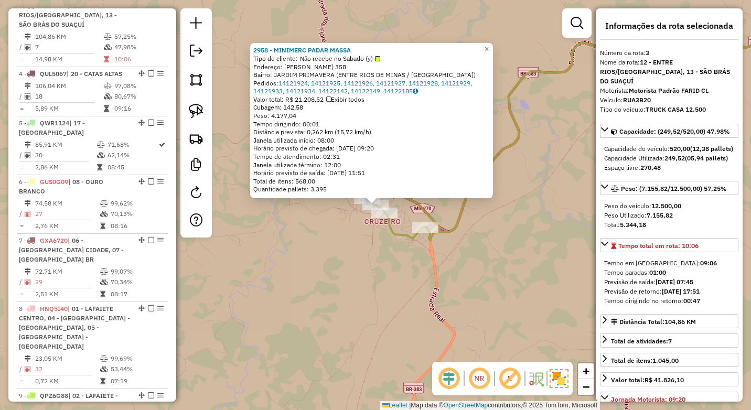
click at [378, 267] on div "2958 - MINIMERC PADAR MASSA Tipo de cliente: Não recebe no Sabado (y) Endereço:…" at bounding box center [375, 205] width 751 height 410
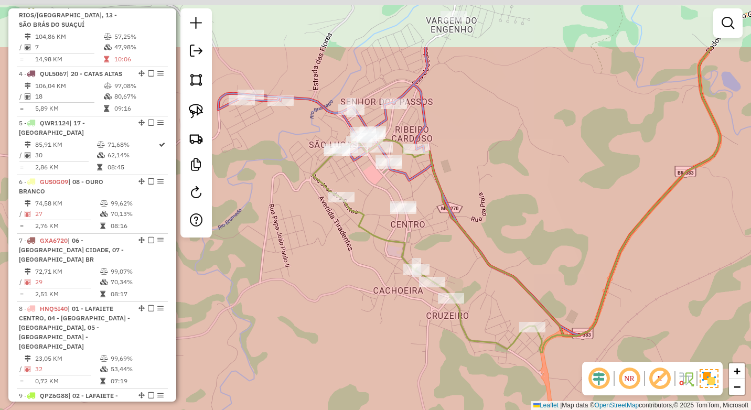
drag, startPoint x: 302, startPoint y: 210, endPoint x: 343, endPoint y: 296, distance: 95.9
click at [343, 296] on div "Janela de atendimento Grade de atendimento Capacidade Transportadoras Veículos …" at bounding box center [375, 205] width 751 height 410
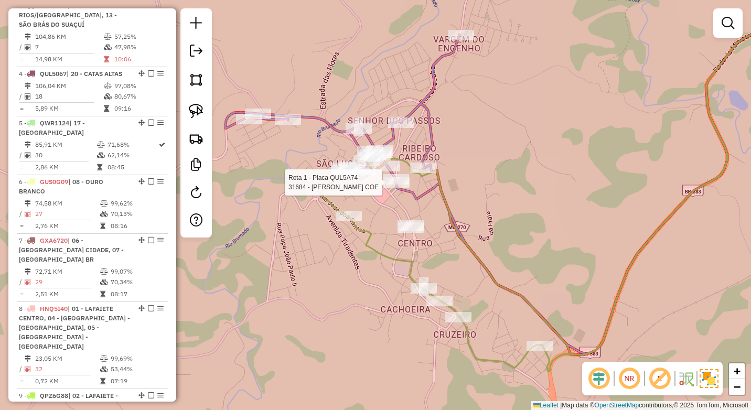
select select "*********"
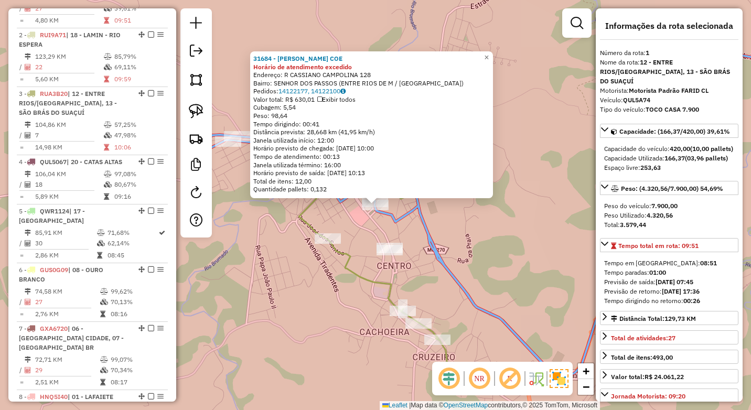
scroll to position [393, 0]
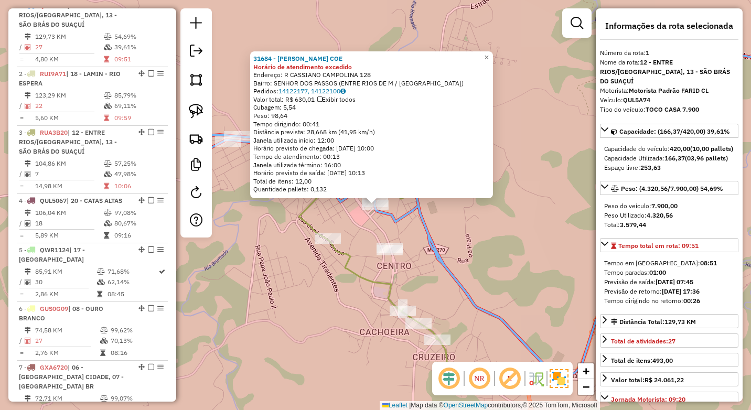
click at [310, 287] on div "Rota 1 - Placa QUL5A74 31684 - [PERSON_NAME] APARECIDA COE 31684 - [PERSON_NAME…" at bounding box center [375, 205] width 751 height 410
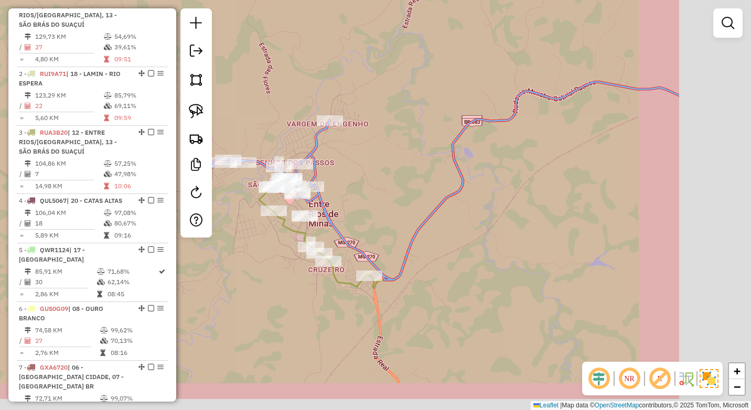
drag, startPoint x: 525, startPoint y: 249, endPoint x: 370, endPoint y: 191, distance: 165.1
click at [378, 196] on div "Janela de atendimento Grade de atendimento Capacidade Transportadoras Veículos …" at bounding box center [375, 205] width 751 height 410
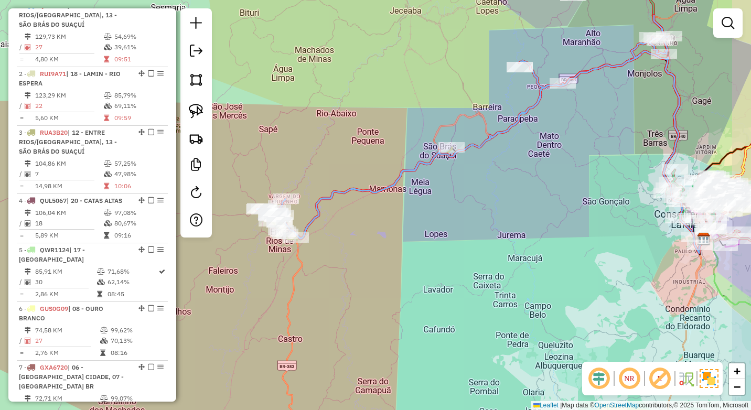
drag, startPoint x: 446, startPoint y: 218, endPoint x: 369, endPoint y: 246, distance: 82.1
click at [370, 246] on div "Janela de atendimento Grade de atendimento Capacidade Transportadoras Veículos …" at bounding box center [375, 205] width 751 height 410
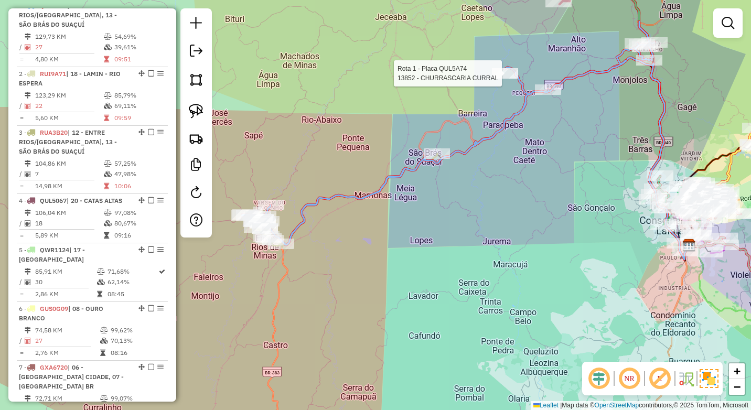
select select "*********"
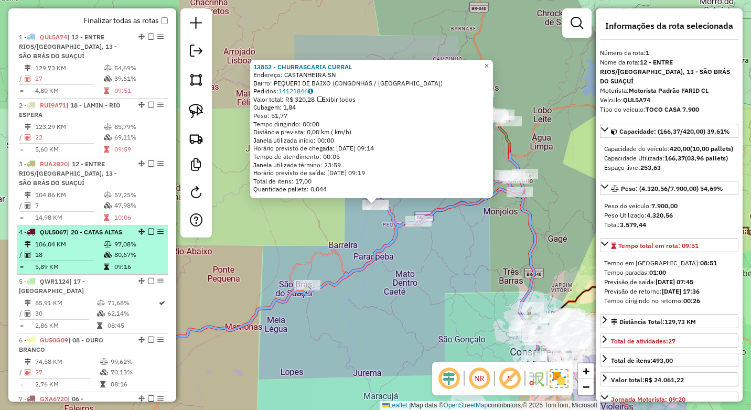
scroll to position [341, 0]
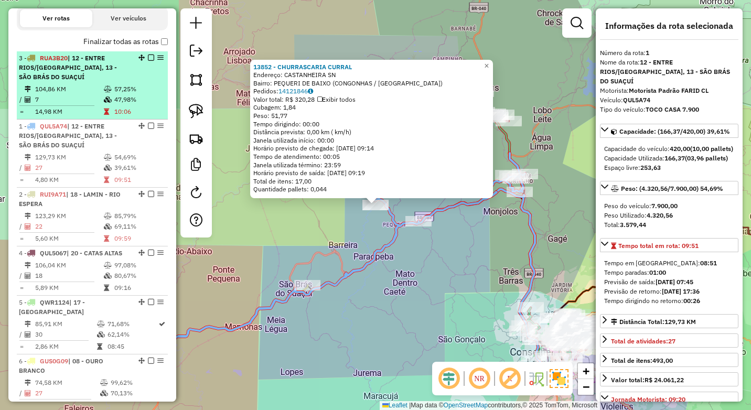
drag, startPoint x: 139, startPoint y: 194, endPoint x: 138, endPoint y: 76, distance: 118.0
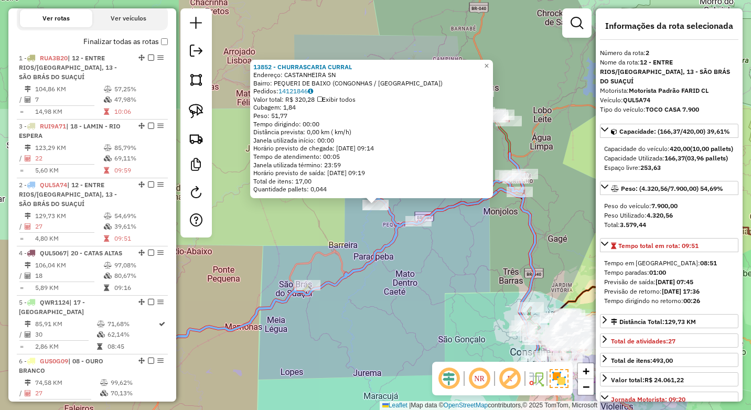
drag, startPoint x: 139, startPoint y: 203, endPoint x: 145, endPoint y: 157, distance: 46.4
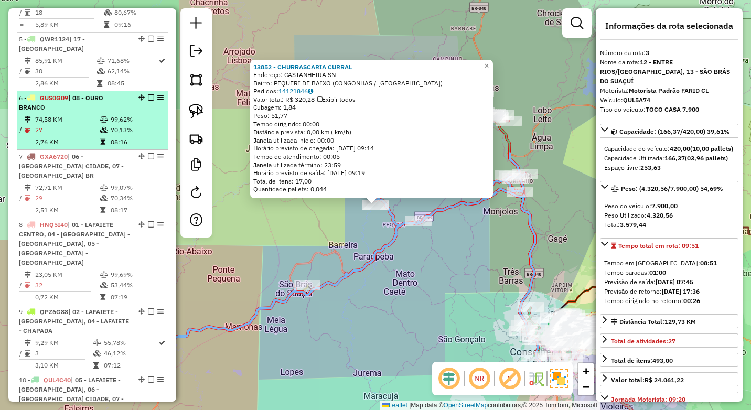
scroll to position [603, 0]
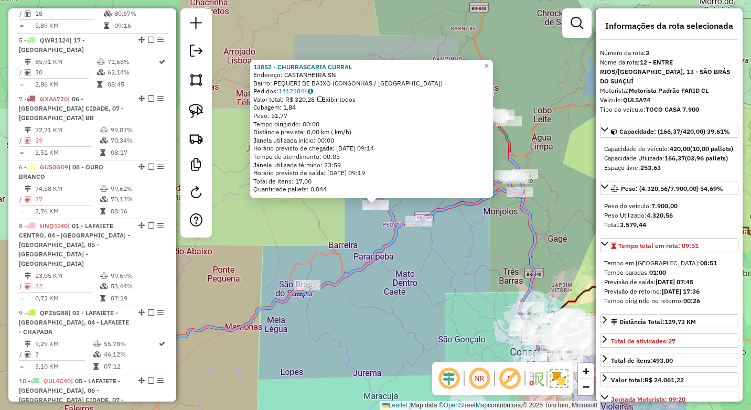
drag, startPoint x: 138, startPoint y: 168, endPoint x: 138, endPoint y: 127, distance: 40.9
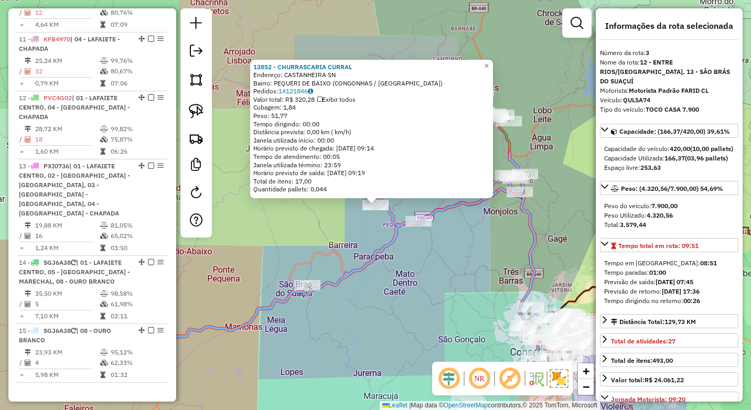
scroll to position [1075, 0]
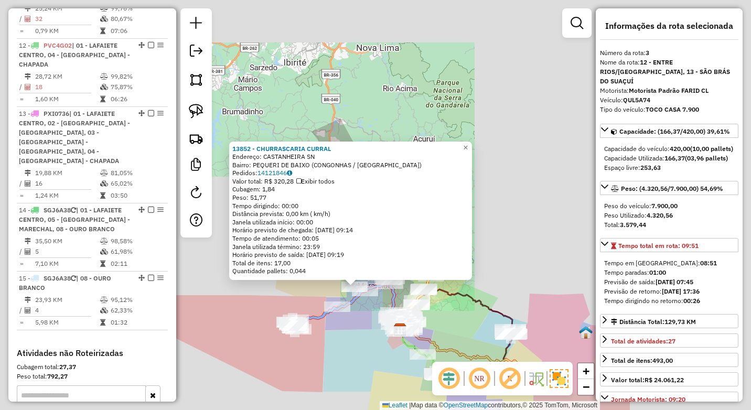
click at [353, 358] on div "Rota 10 - Placa QUL4C40 36344 - BAR DO GILVAN 13852 - [GEOGRAPHIC_DATA] CURRAL …" at bounding box center [375, 205] width 751 height 410
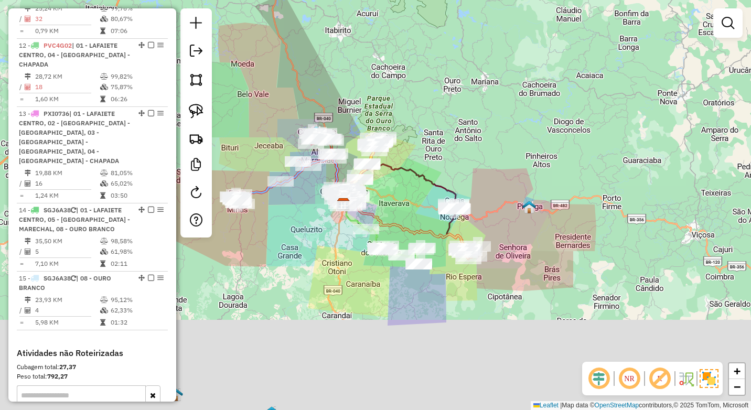
drag, startPoint x: 334, startPoint y: 274, endPoint x: 324, endPoint y: 234, distance: 40.6
click at [324, 234] on div "Janela de atendimento Grade de atendimento Capacidade Transportadoras Veículos …" at bounding box center [375, 205] width 751 height 410
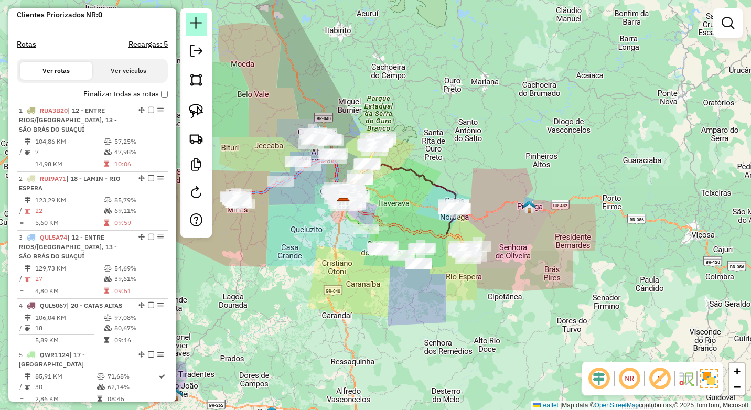
scroll to position [79, 0]
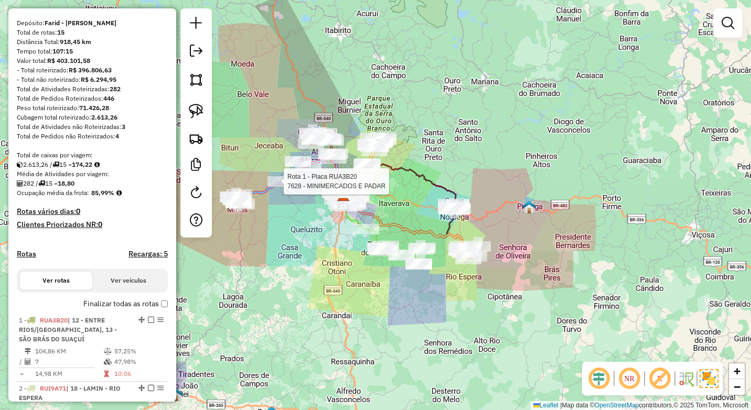
select select "*********"
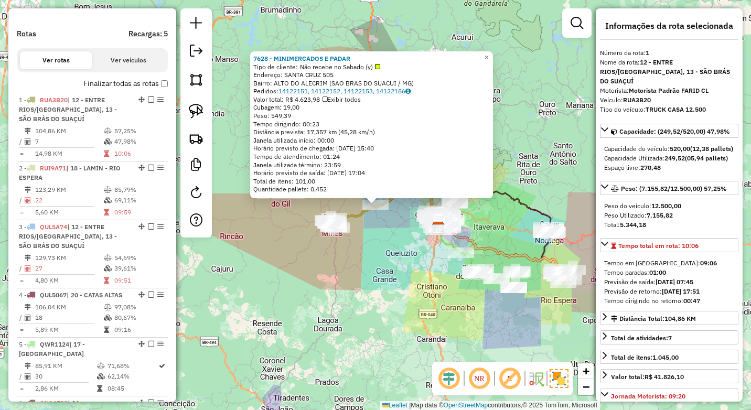
scroll to position [393, 0]
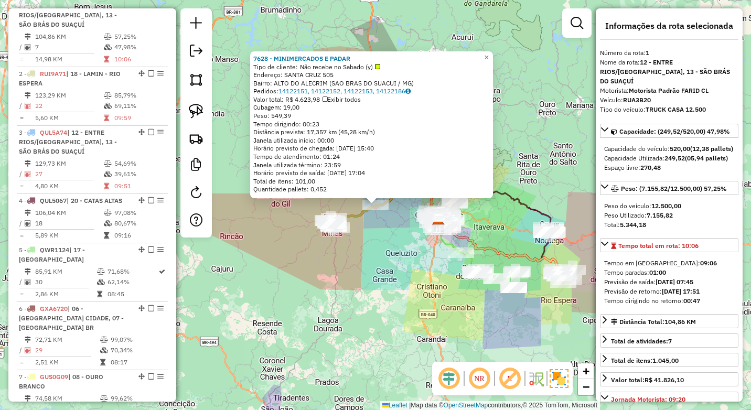
click at [372, 293] on div "7628 - MINIMERCADOS E PADAR Tipo de cliente: Não recebe no Sabado (y) Endereço:…" at bounding box center [375, 205] width 751 height 410
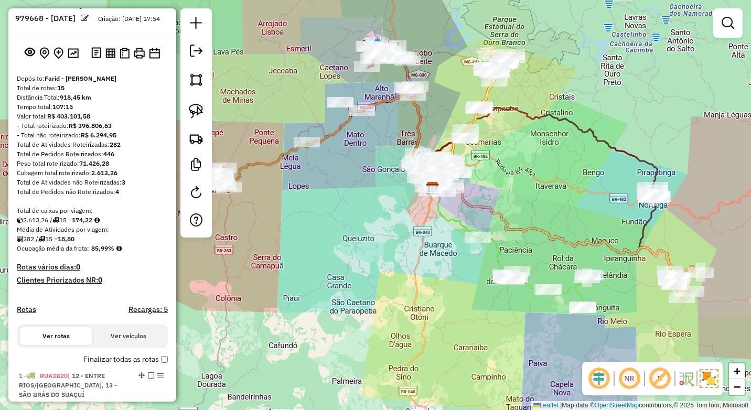
scroll to position [0, 0]
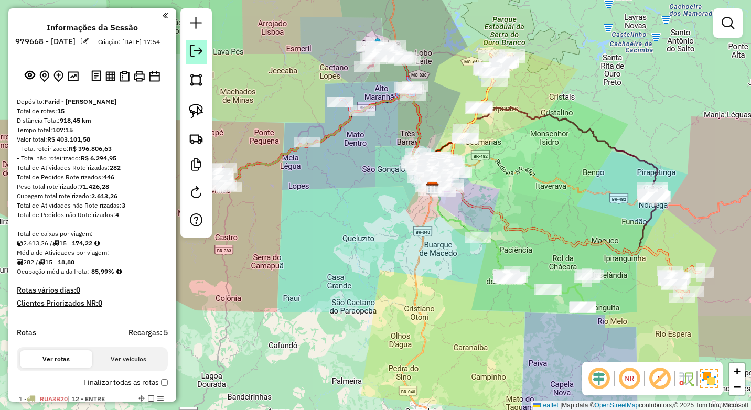
click at [198, 50] on em at bounding box center [196, 51] width 13 height 13
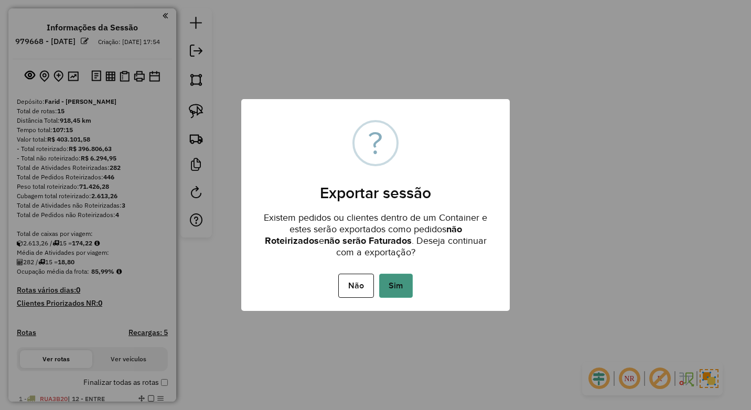
click at [400, 284] on button "Sim" at bounding box center [396, 286] width 34 height 24
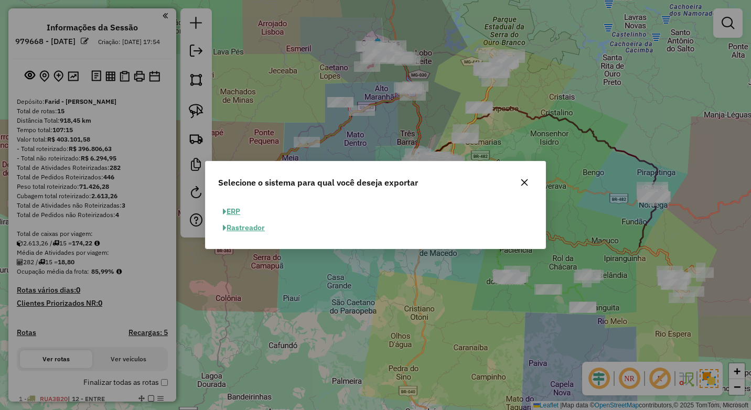
click at [229, 209] on button "ERP" at bounding box center [231, 211] width 27 height 16
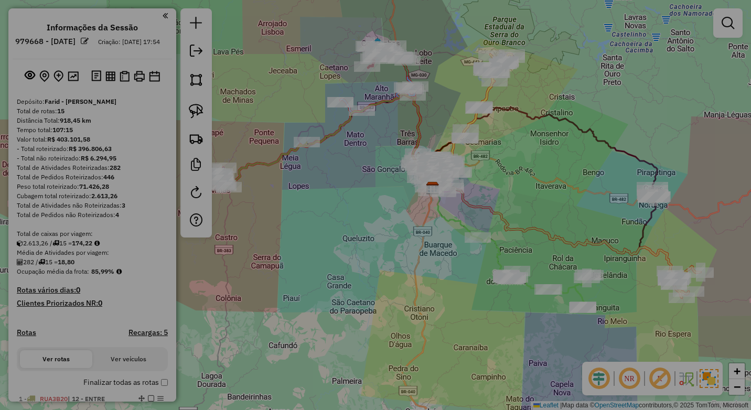
select select "**"
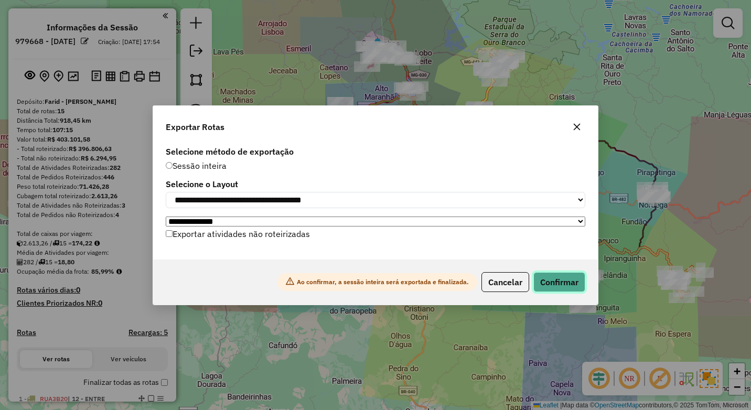
click at [571, 282] on button "Confirmar" at bounding box center [559, 282] width 52 height 20
